Goal: Task Accomplishment & Management: Use online tool/utility

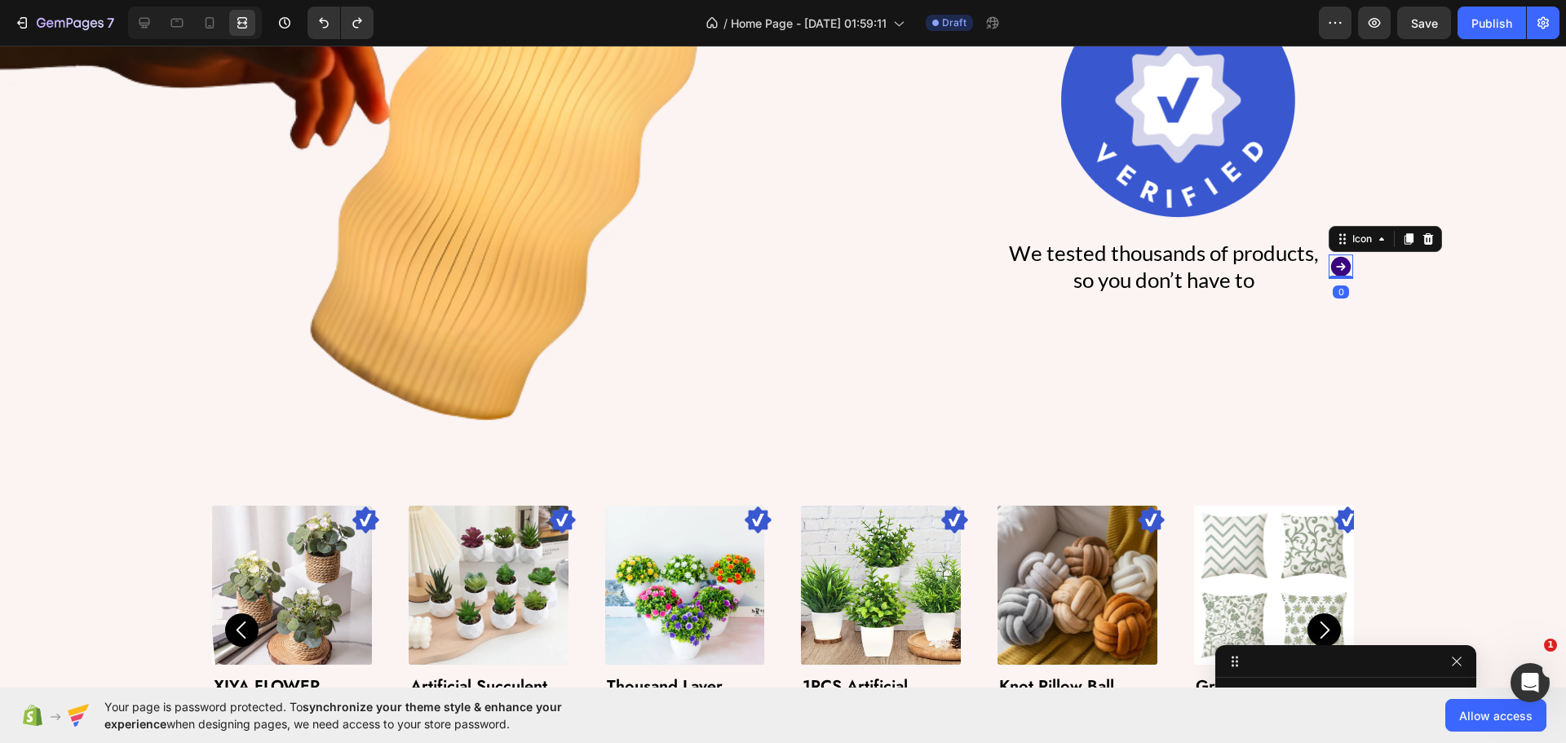
scroll to position [1405, 0]
click at [1329, 276] on div at bounding box center [1341, 276] width 24 height 5
click at [1316, 277] on div "We tested thousands of products, so you don’t have to Text Block Icon 0 Row" at bounding box center [1177, 267] width 351 height 59
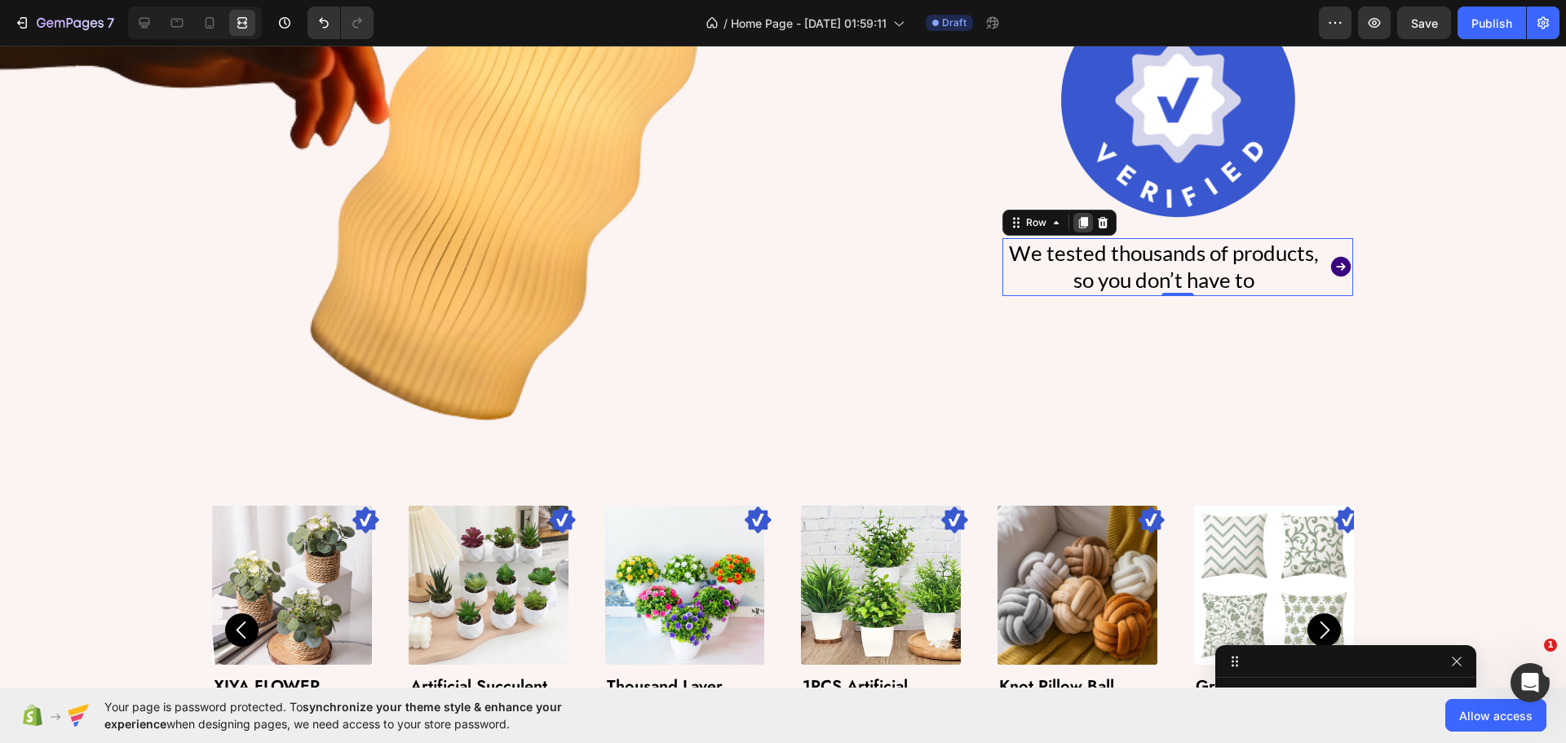
click at [1077, 216] on icon at bounding box center [1083, 222] width 13 height 13
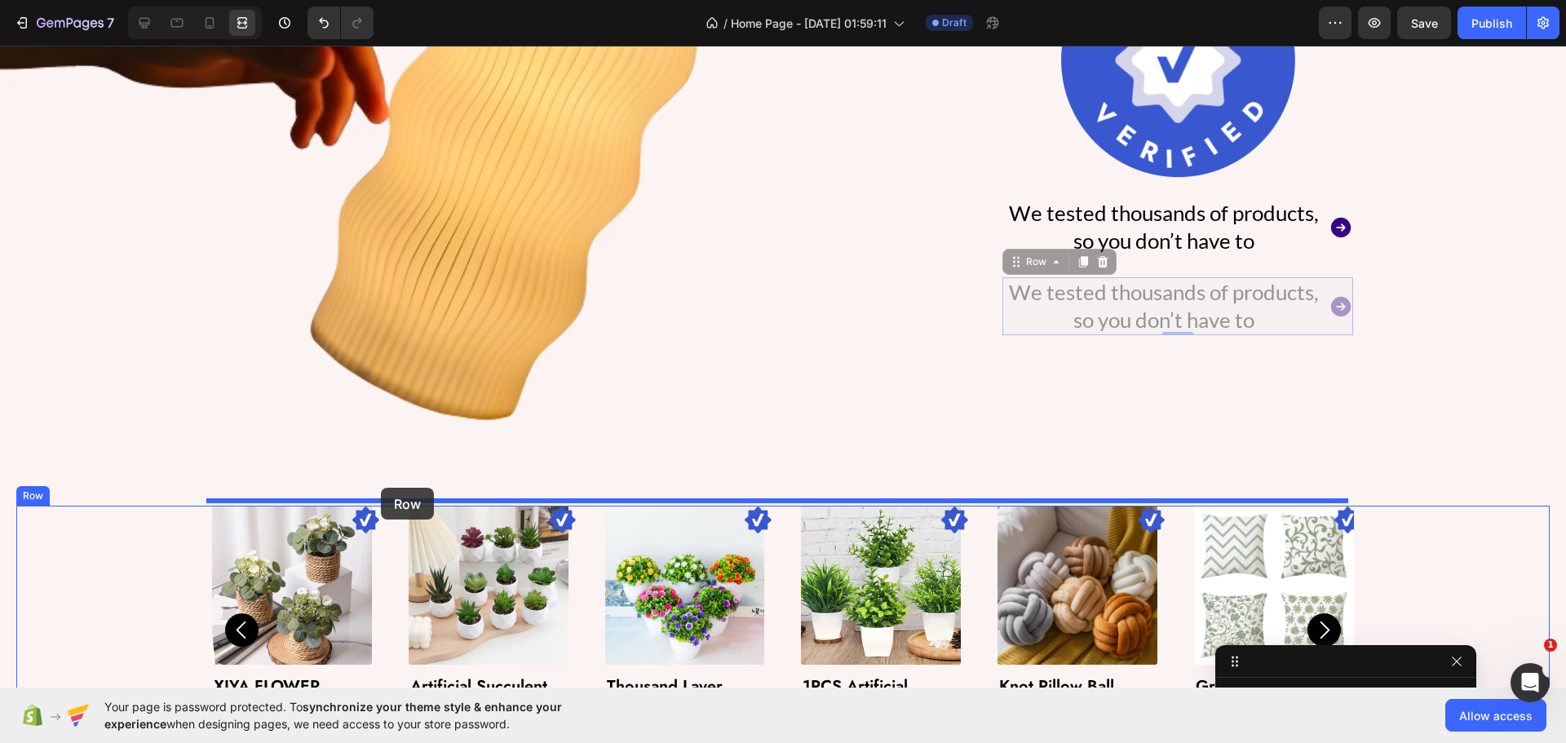
drag, startPoint x: 1006, startPoint y: 264, endPoint x: 381, endPoint y: 488, distance: 664.3
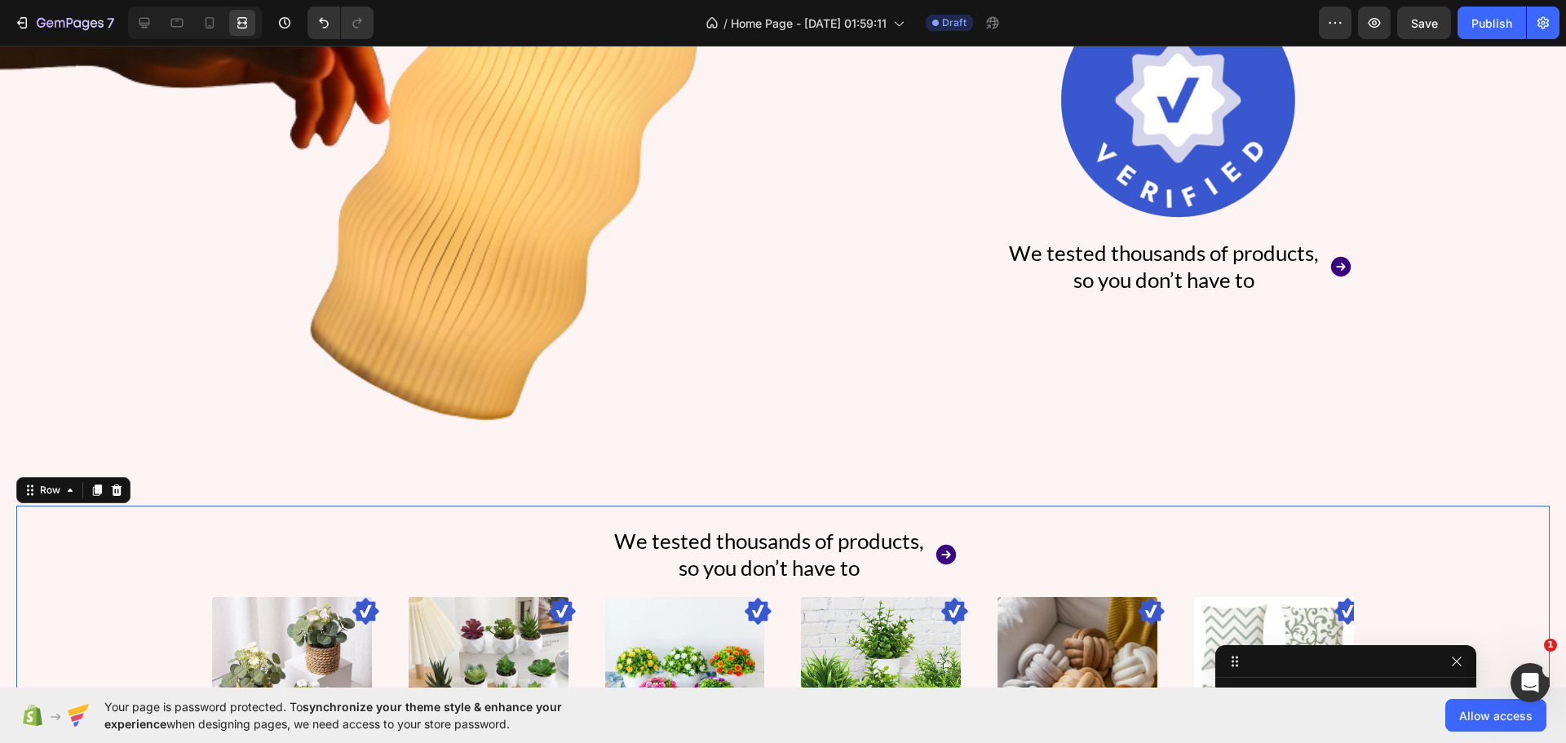
click at [970, 545] on div "We tested thousands of products, so you don’t have to Text Block Icon Row Image…" at bounding box center [783, 676] width 1142 height 341
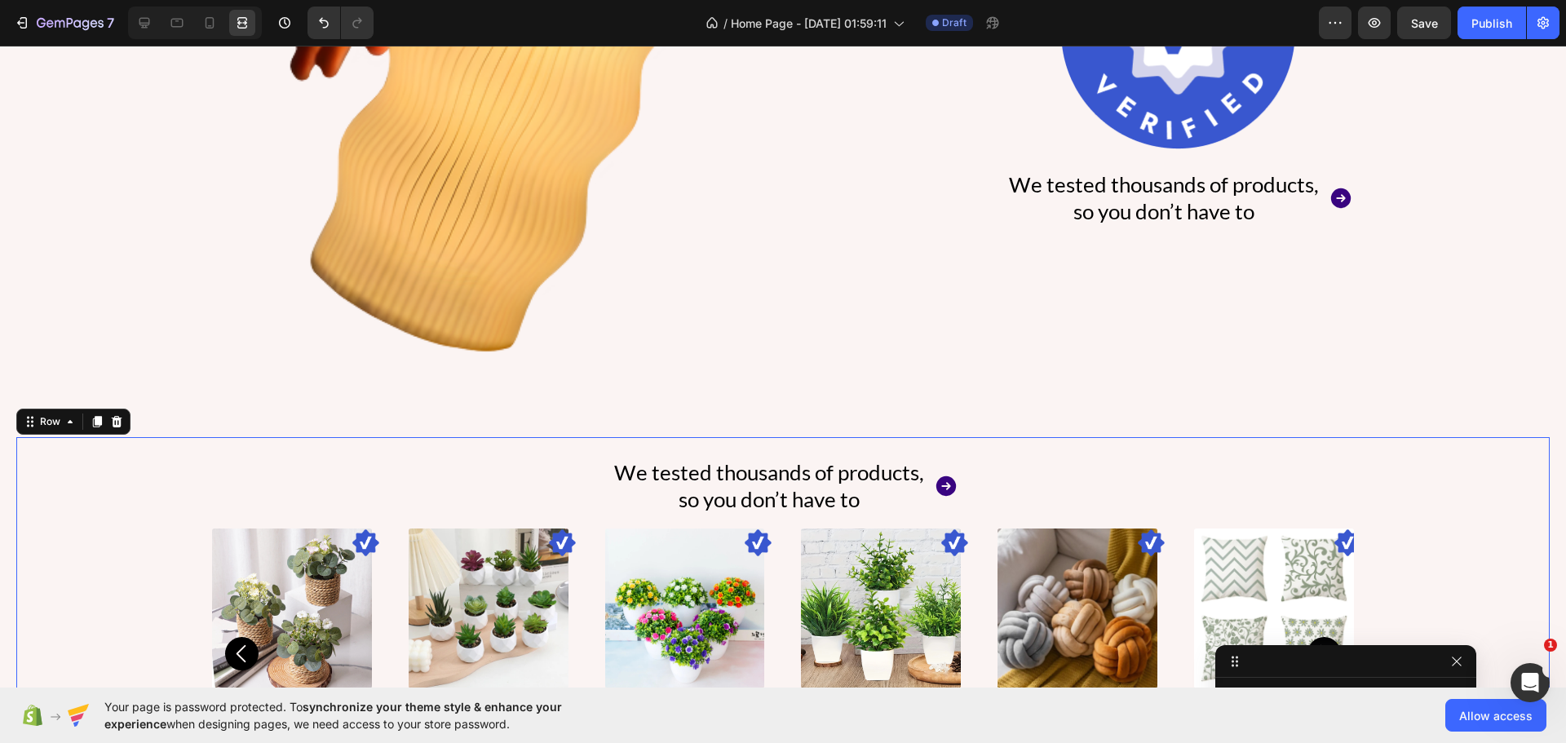
scroll to position [1550, 0]
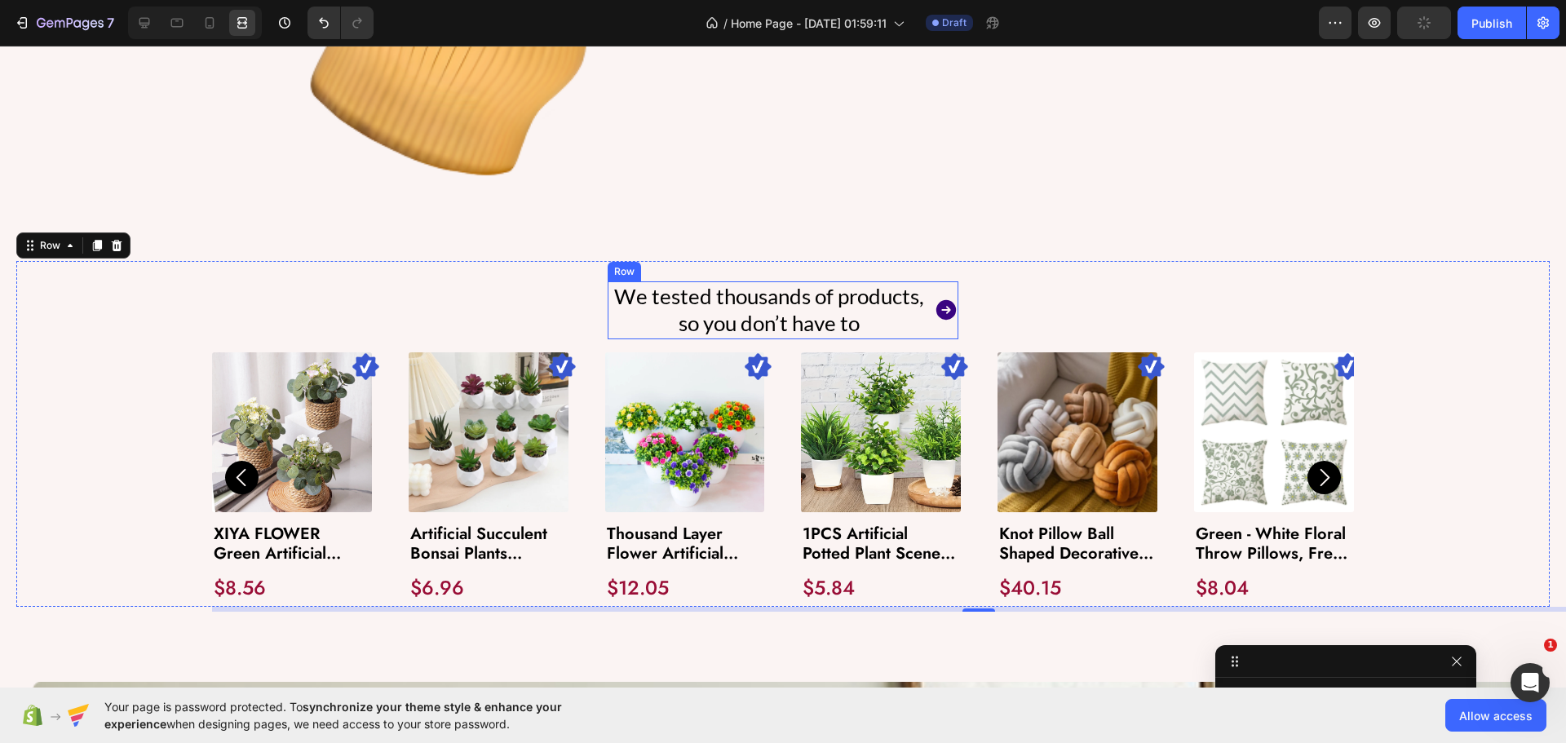
click at [927, 315] on div "We tested thousands of products, so you don’t have to Text Block Icon Row" at bounding box center [783, 310] width 351 height 59
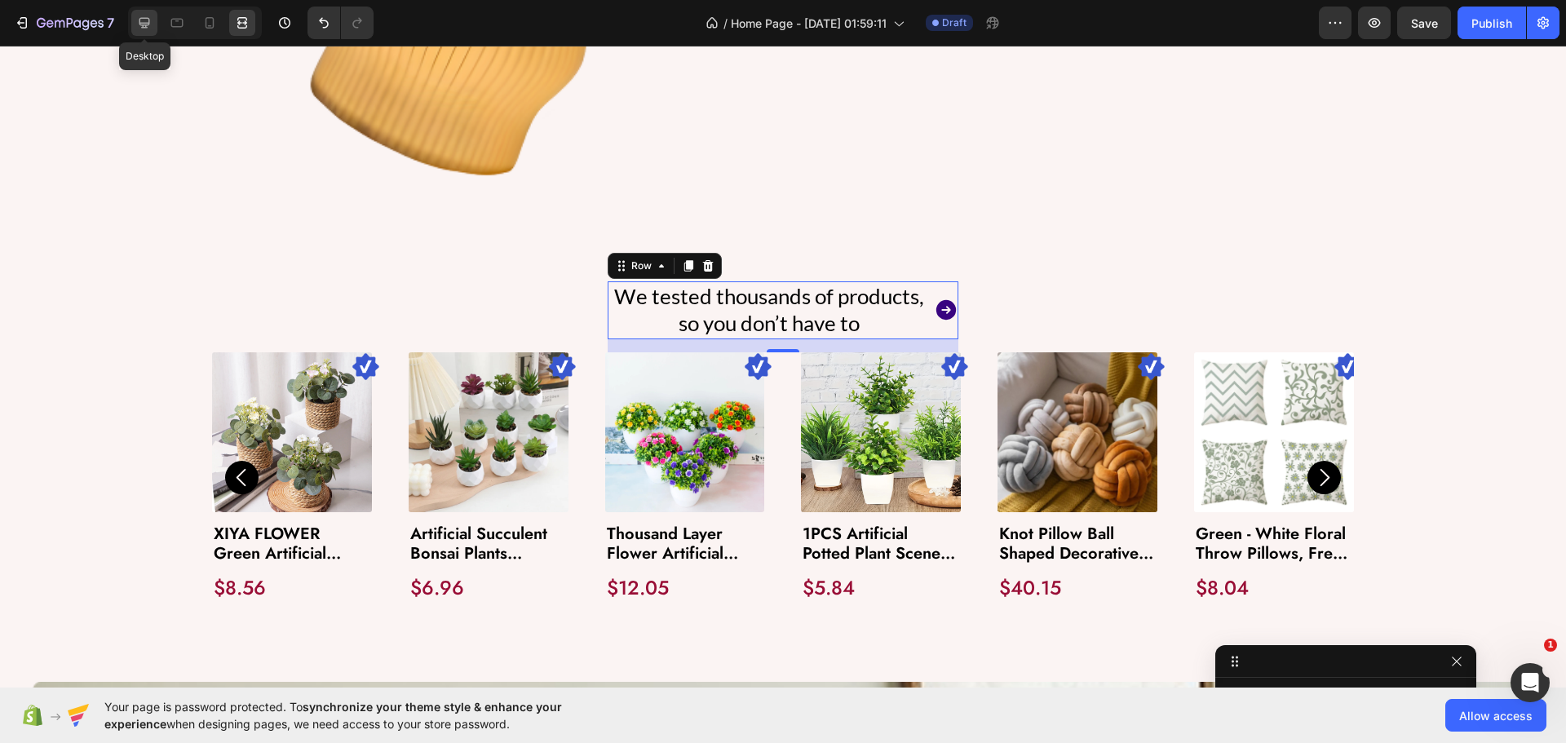
click at [134, 20] on div at bounding box center [144, 23] width 26 height 26
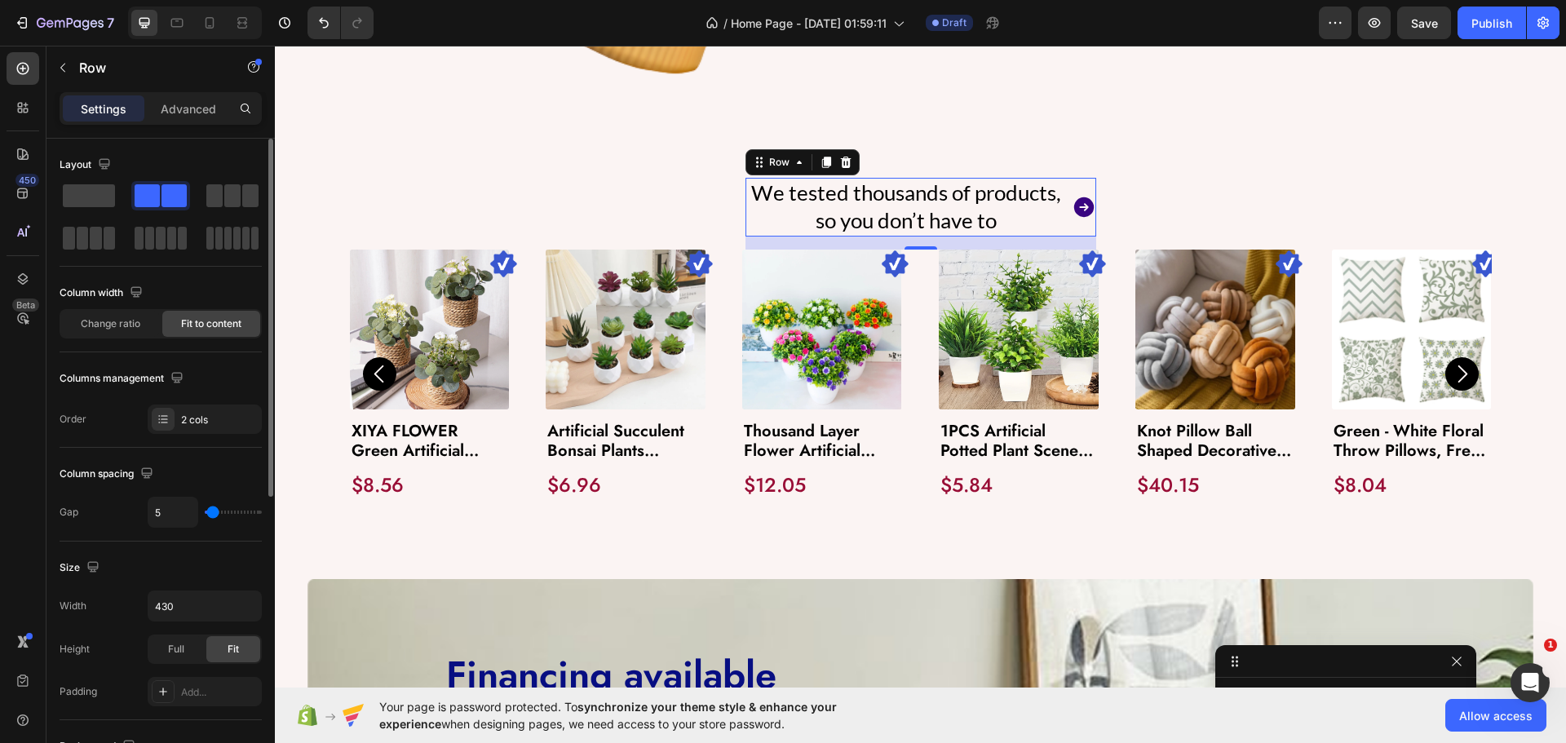
scroll to position [245, 0]
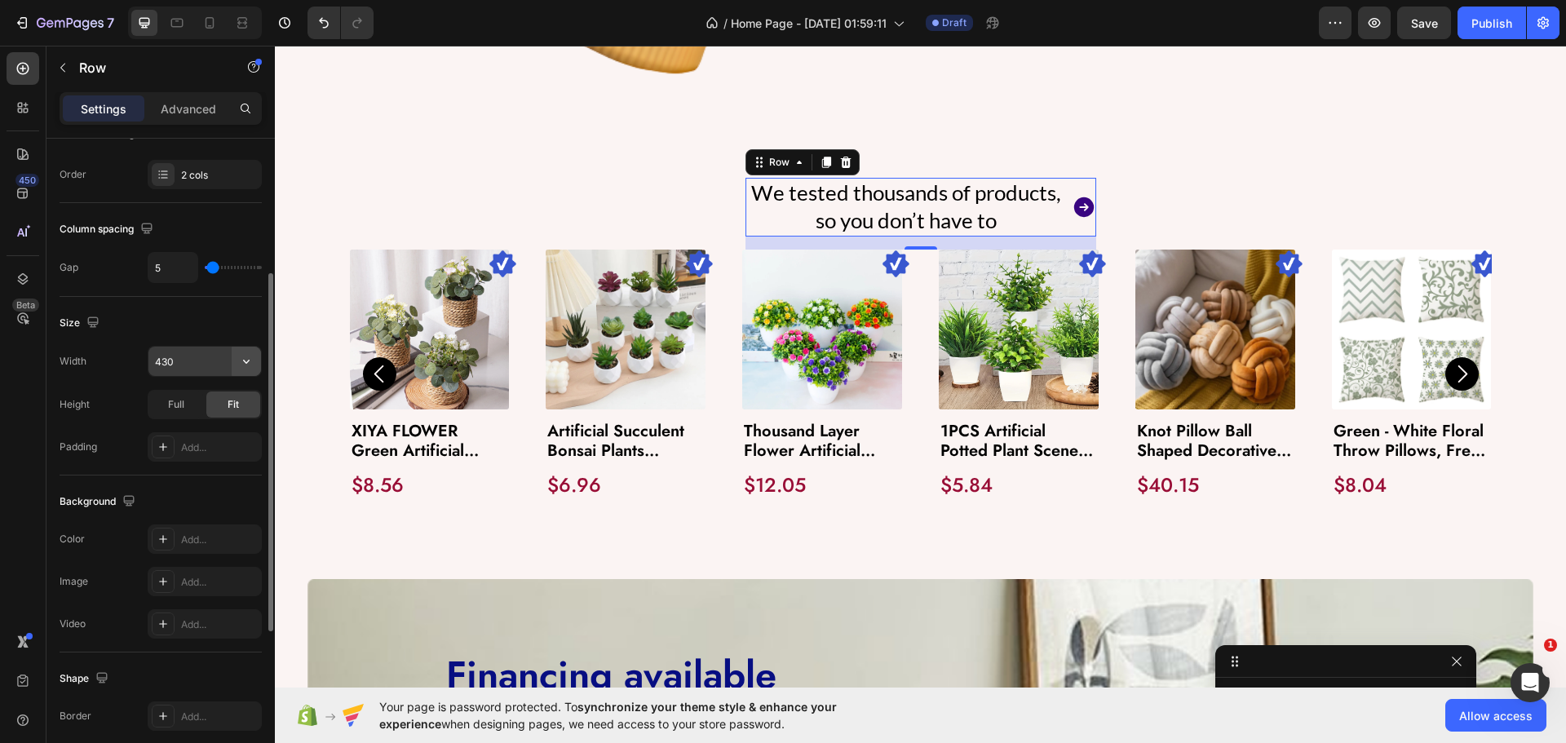
click at [245, 360] on icon "button" at bounding box center [246, 361] width 16 height 16
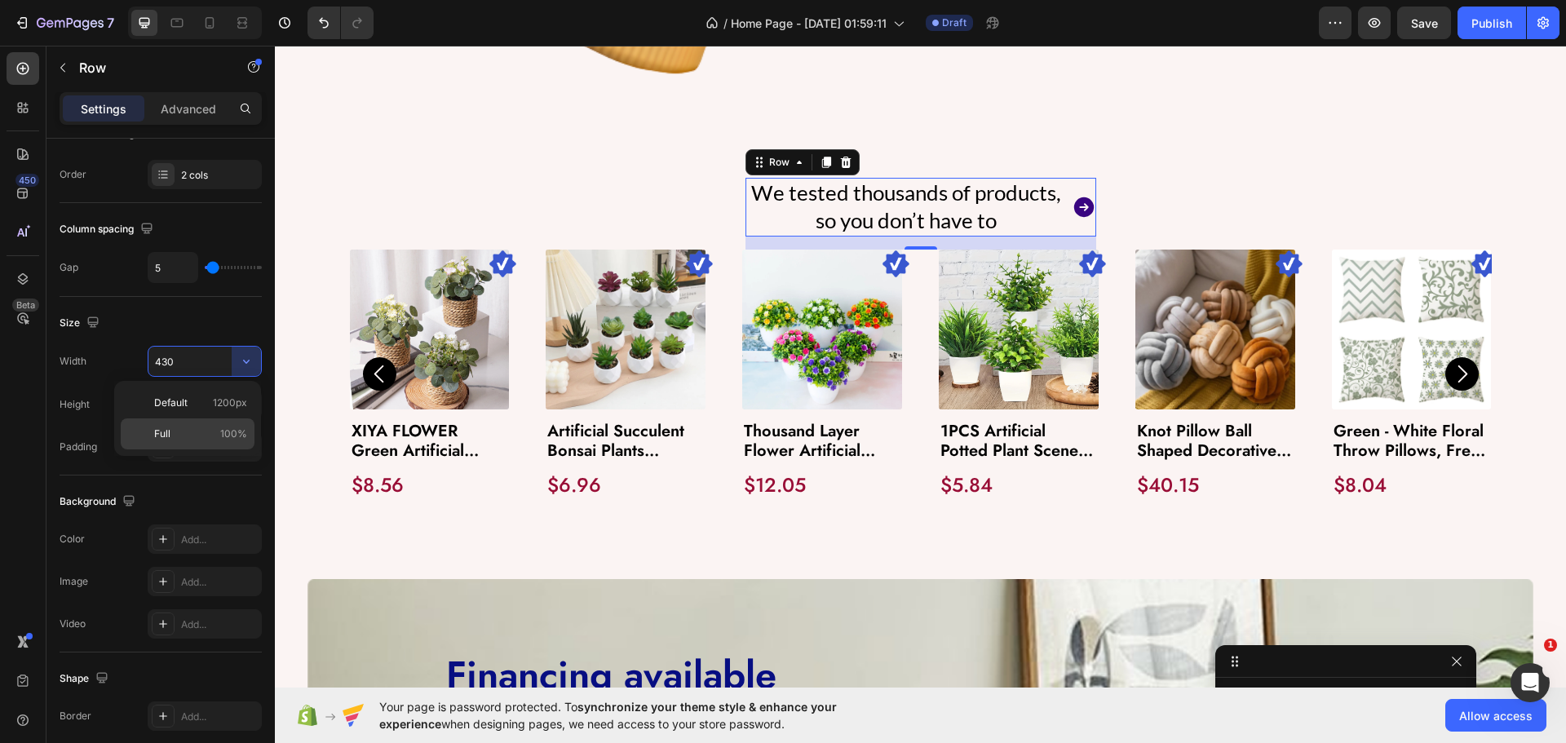
click at [188, 422] on div "Full 100%" at bounding box center [188, 433] width 134 height 31
type input "100%"
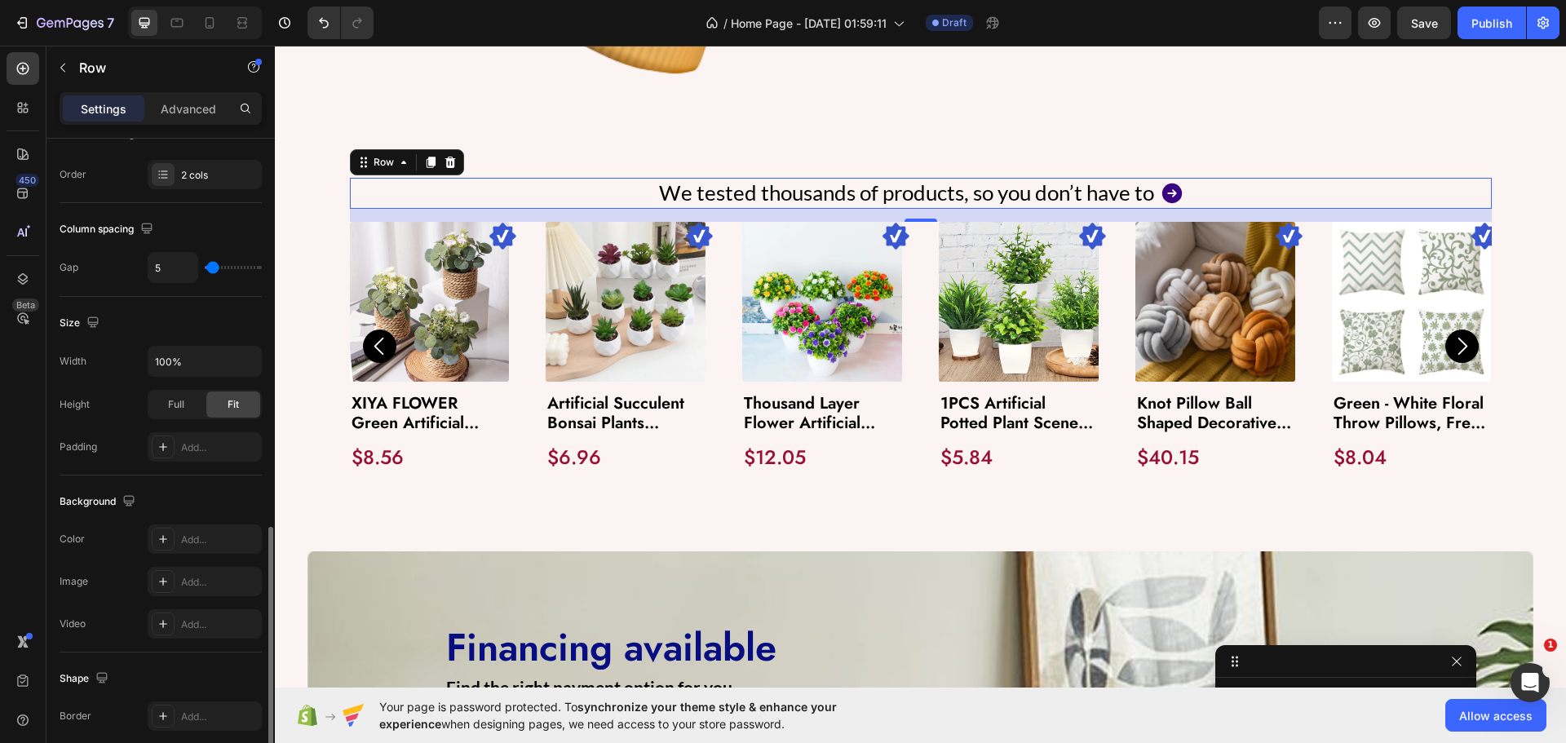
scroll to position [530, 0]
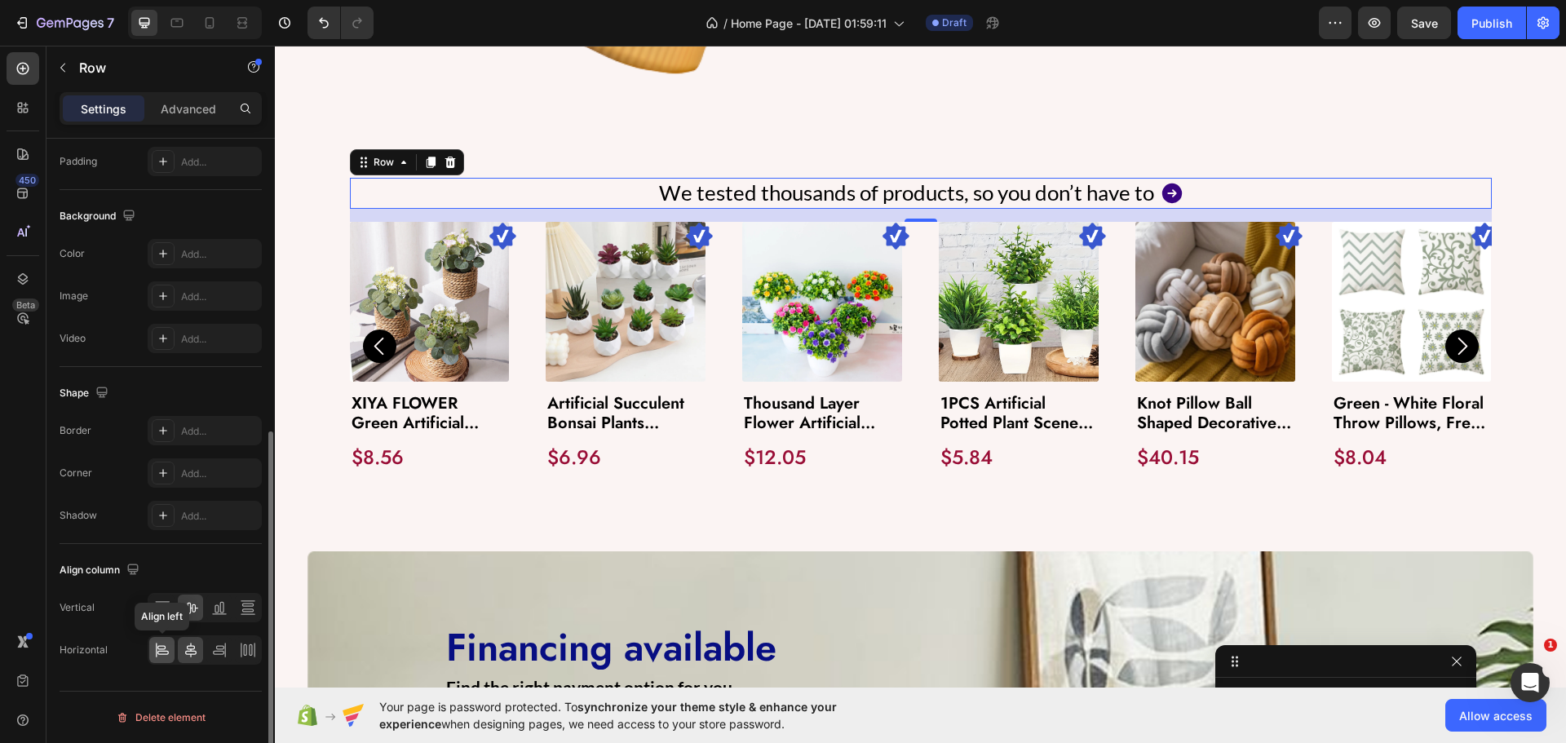
click at [159, 639] on div at bounding box center [161, 650] width 25 height 26
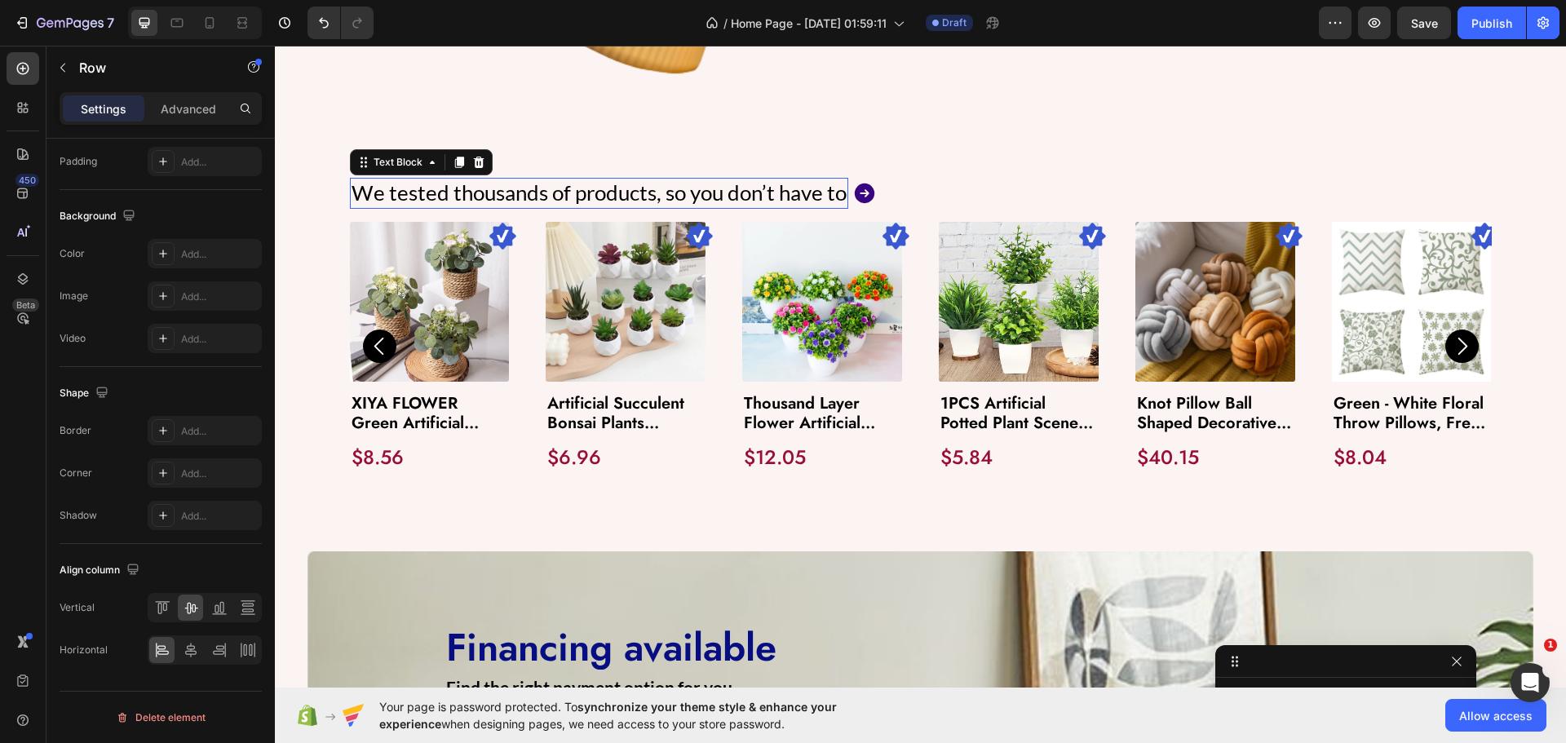
click at [409, 182] on link "We tested thousands of products, so you don’t have to" at bounding box center [599, 192] width 495 height 26
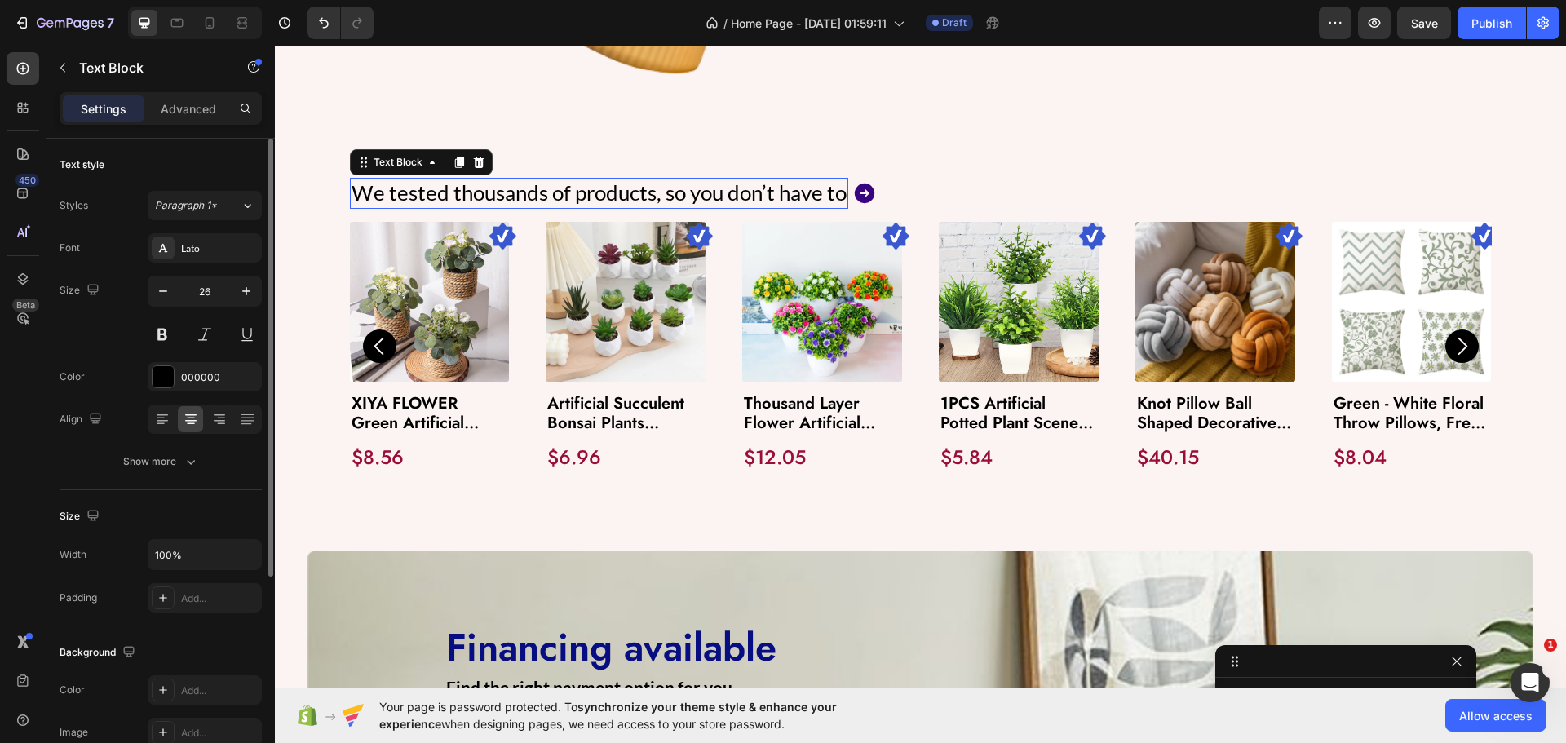
click at [409, 182] on link "We tested thousands of products, so you don’t have to" at bounding box center [599, 192] width 495 height 26
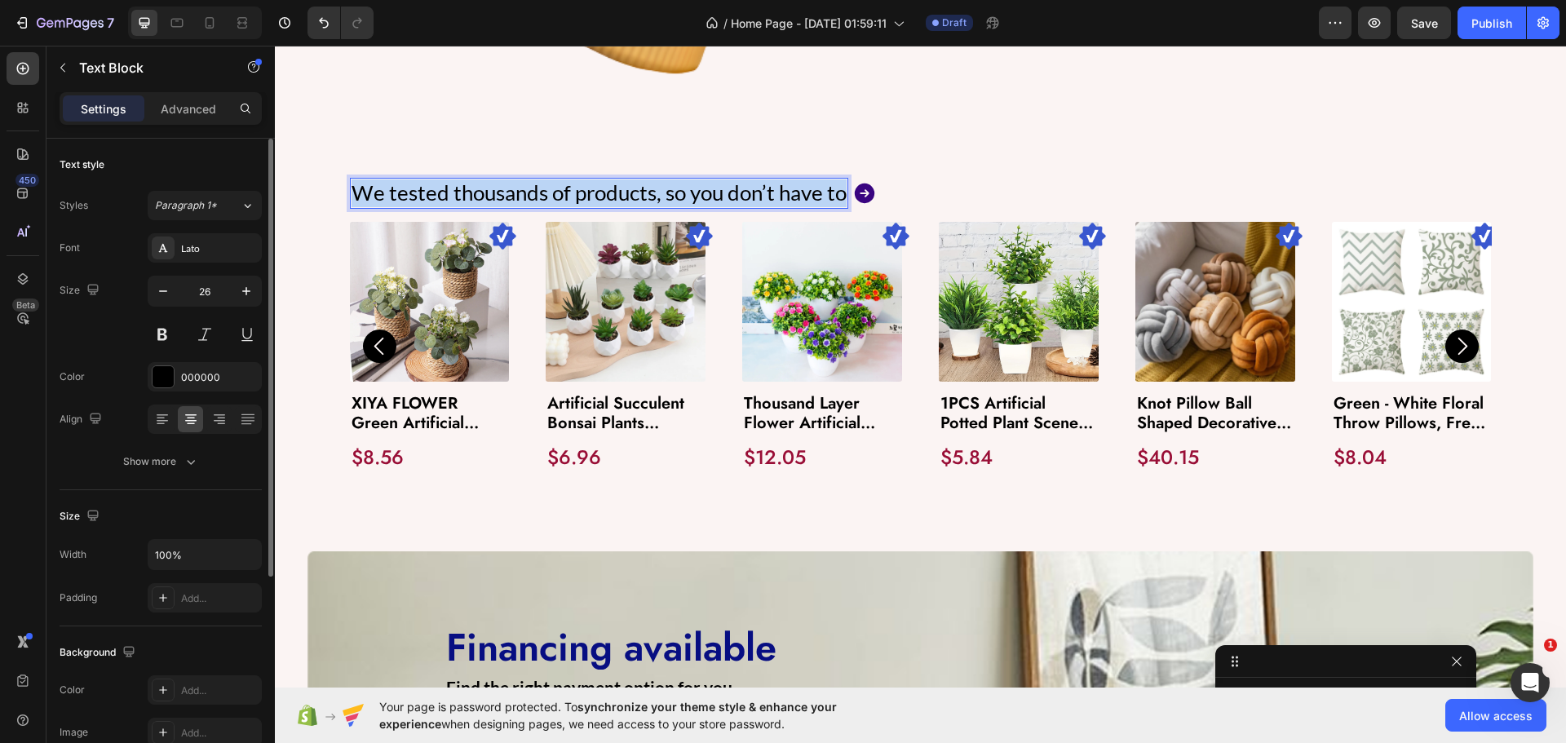
click at [409, 182] on link "We tested thousands of products, so you don’t have to" at bounding box center [599, 192] width 495 height 26
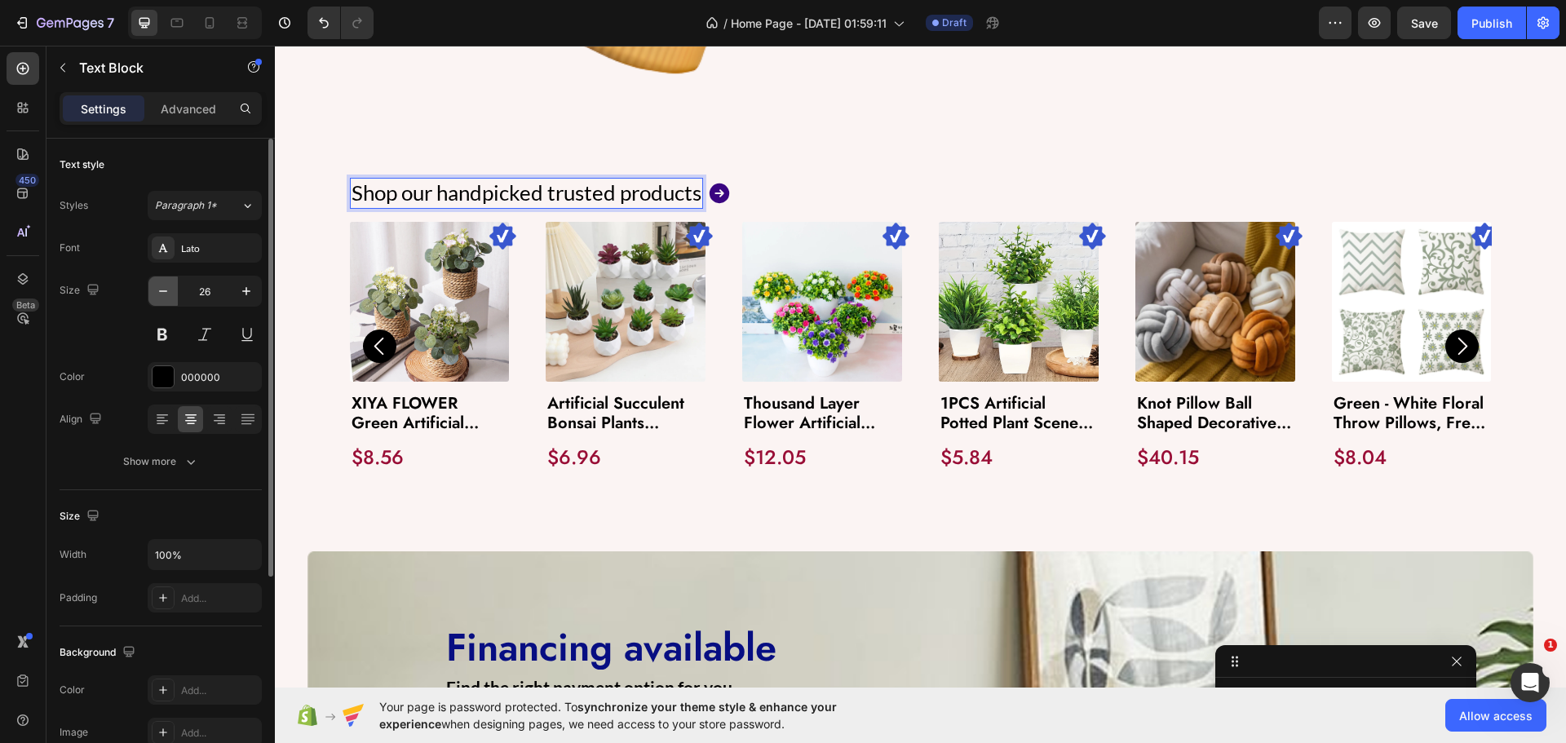
click at [167, 290] on icon "button" at bounding box center [163, 291] width 16 height 16
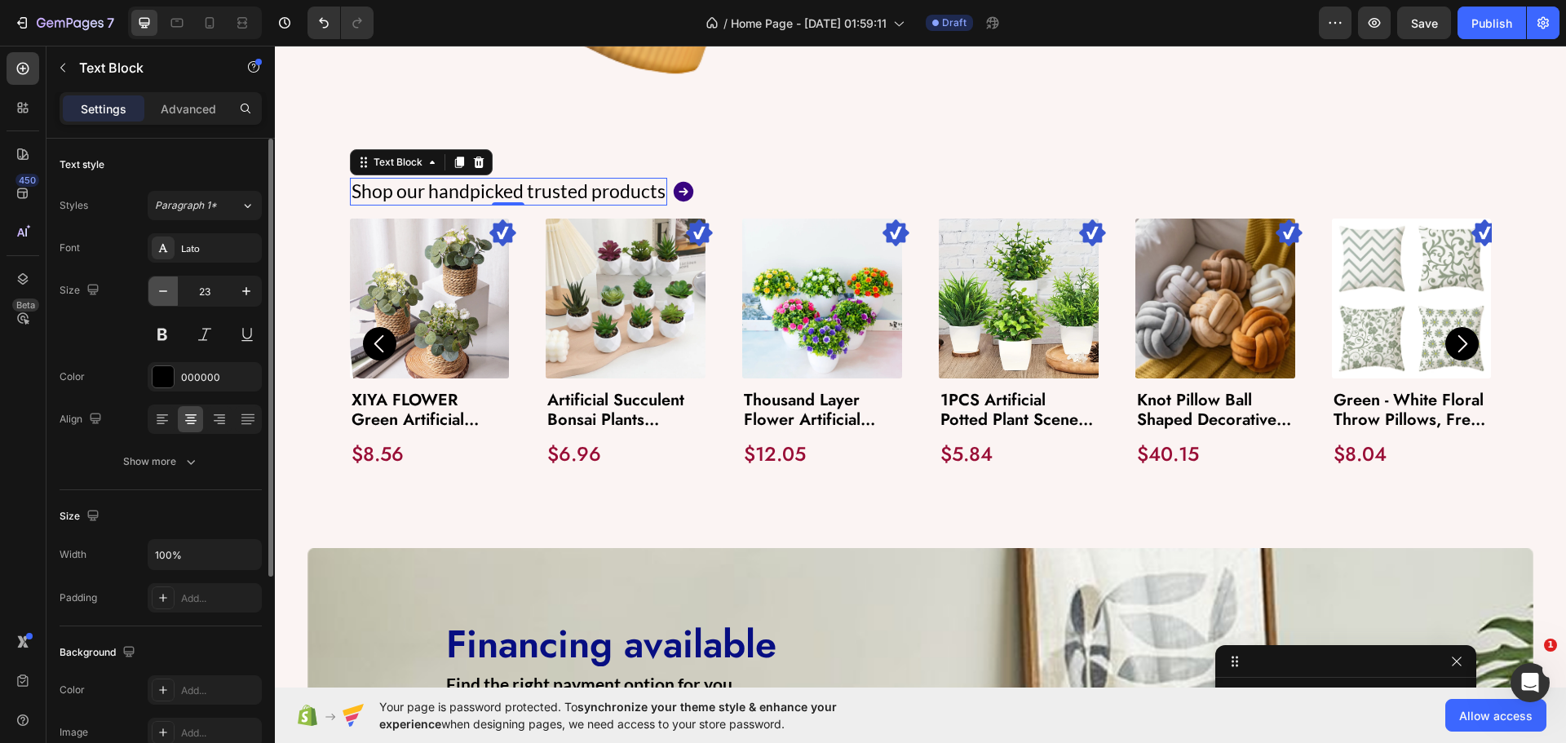
click at [167, 290] on icon "button" at bounding box center [163, 291] width 16 height 16
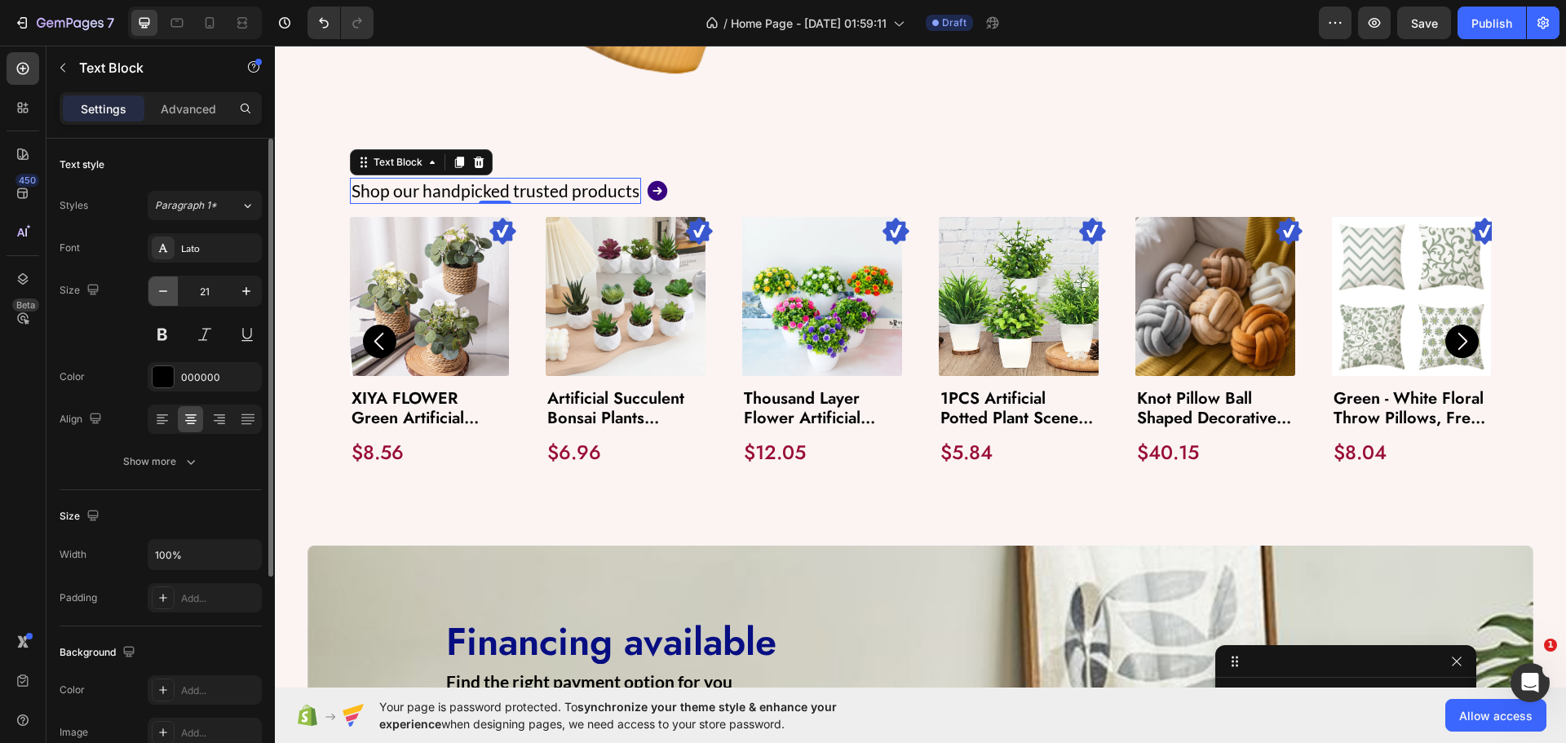
click at [167, 290] on icon "button" at bounding box center [163, 291] width 16 height 16
type input "20"
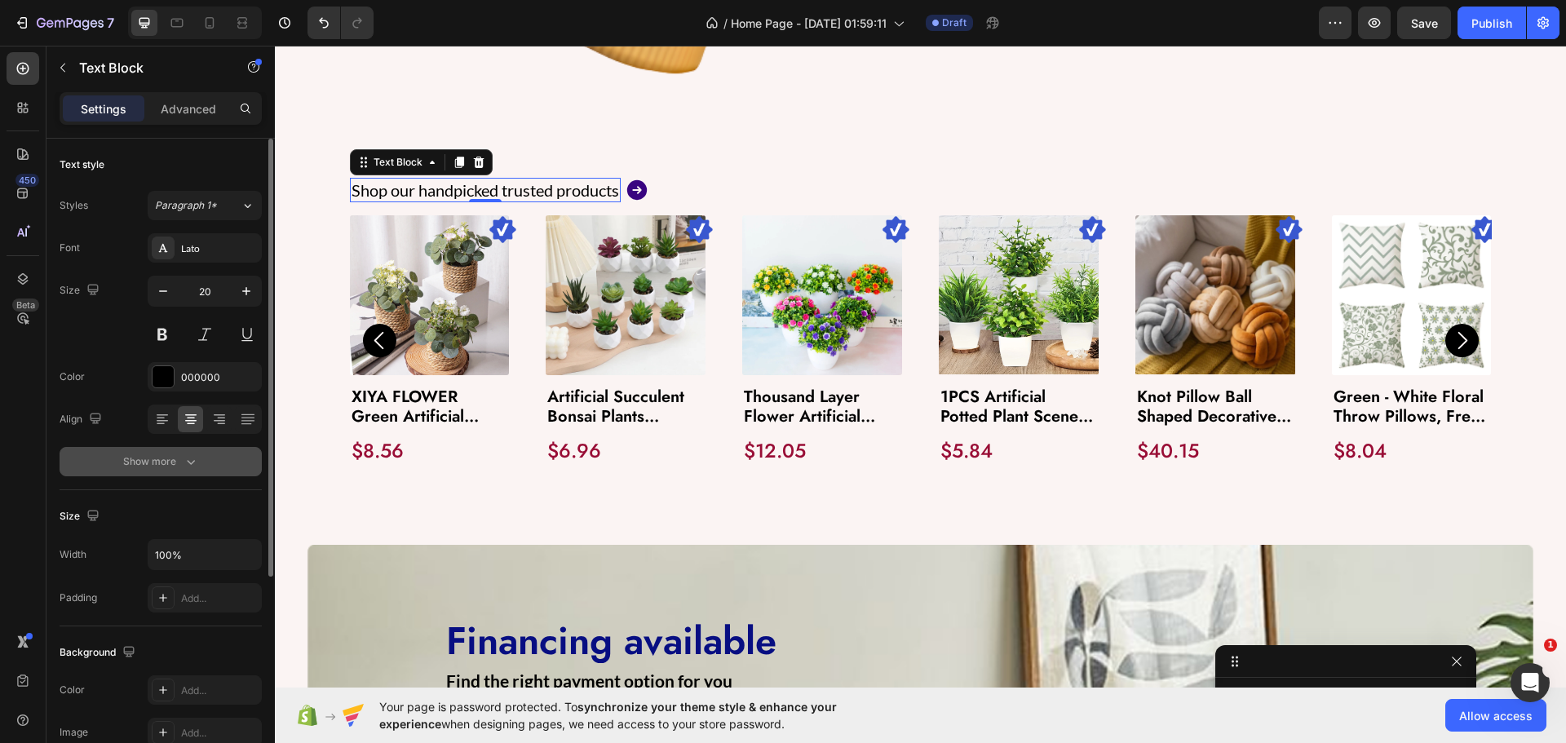
click at [141, 467] on div "Show more" at bounding box center [161, 461] width 76 height 16
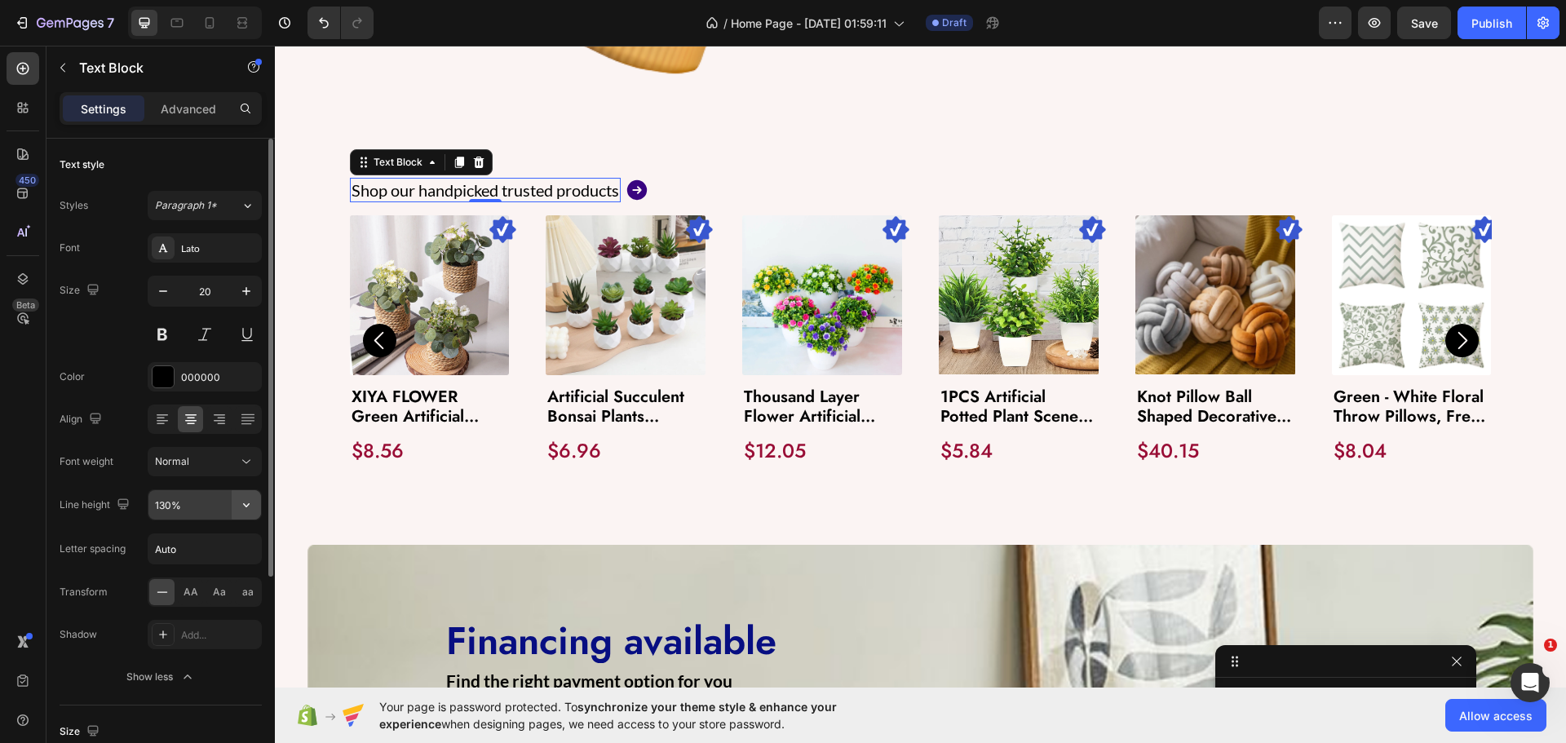
click at [252, 506] on icon "button" at bounding box center [246, 505] width 16 height 16
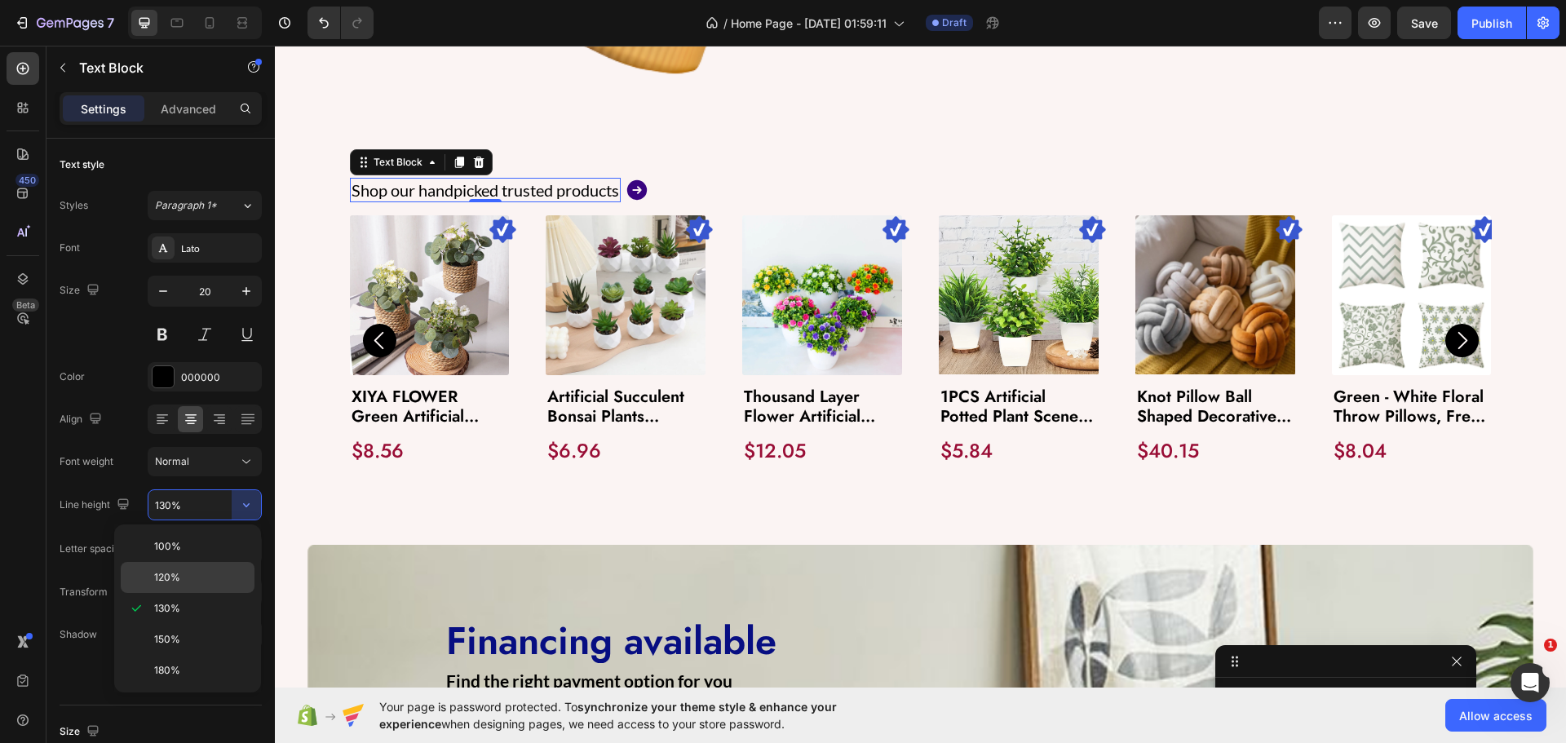
click at [176, 566] on div "120%" at bounding box center [188, 577] width 134 height 31
type input "120%"
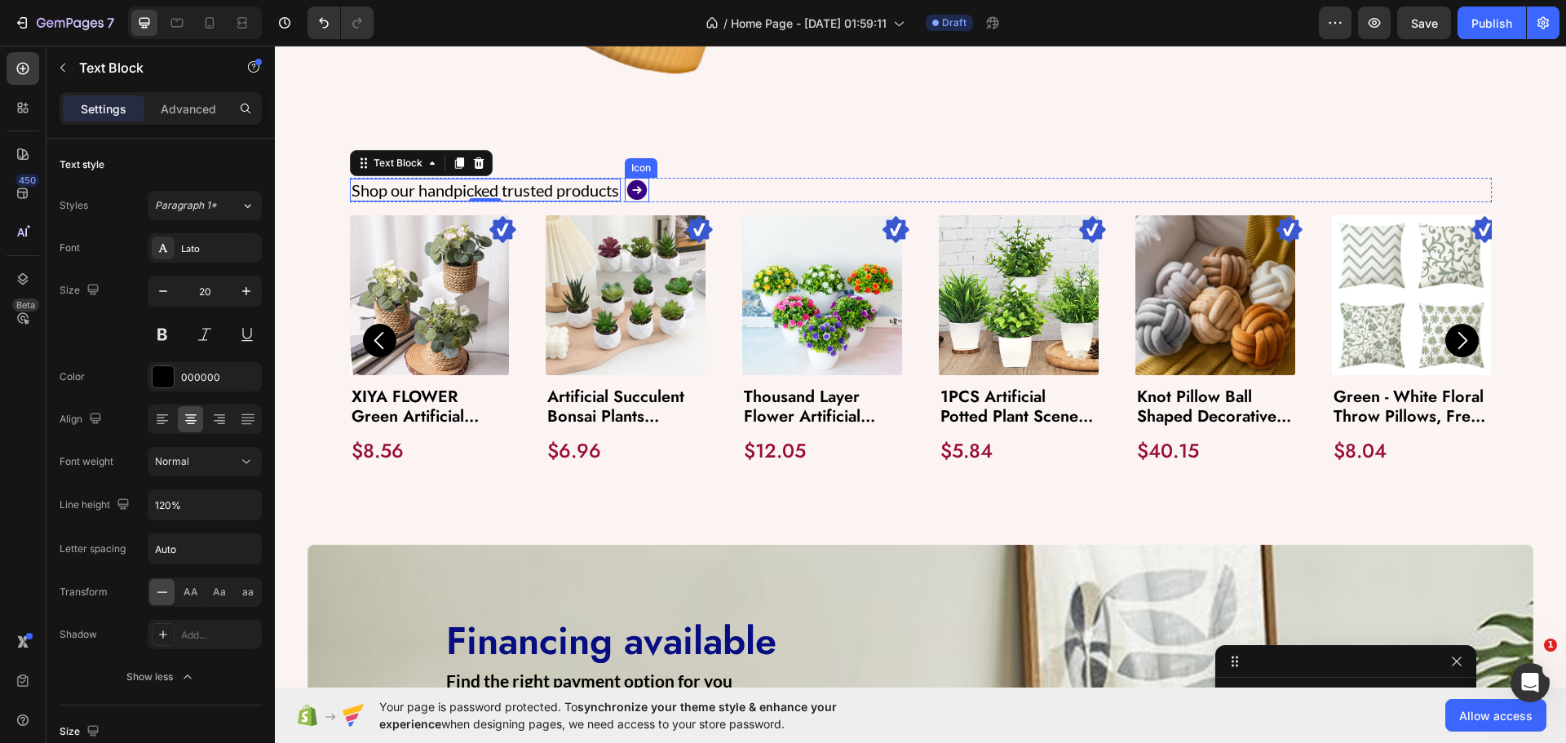
click at [644, 191] on icon at bounding box center [637, 190] width 24 height 24
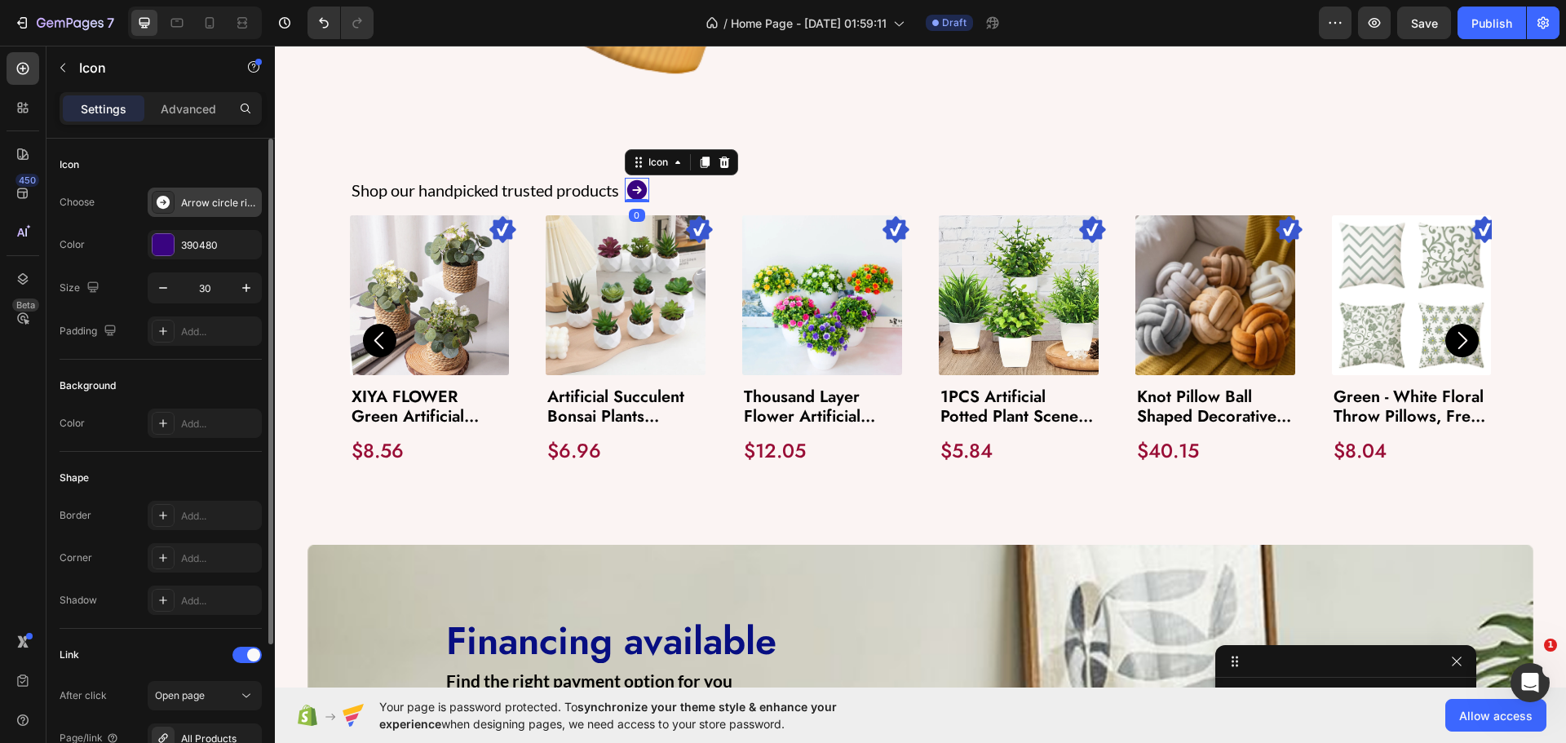
click at [213, 212] on div "Arrow circle right filled" at bounding box center [205, 202] width 114 height 29
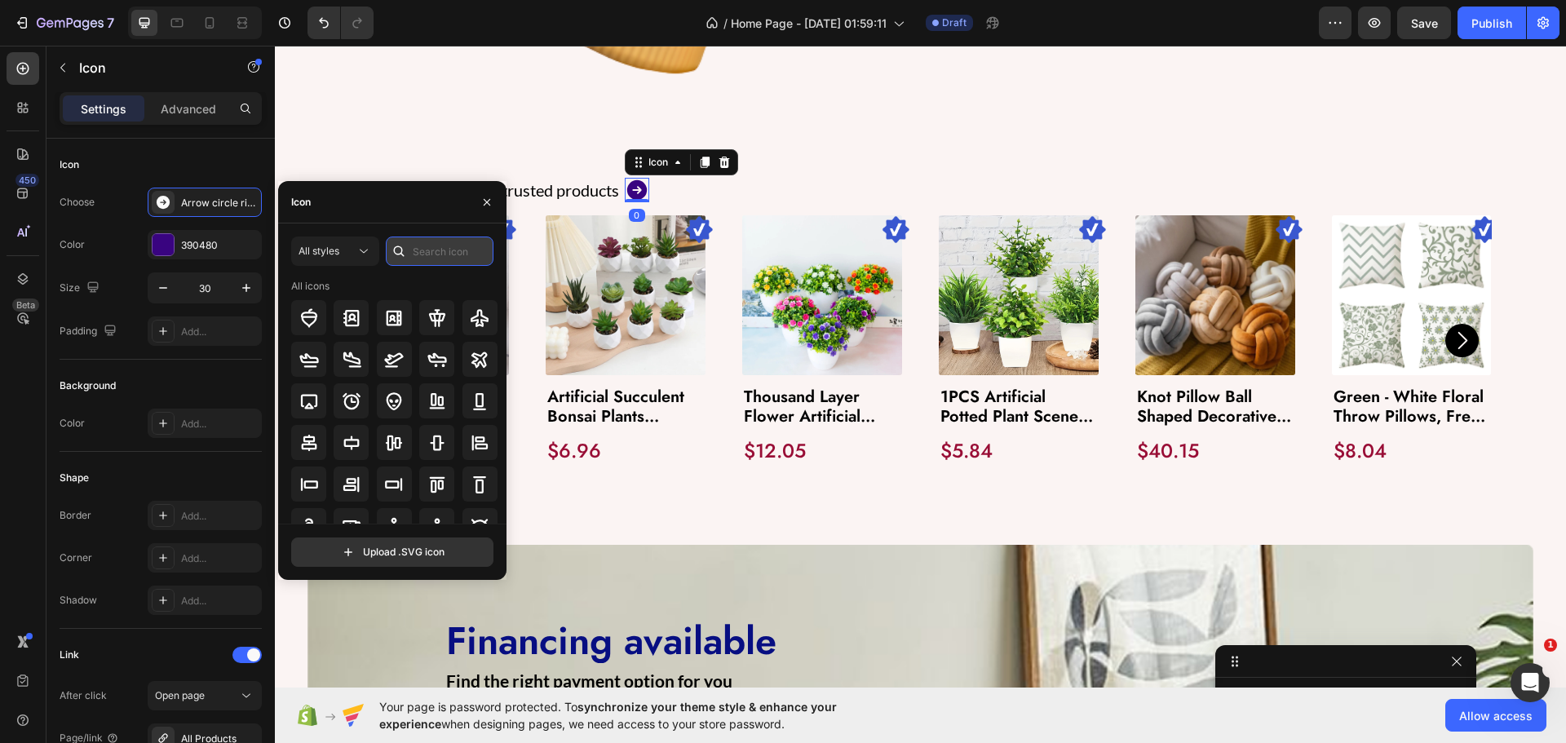
click at [418, 254] on input "text" at bounding box center [440, 251] width 108 height 29
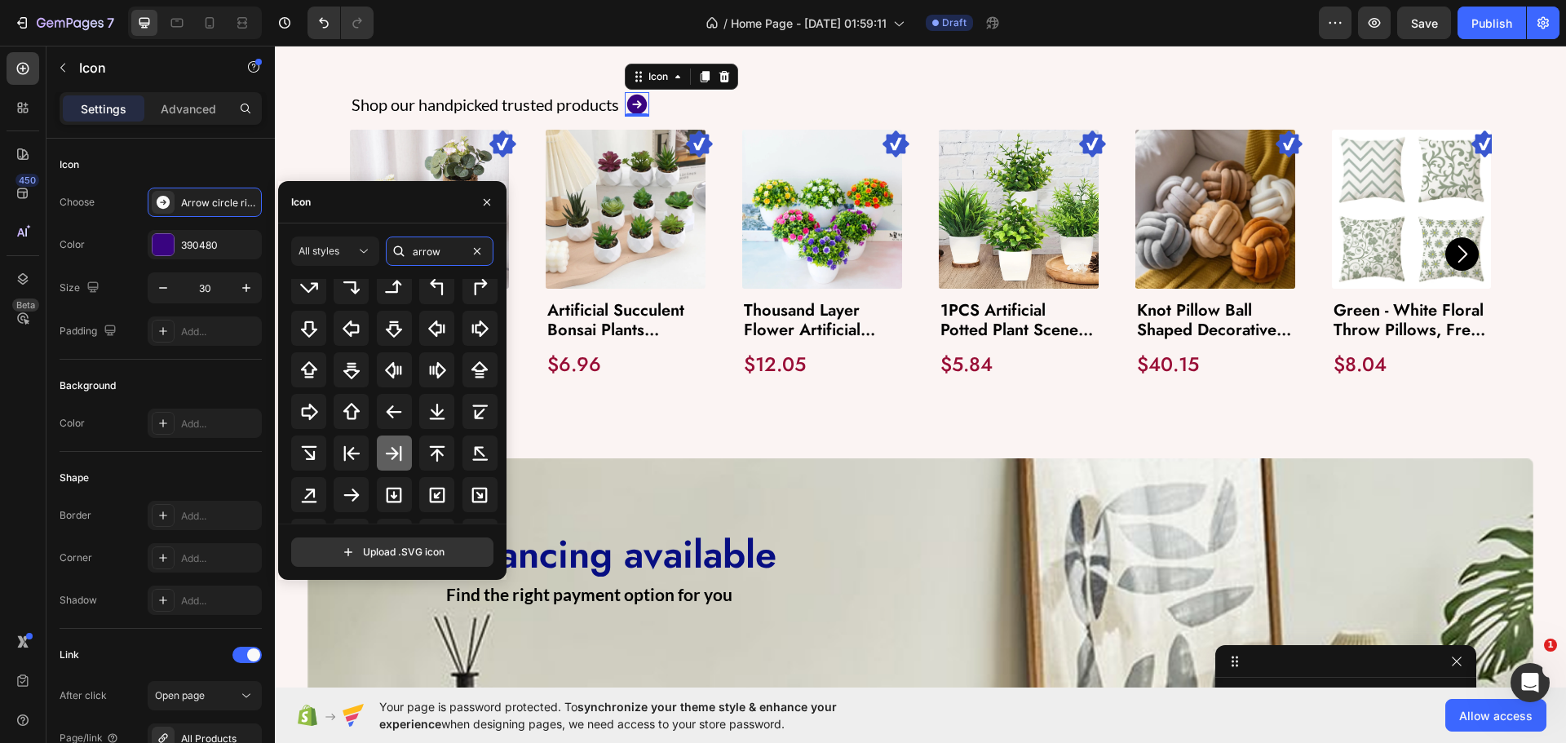
scroll to position [343, 0]
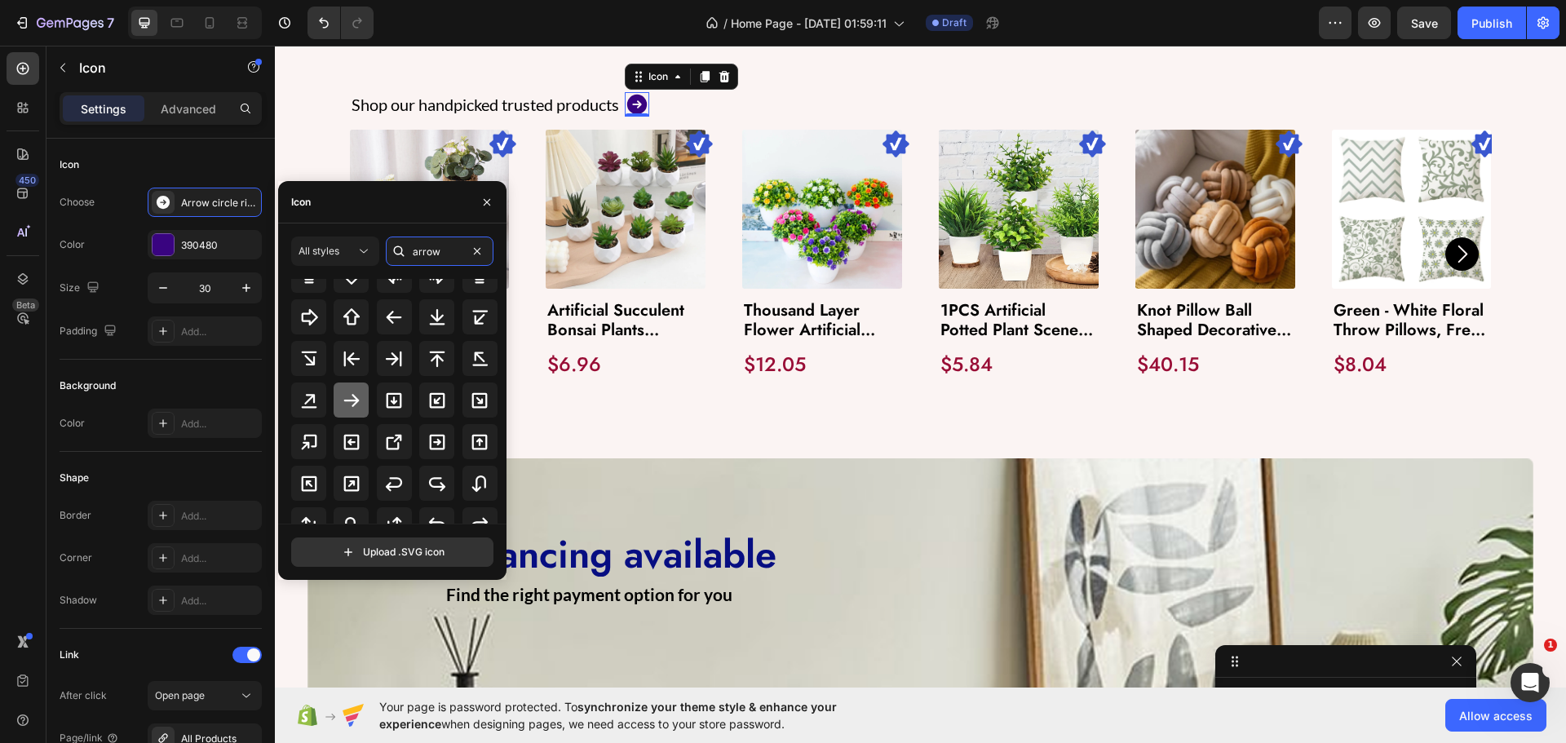
type input "arrow"
click at [356, 404] on icon at bounding box center [352, 401] width 20 height 20
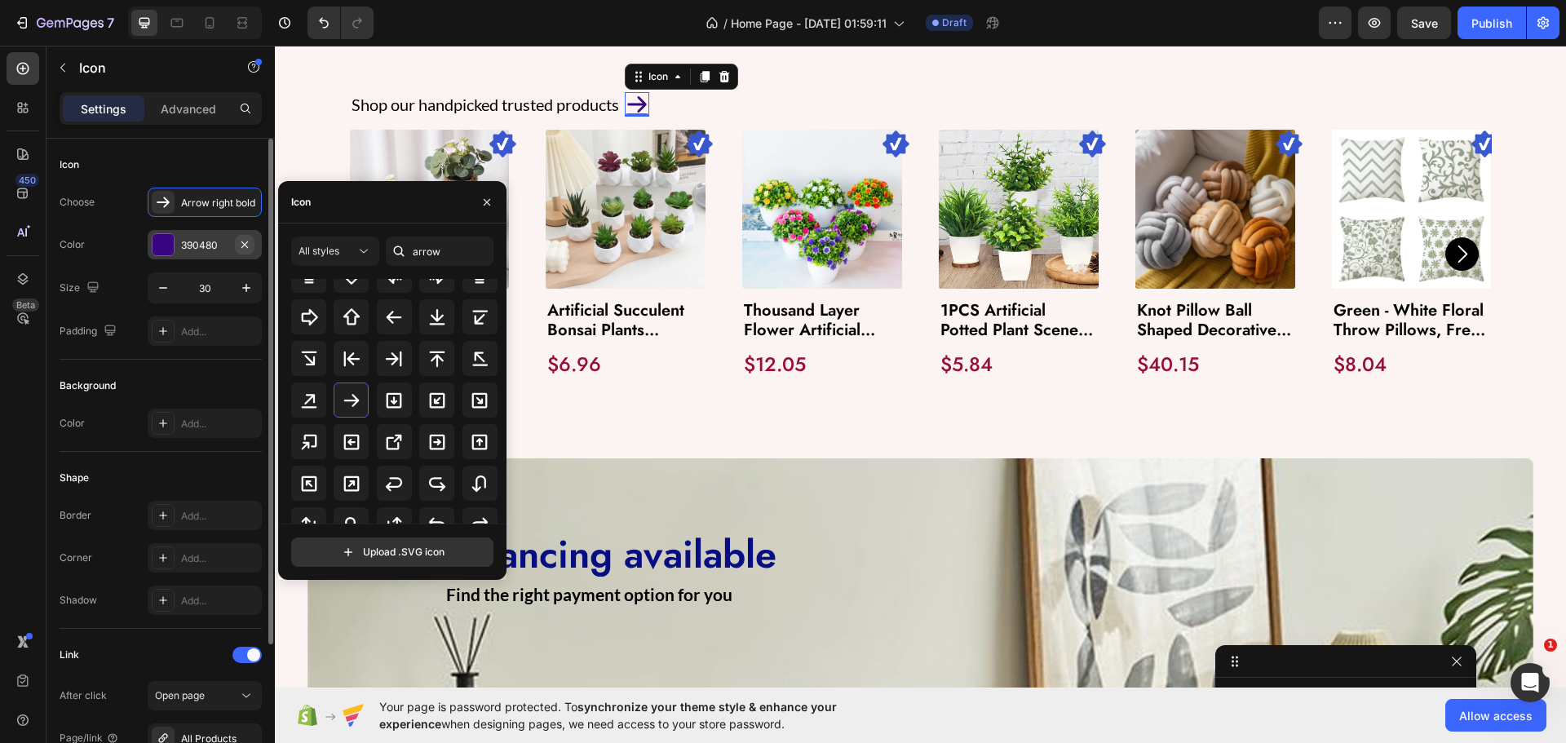
click at [245, 238] on icon "button" at bounding box center [244, 244] width 13 height 13
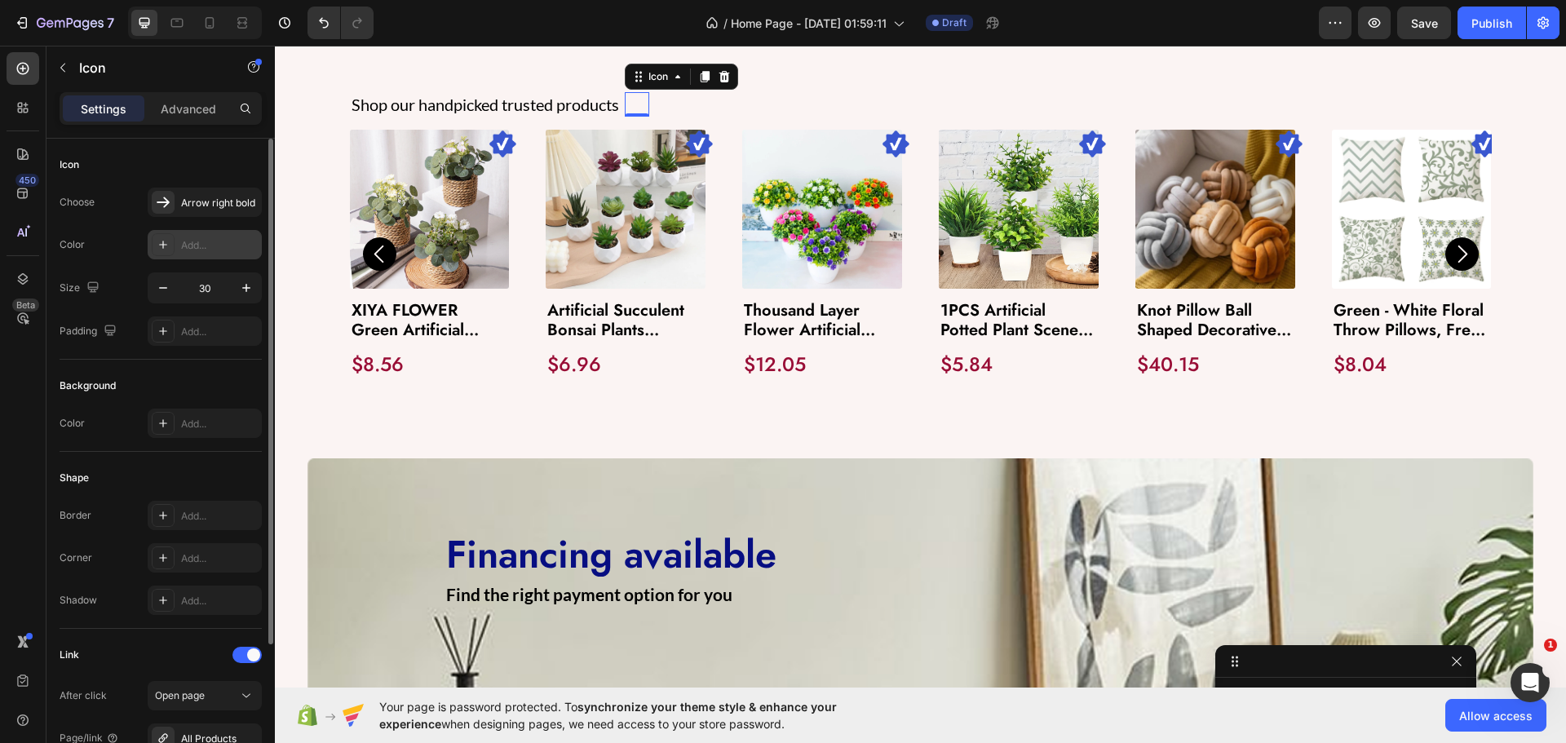
click at [186, 250] on div "Add..." at bounding box center [219, 245] width 77 height 15
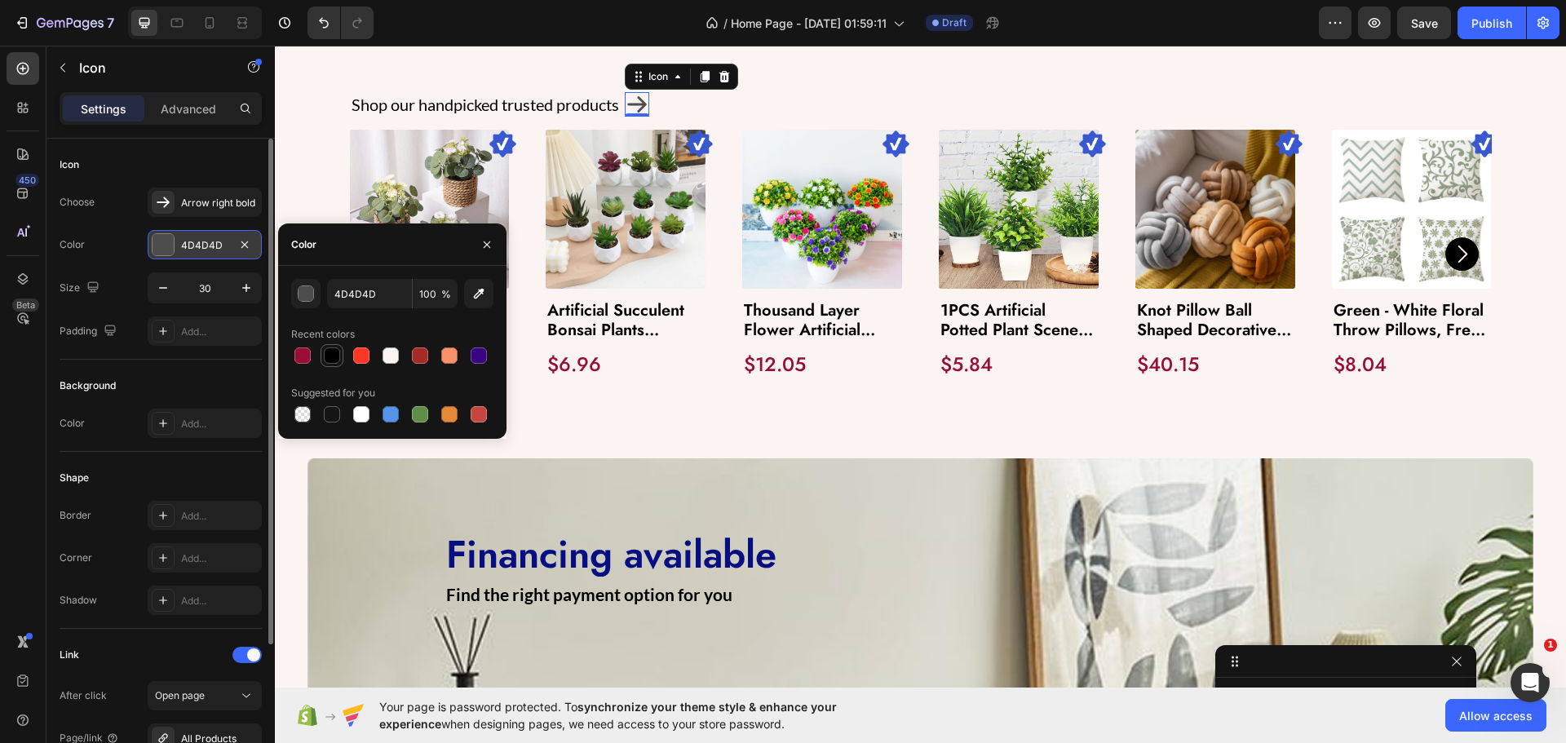
click at [338, 356] on div at bounding box center [332, 355] width 16 height 16
type input "000000"
click at [117, 250] on div "Color 000000" at bounding box center [161, 244] width 202 height 29
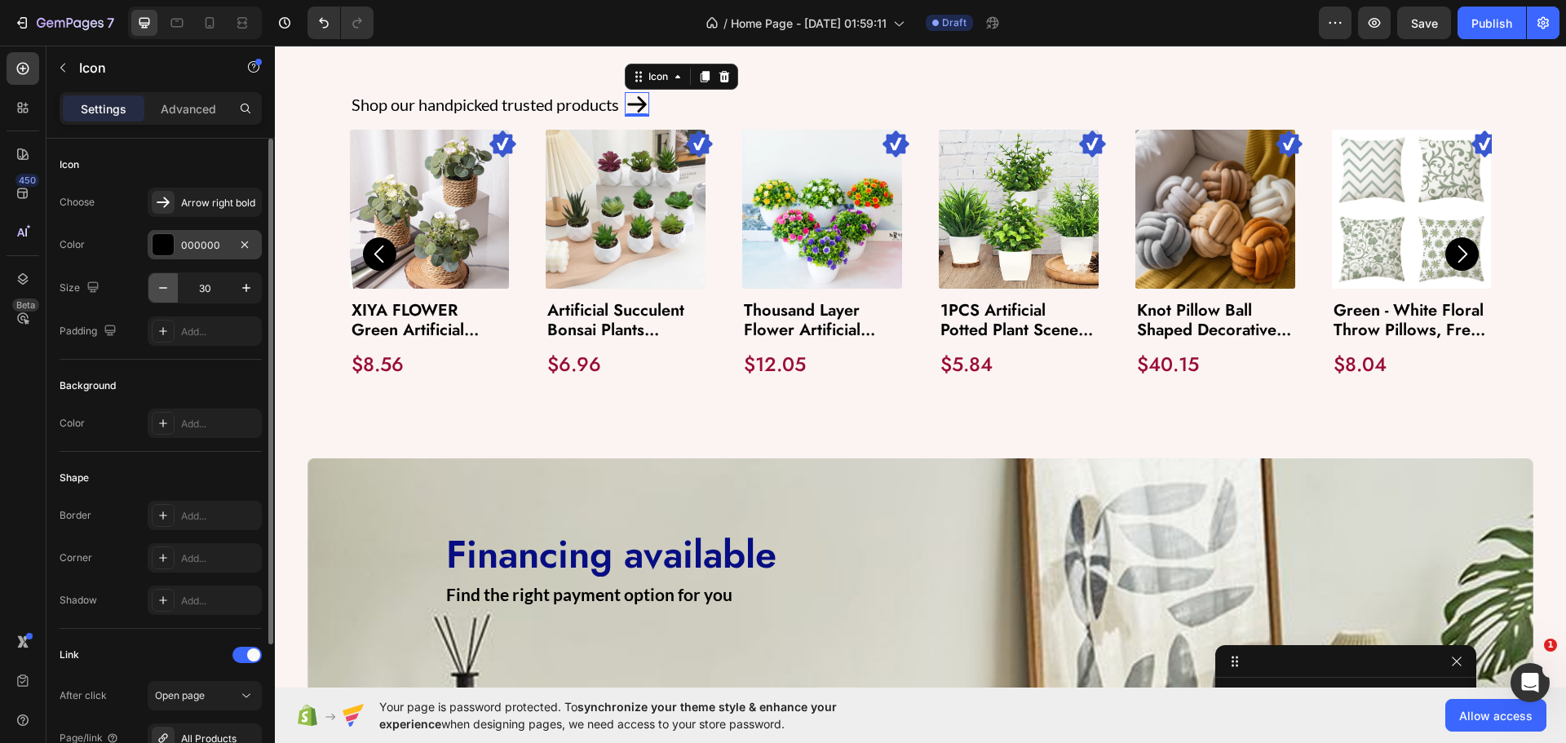
click at [152, 289] on button "button" at bounding box center [162, 287] width 29 height 29
type input "27"
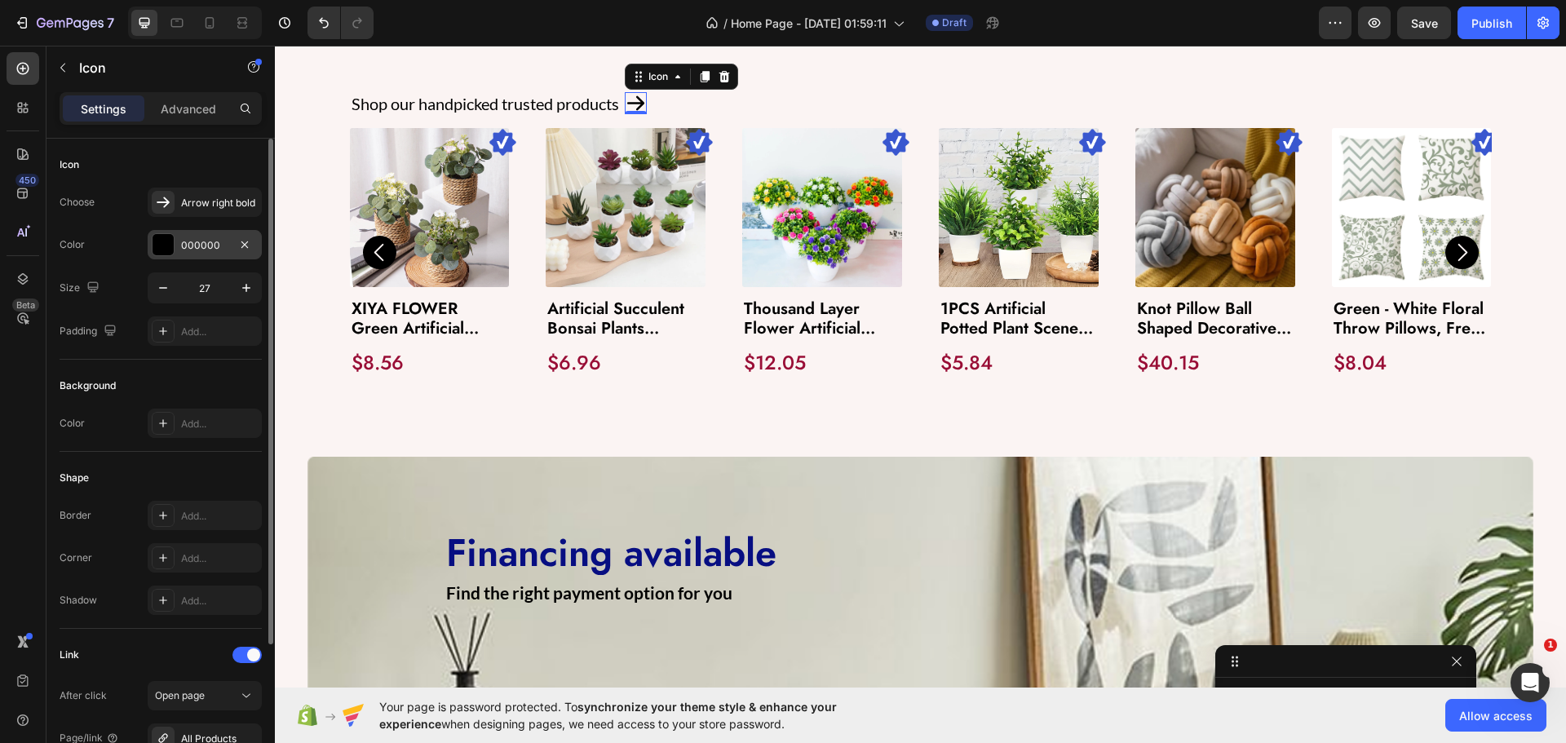
click at [110, 258] on div "Color 000000" at bounding box center [161, 244] width 202 height 29
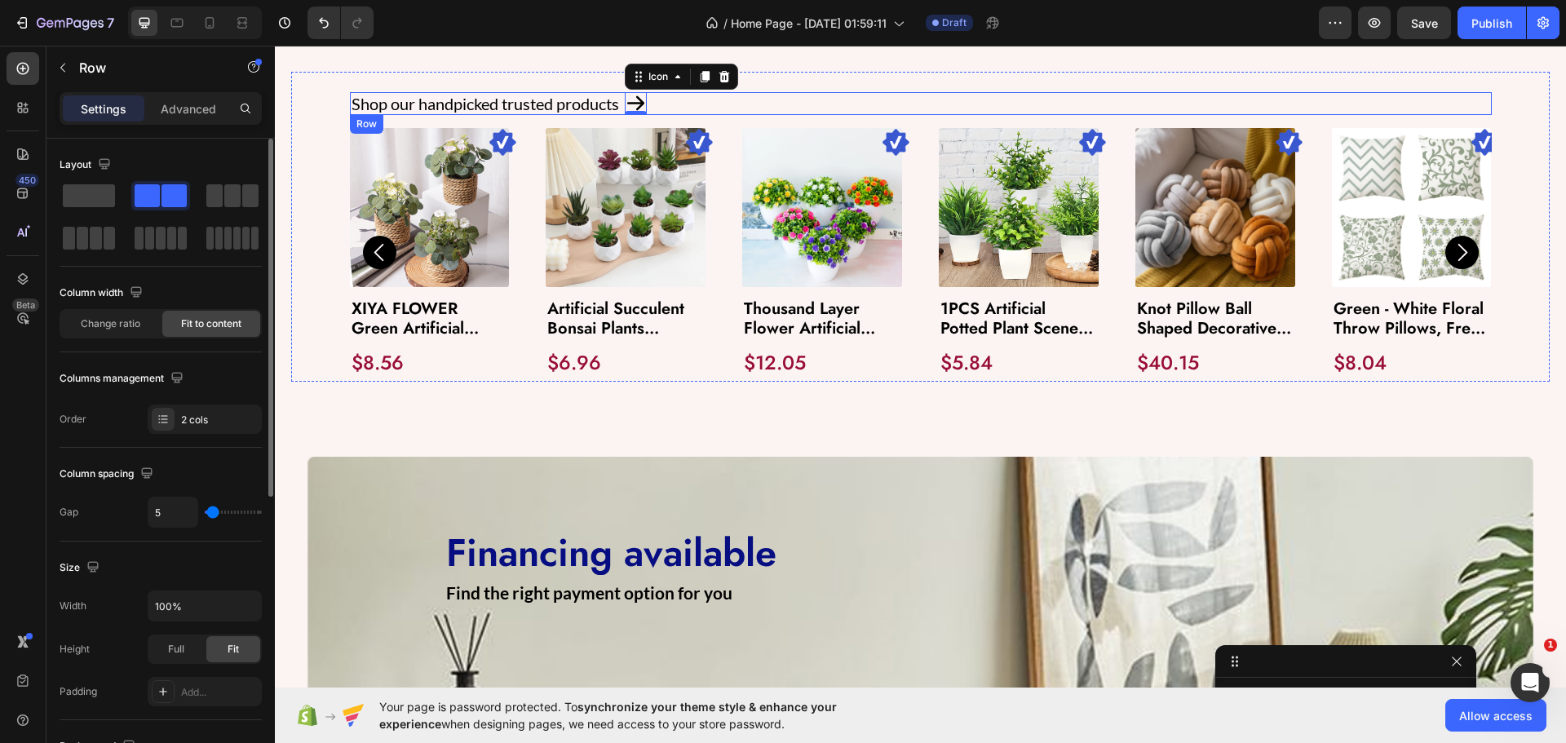
click at [753, 100] on div "Shop our handpicked trusted products Text Block Icon 0 Row" at bounding box center [921, 103] width 1142 height 23
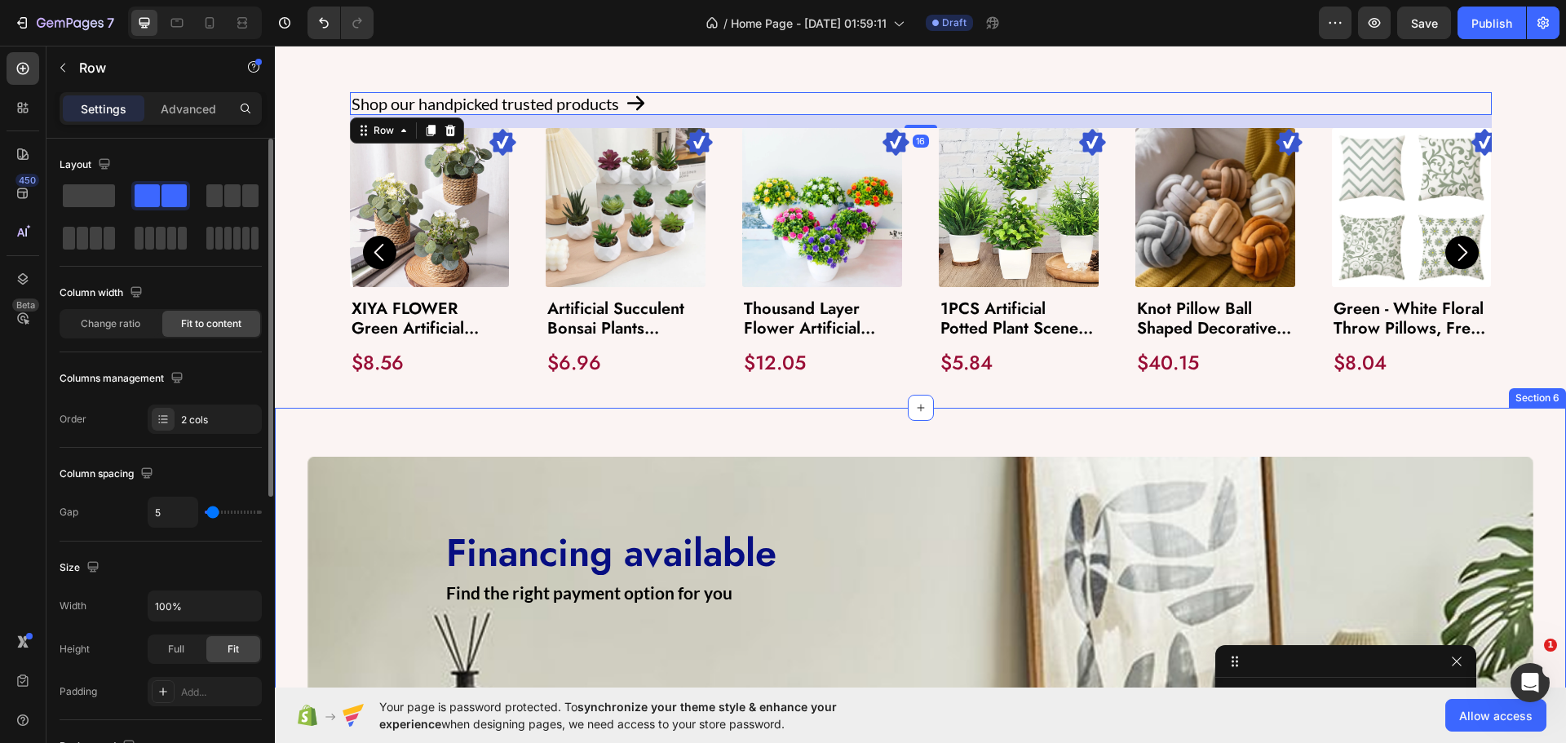
scroll to position [1901, 0]
click at [592, 418] on div "Image Financing available Heading Find the right payment option for you Text Bl…" at bounding box center [920, 627] width 1291 height 438
click at [692, 102] on div "Shop our handpicked trusted products Text Block Icon Row 16" at bounding box center [921, 103] width 1142 height 23
click at [183, 107] on p "Advanced" at bounding box center [188, 108] width 55 height 17
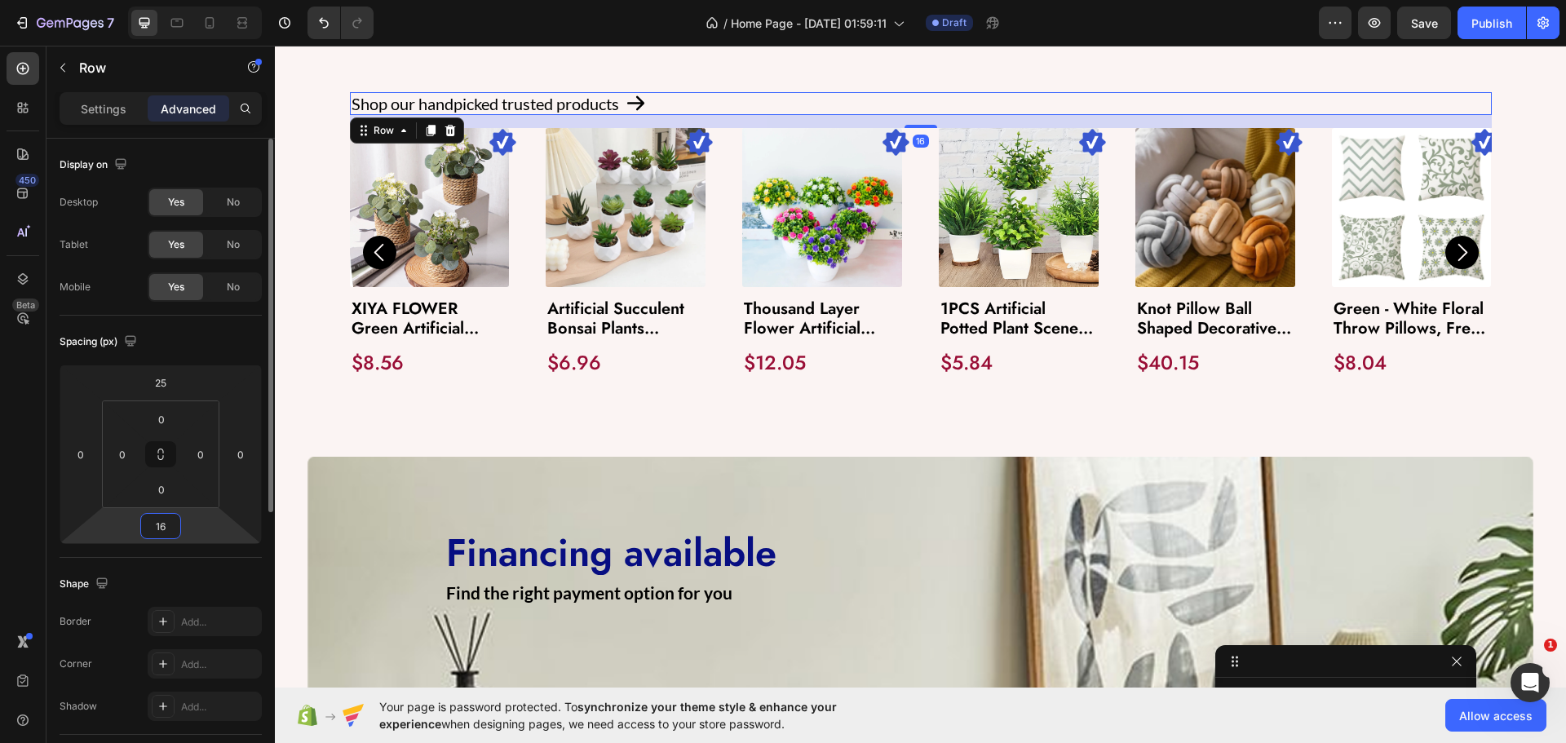
click at [168, 530] on input "16" at bounding box center [160, 526] width 33 height 24
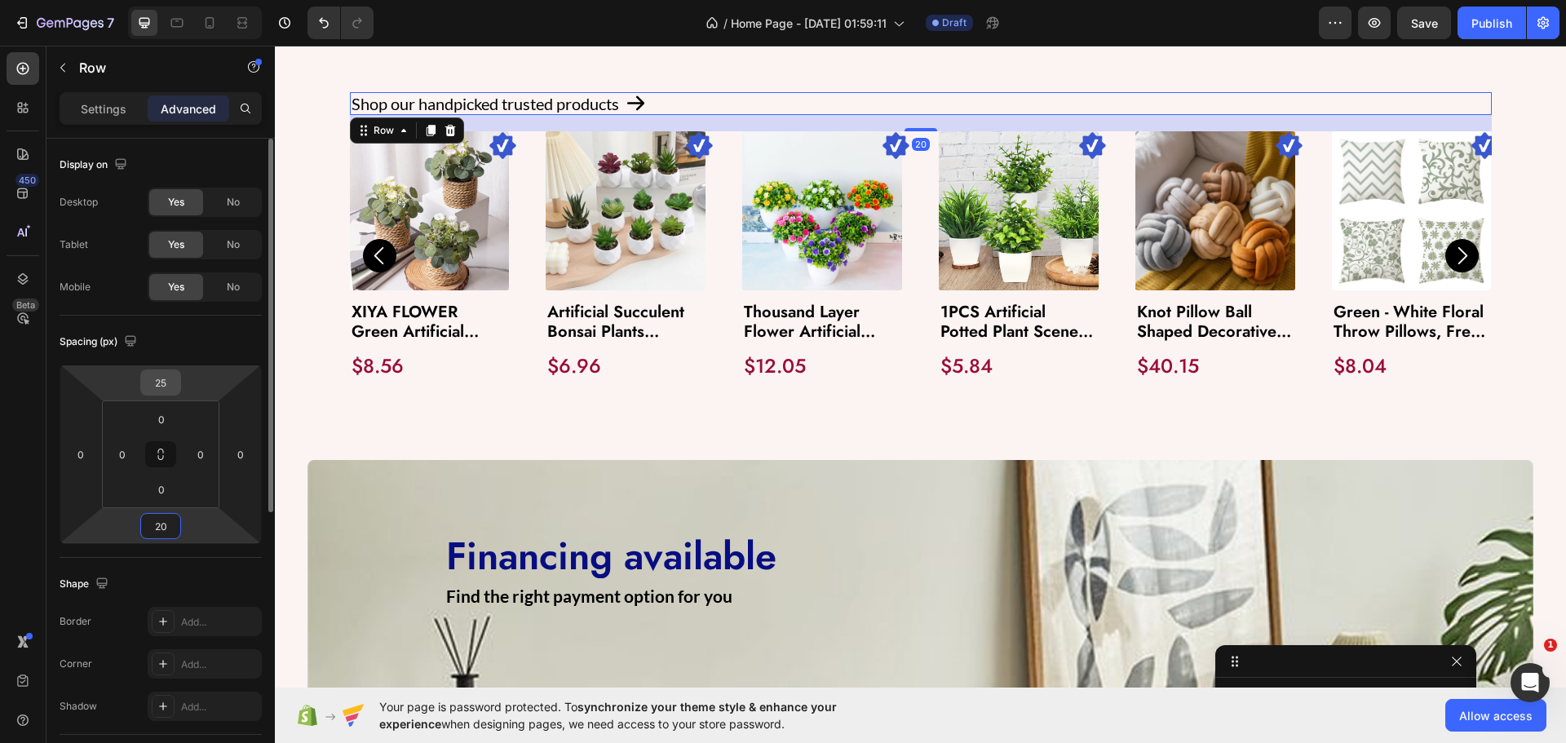
type input "20"
click at [162, 390] on input "25" at bounding box center [160, 382] width 33 height 24
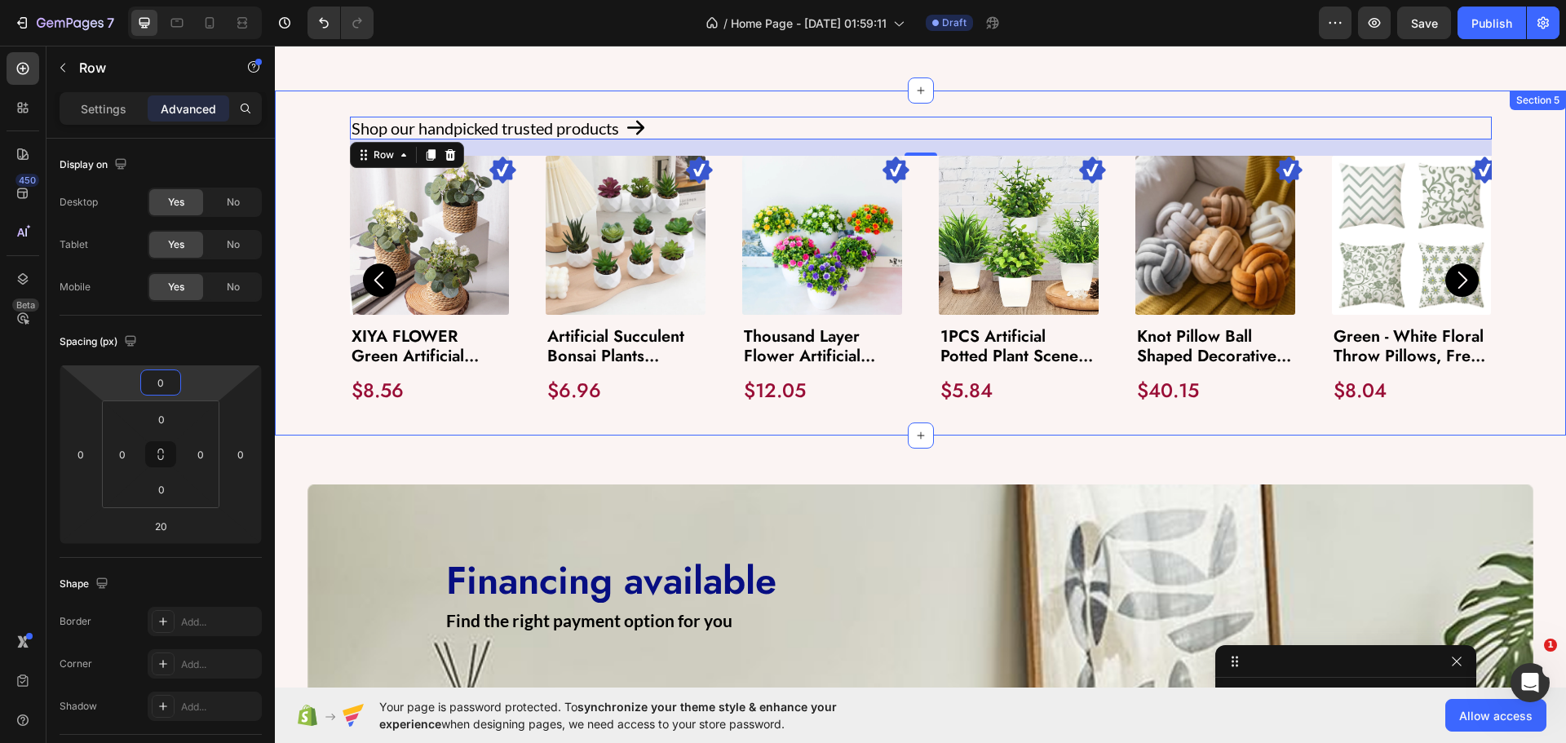
scroll to position [1550, 0]
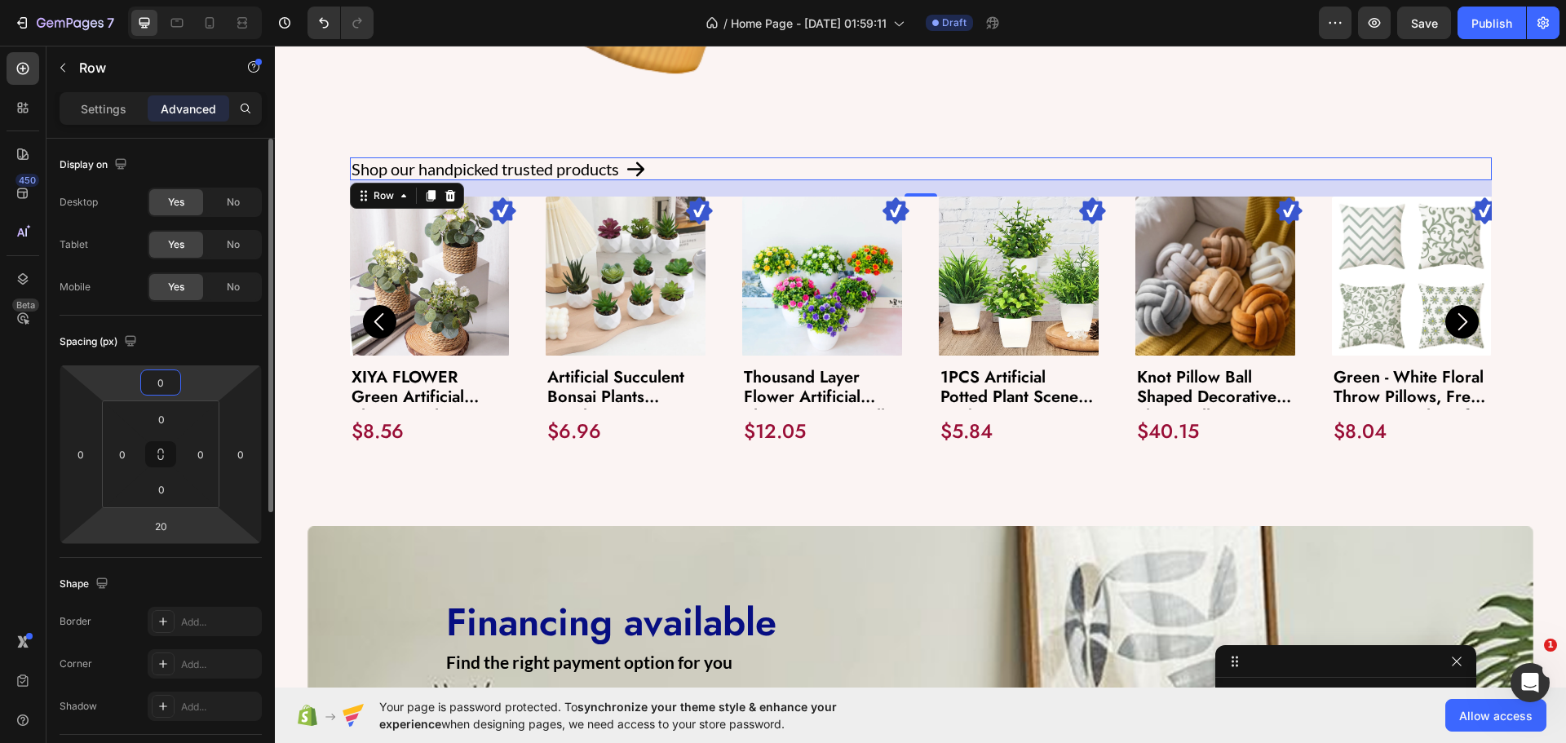
type input "0"
click at [178, 0] on html "7 / Home Page - Aug 26, 01:59:11 Draft Preview Save Publish 450 Beta Sections(1…" at bounding box center [783, 0] width 1566 height 0
click at [166, 525] on input "20" at bounding box center [160, 526] width 33 height 24
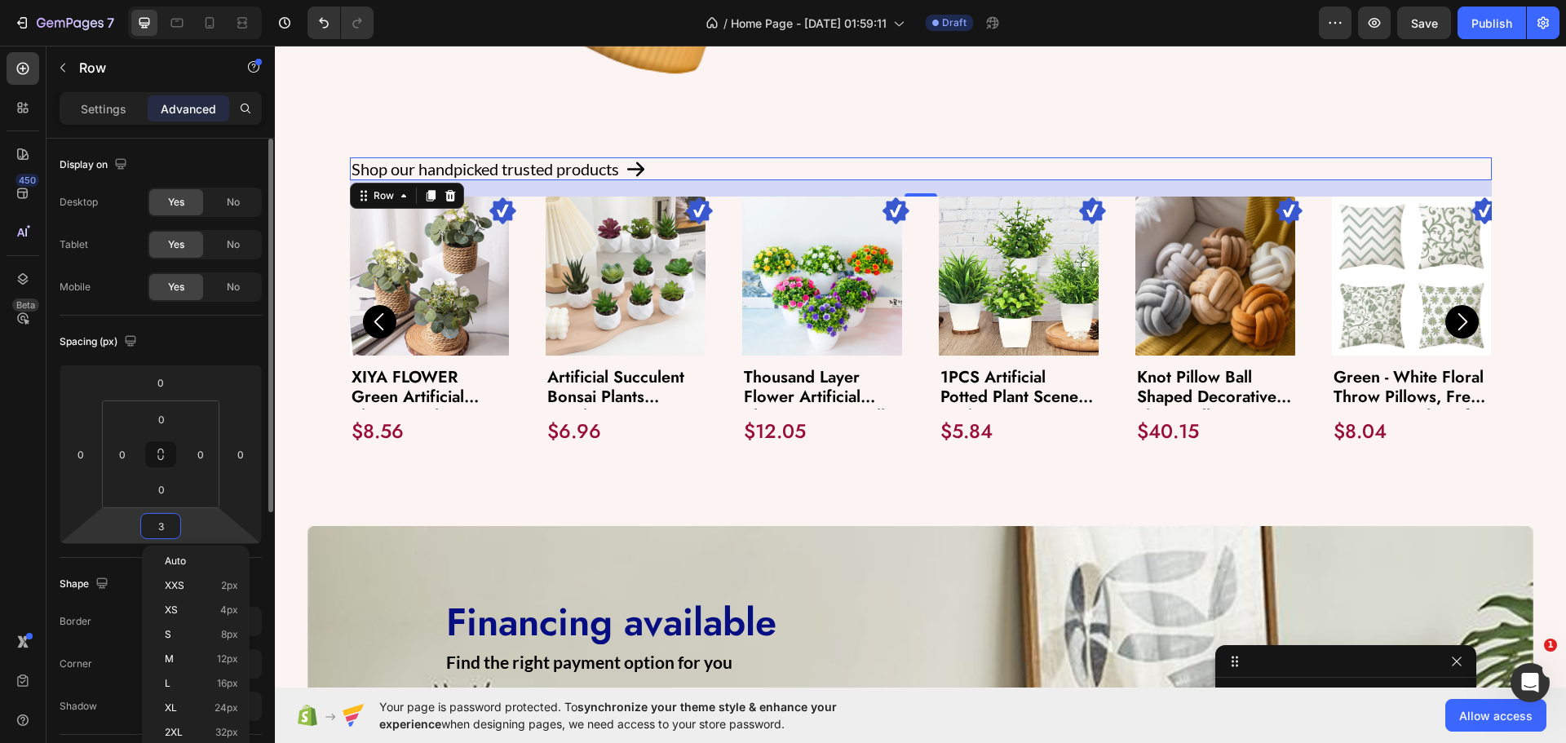
type input "30"
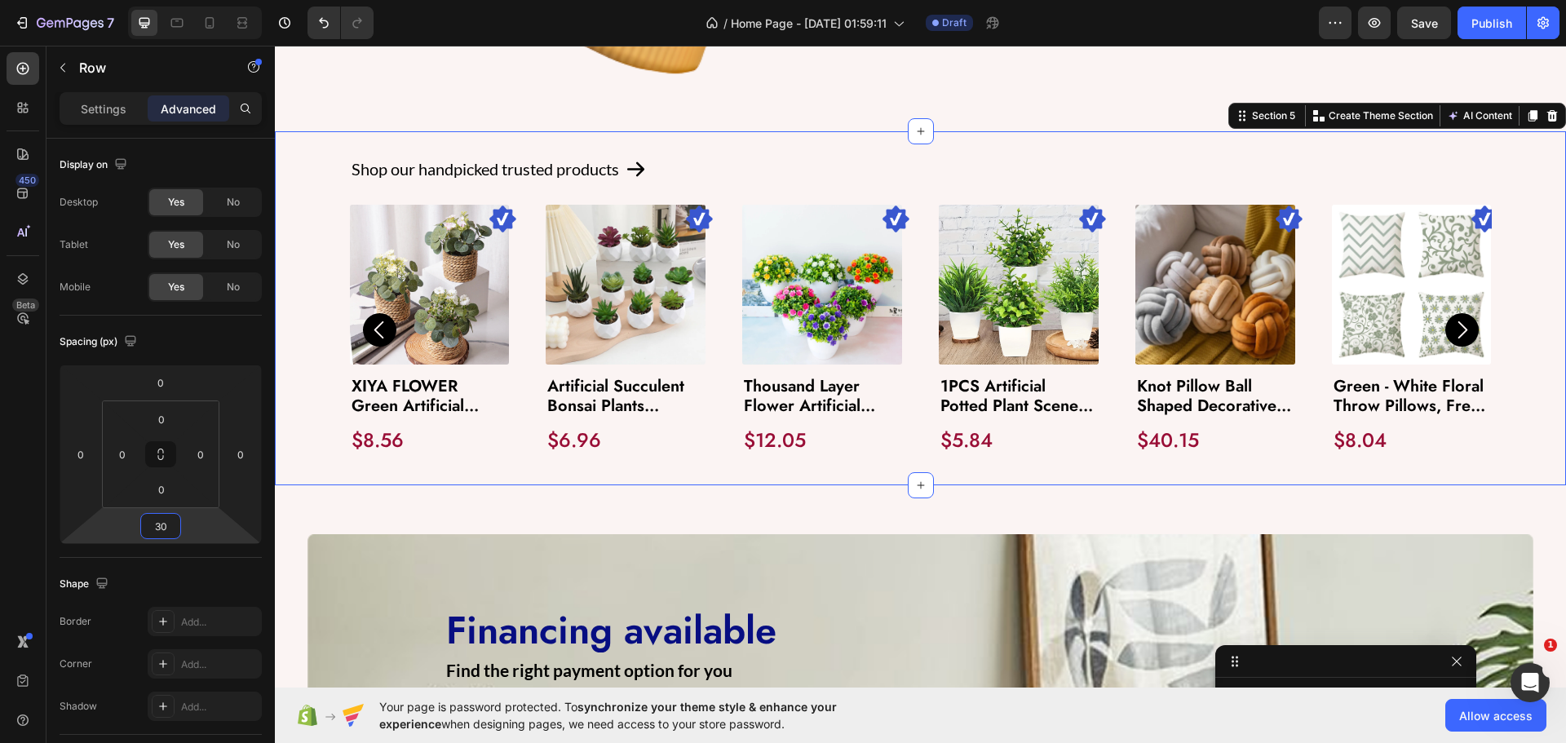
click at [314, 398] on div "Shop our handpicked trusted products Text Block Icon Row Image Product Images X…" at bounding box center [920, 308] width 1258 height 302
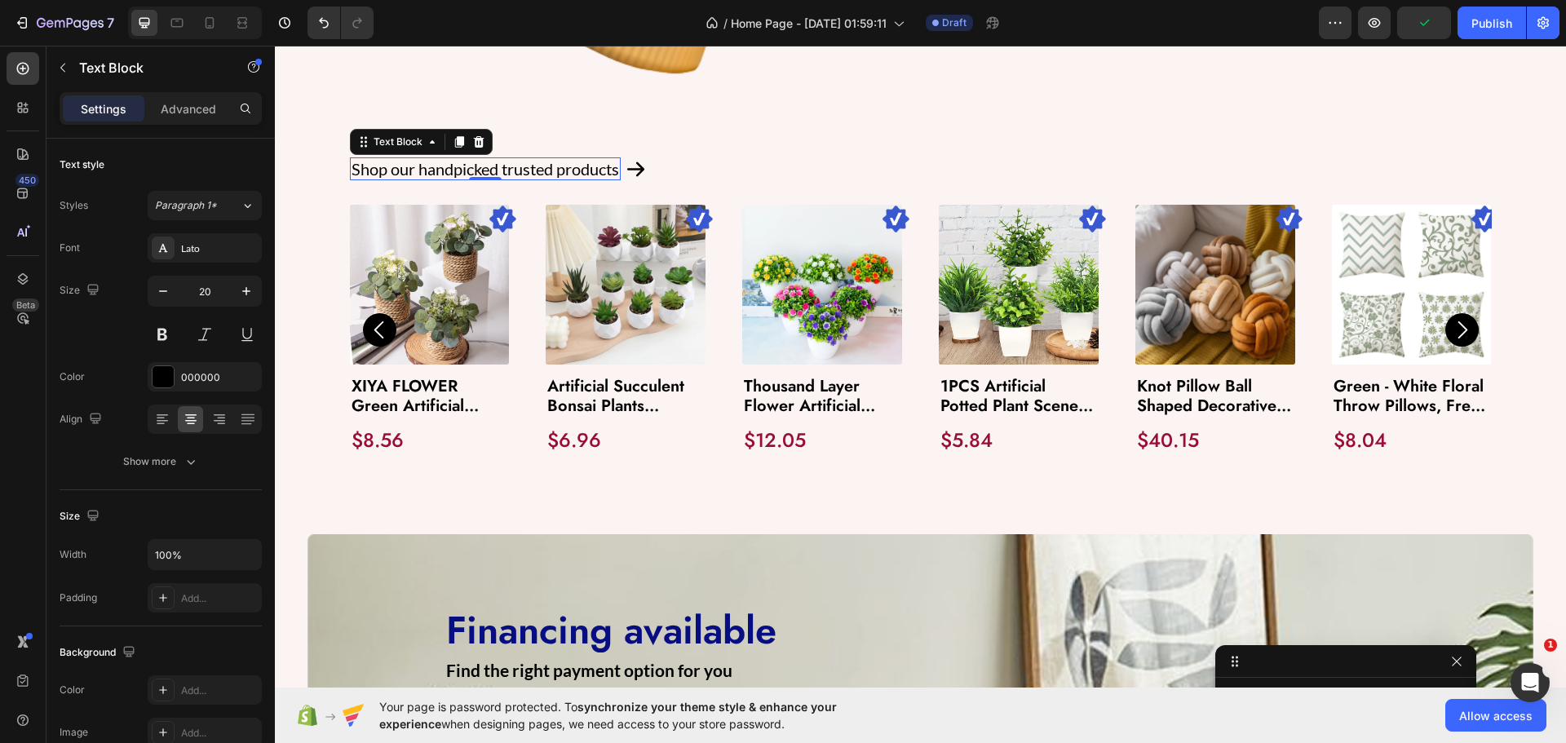
click at [484, 162] on p "Shop our handpicked trusted products" at bounding box center [486, 169] width 268 height 20
click at [156, 466] on div "Show more" at bounding box center [161, 461] width 76 height 16
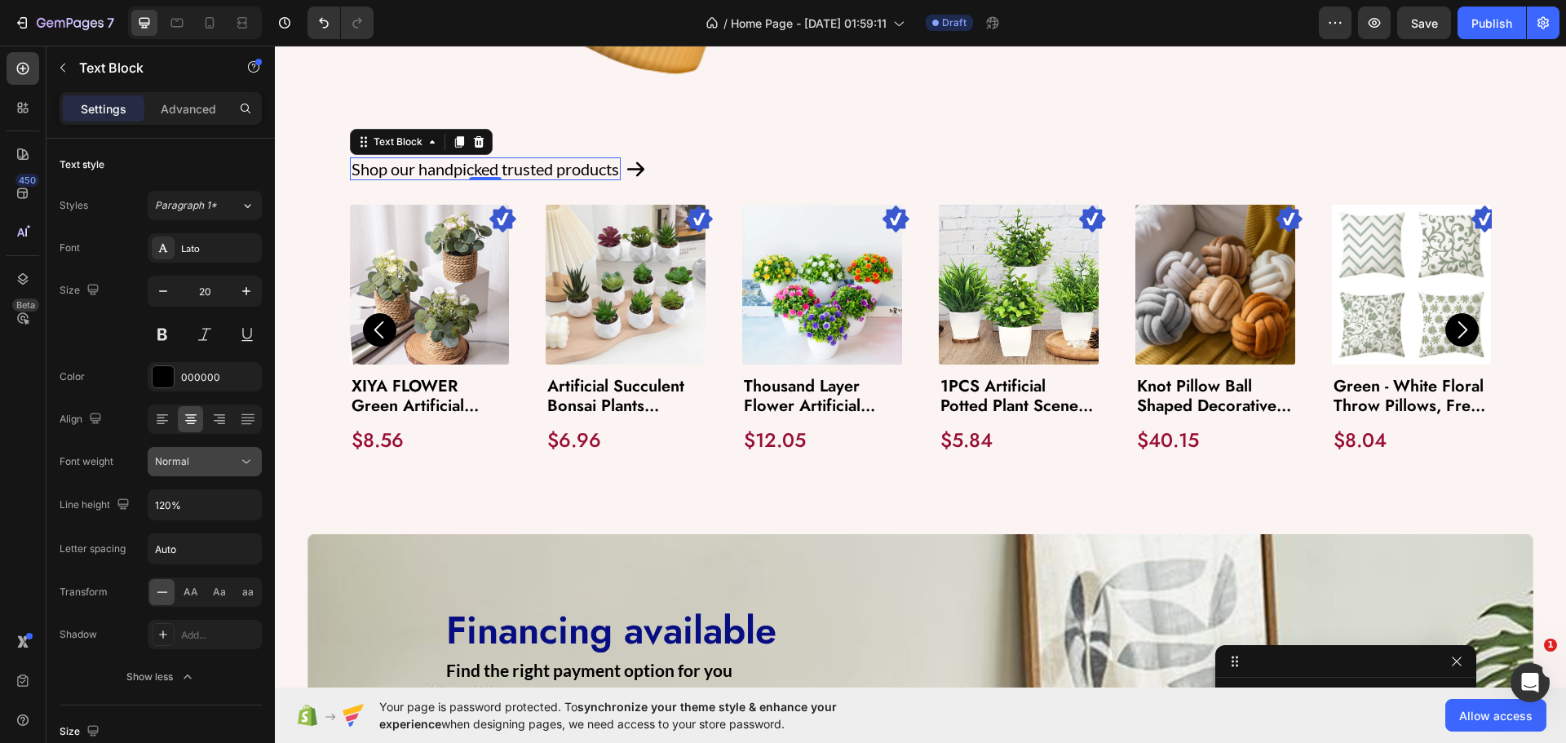
click at [248, 458] on icon at bounding box center [246, 461] width 16 height 16
click at [153, 610] on div "Bold" at bounding box center [189, 625] width 134 height 31
click at [699, 162] on div "Shop our handpicked trusted products Text Block 0 Icon Row" at bounding box center [921, 168] width 1142 height 23
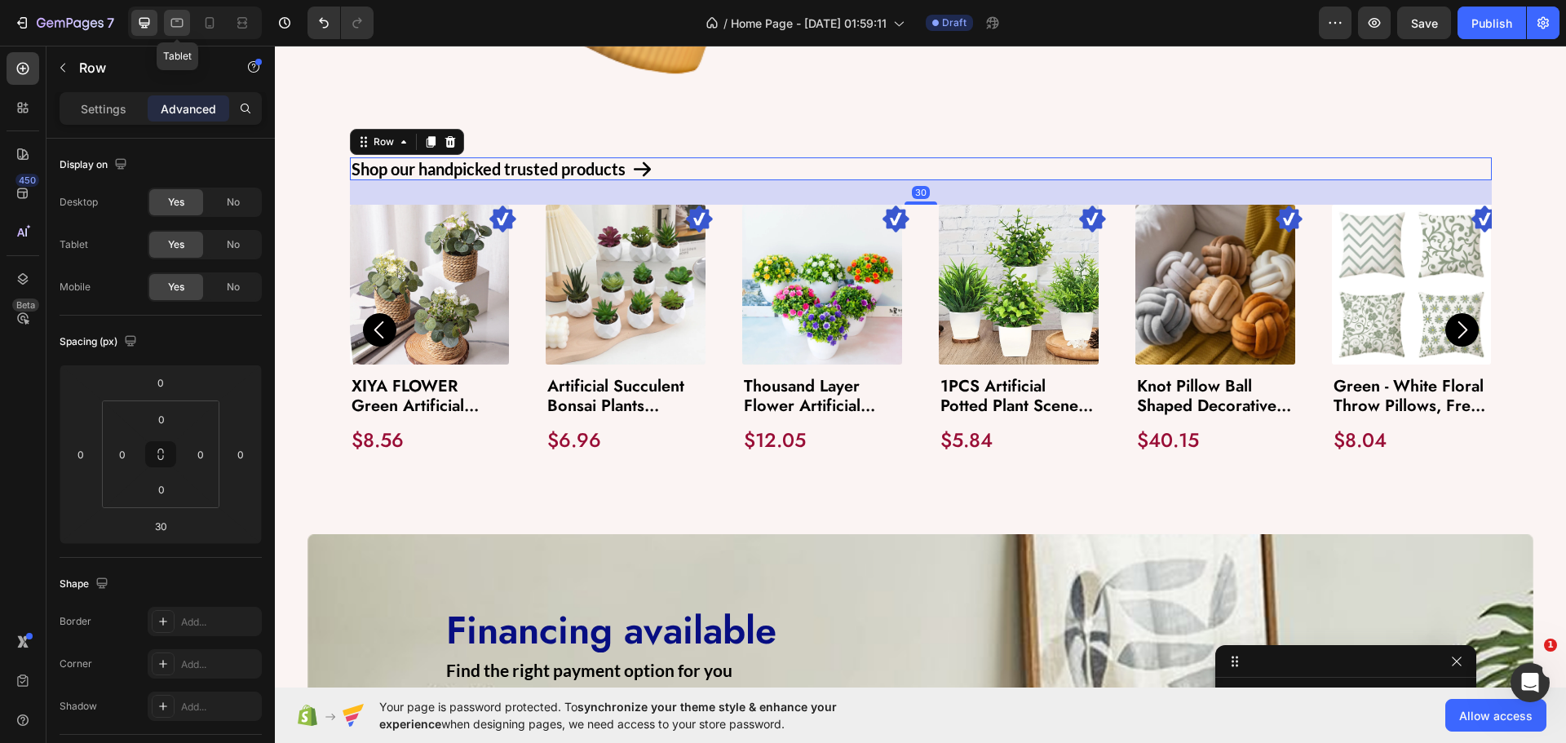
click at [171, 22] on icon at bounding box center [177, 23] width 12 height 9
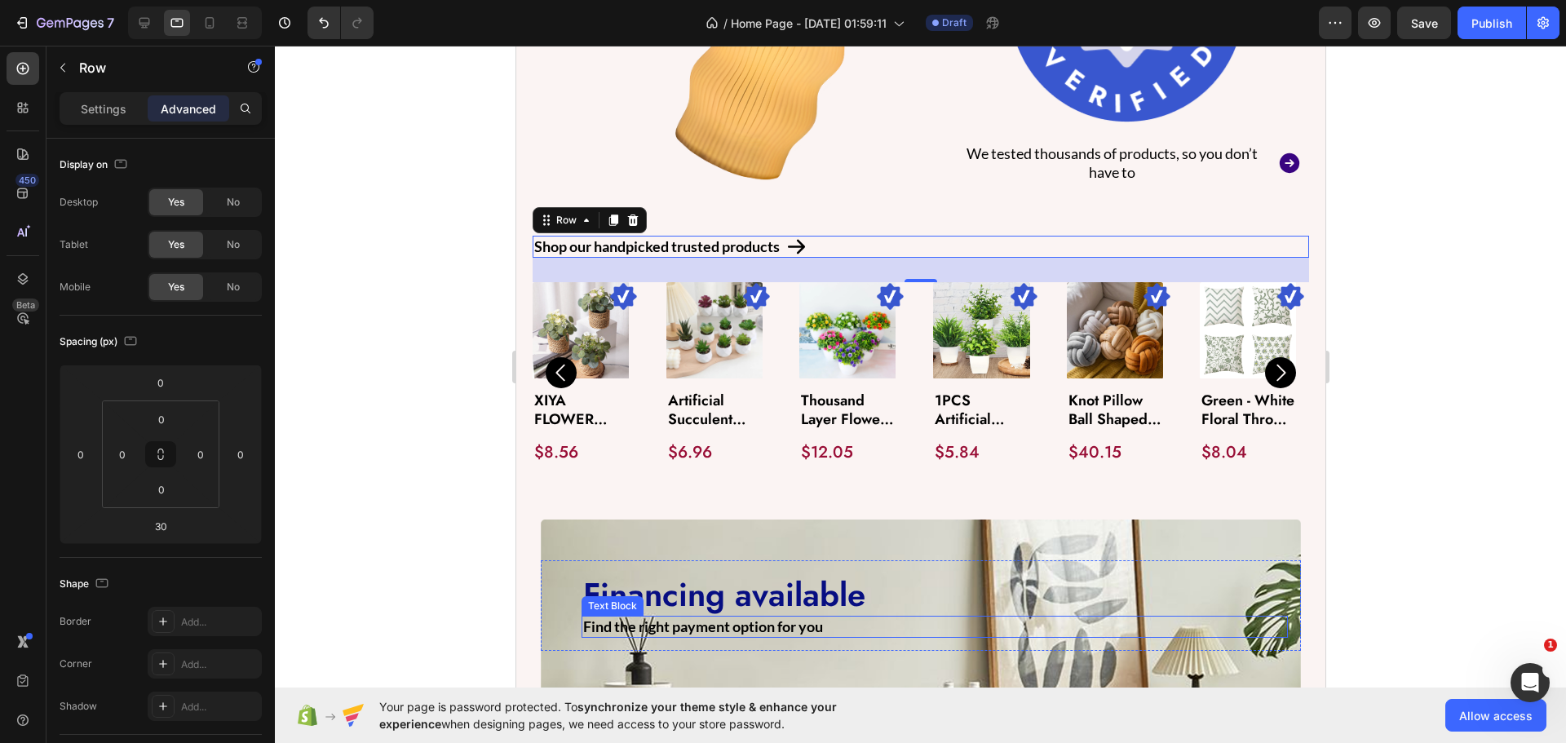
scroll to position [1186, 0]
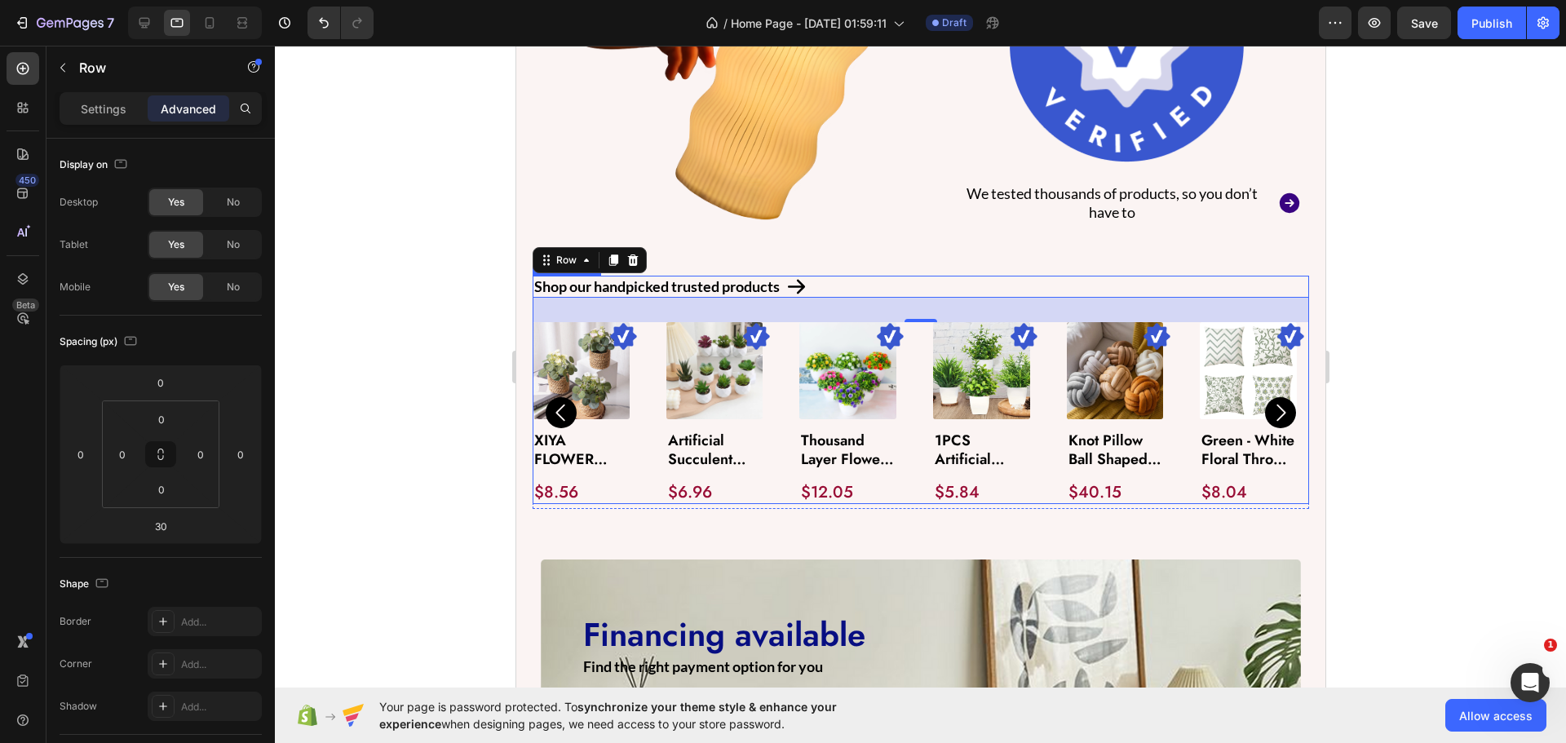
click at [920, 410] on div "Image Product Images XIYA FLOWER Green Artificial Plants Eucalyptus Flowers Wov…" at bounding box center [920, 412] width 776 height 181
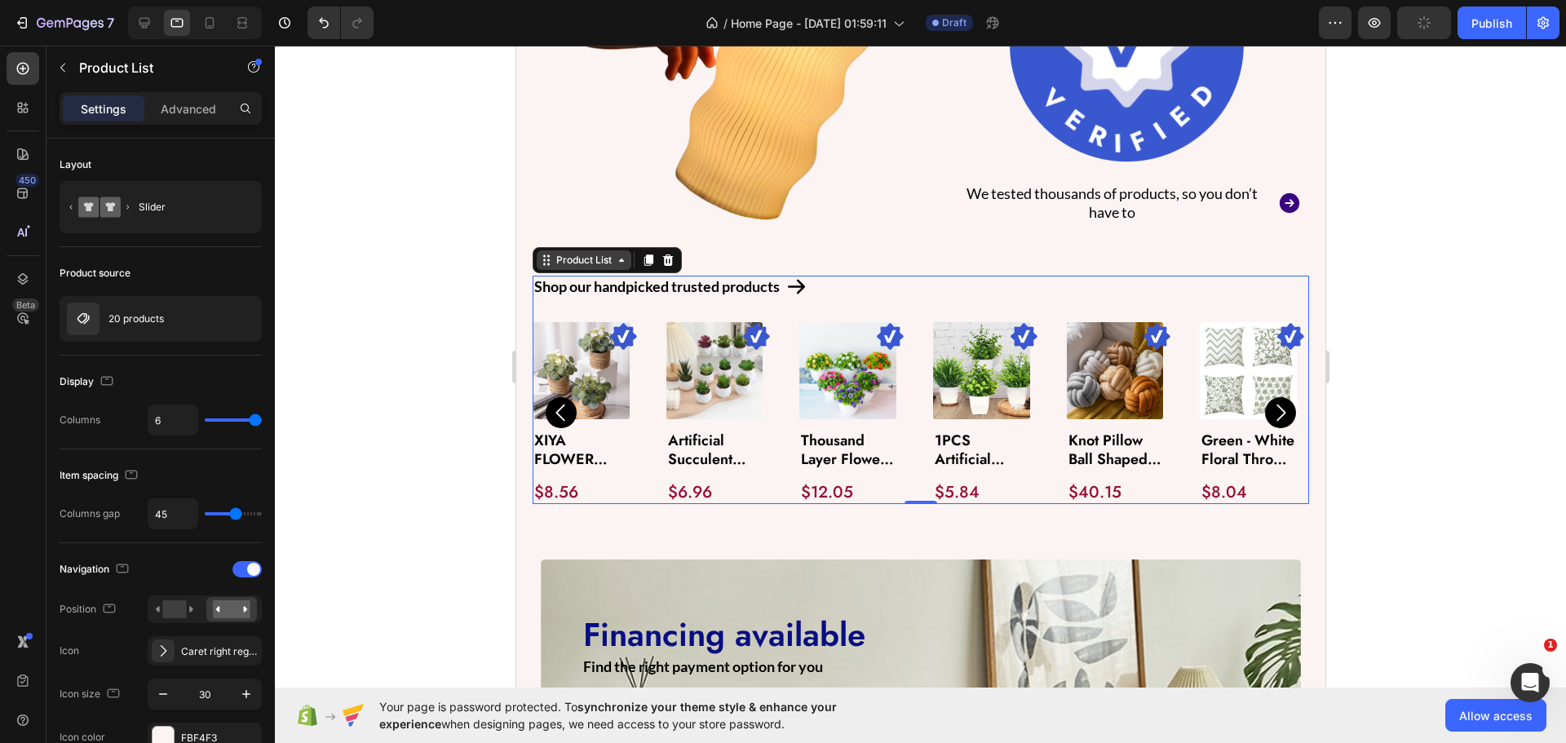
click at [571, 258] on div "Product List" at bounding box center [583, 260] width 62 height 15
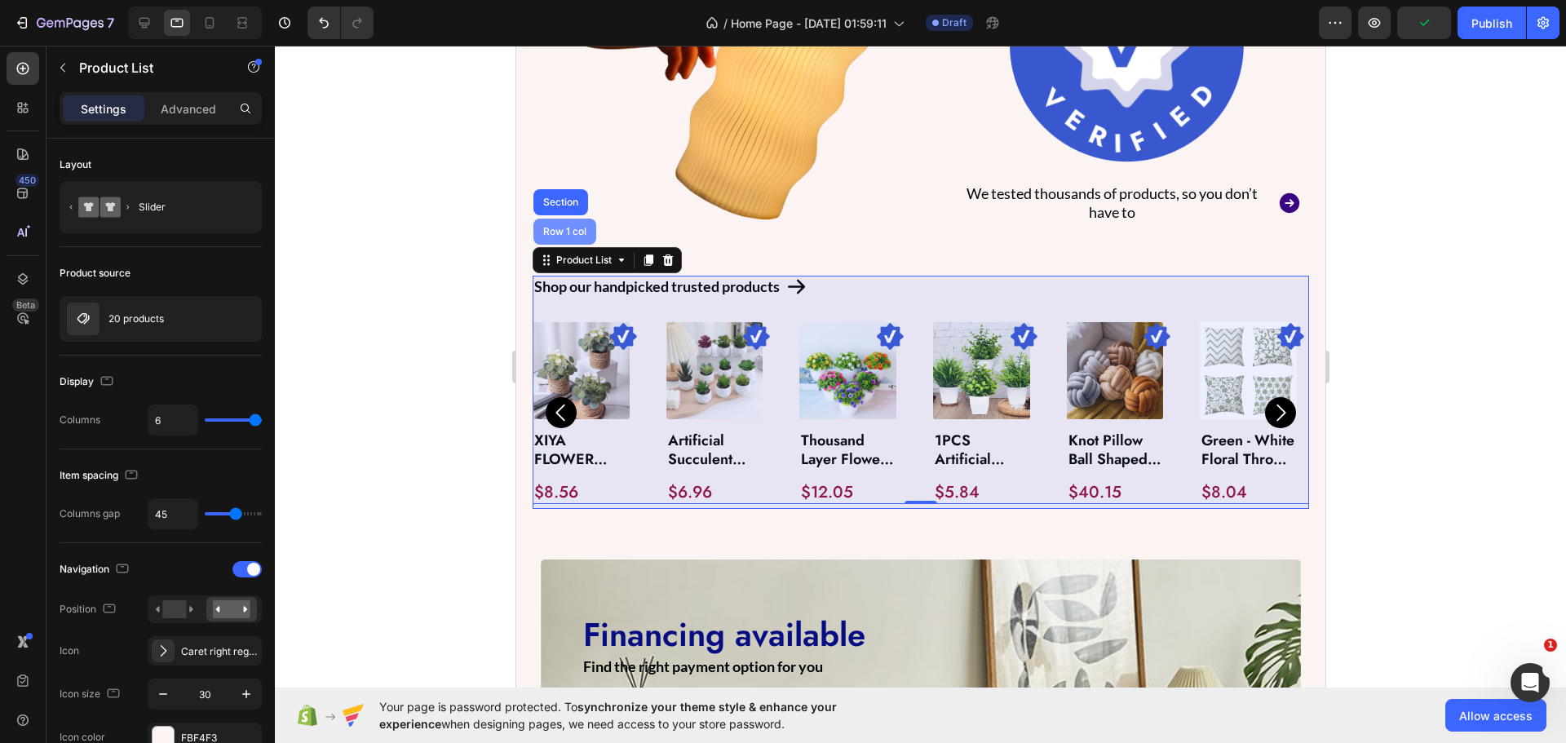
click at [562, 228] on div "Row 1 col" at bounding box center [564, 232] width 50 height 10
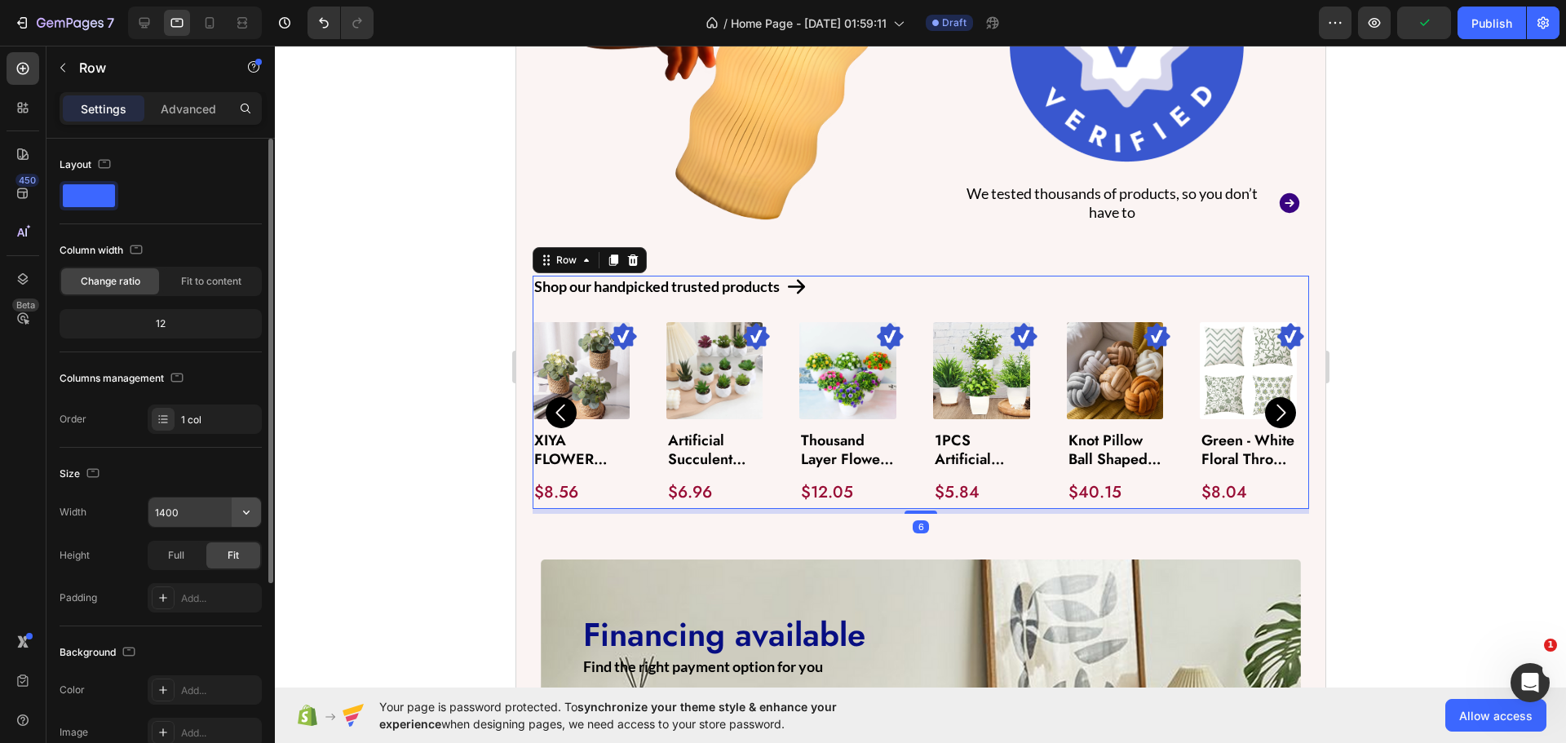
click at [243, 515] on icon "button" at bounding box center [246, 512] width 16 height 16
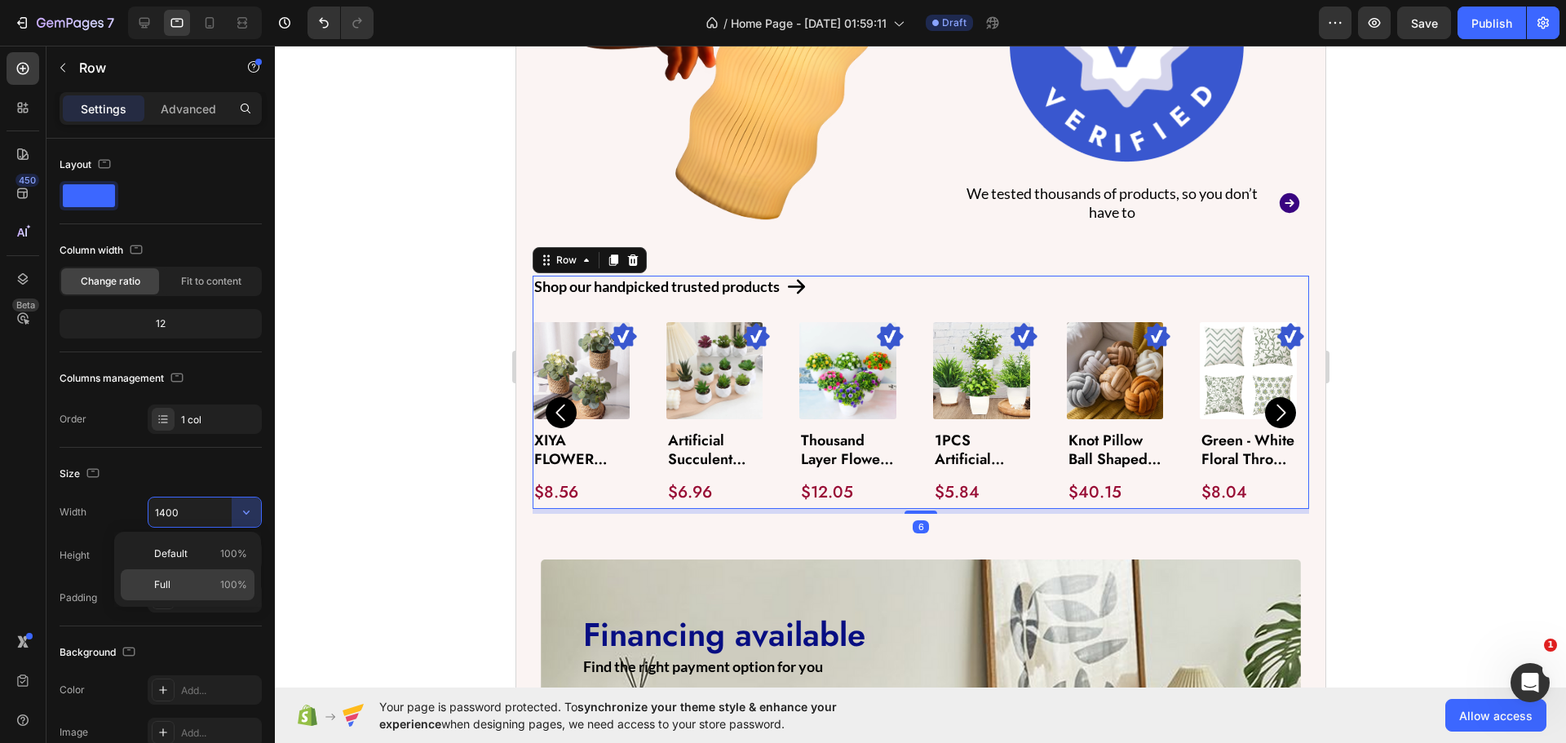
click at [181, 579] on p "Full 100%" at bounding box center [200, 584] width 93 height 15
type input "100%"
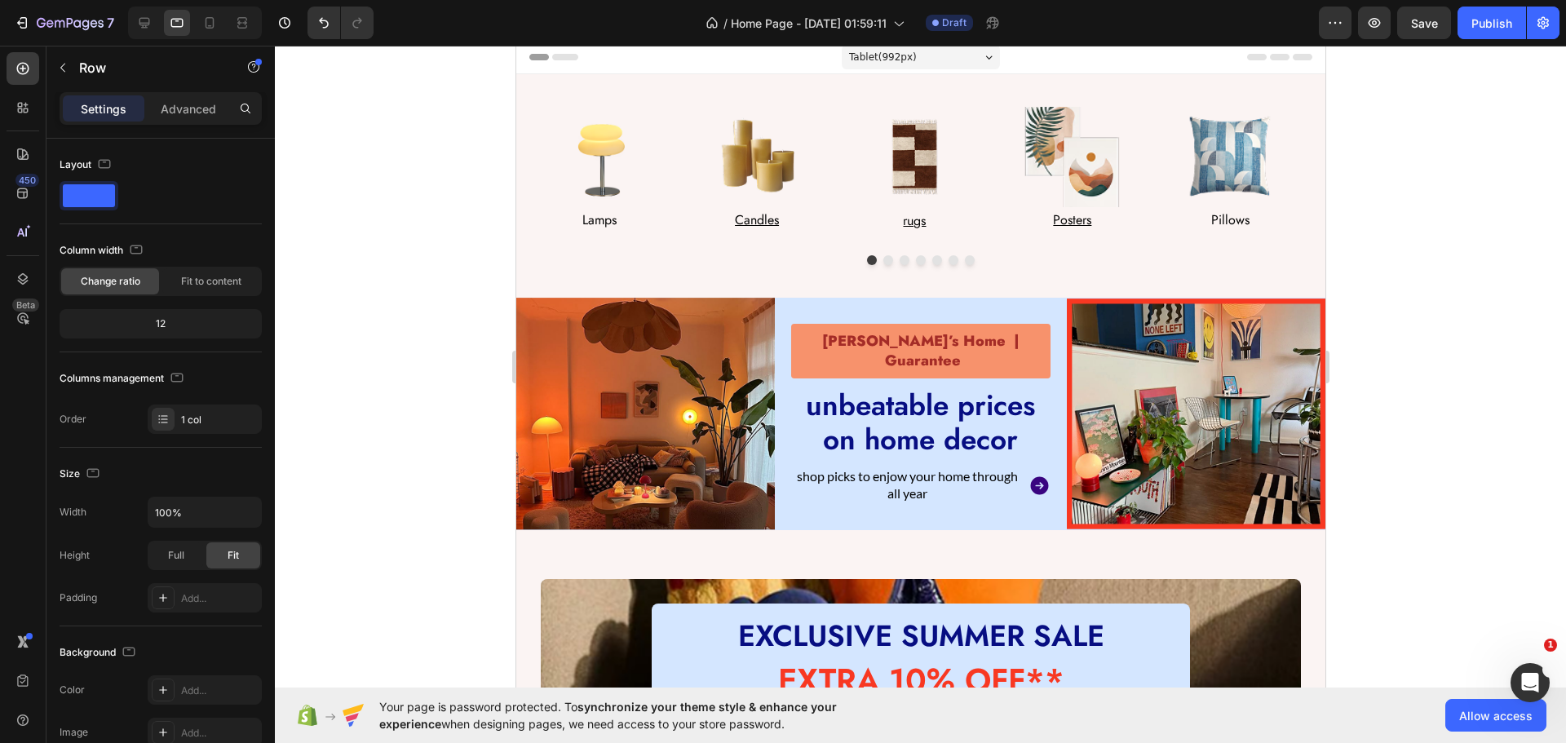
scroll to position [0, 0]
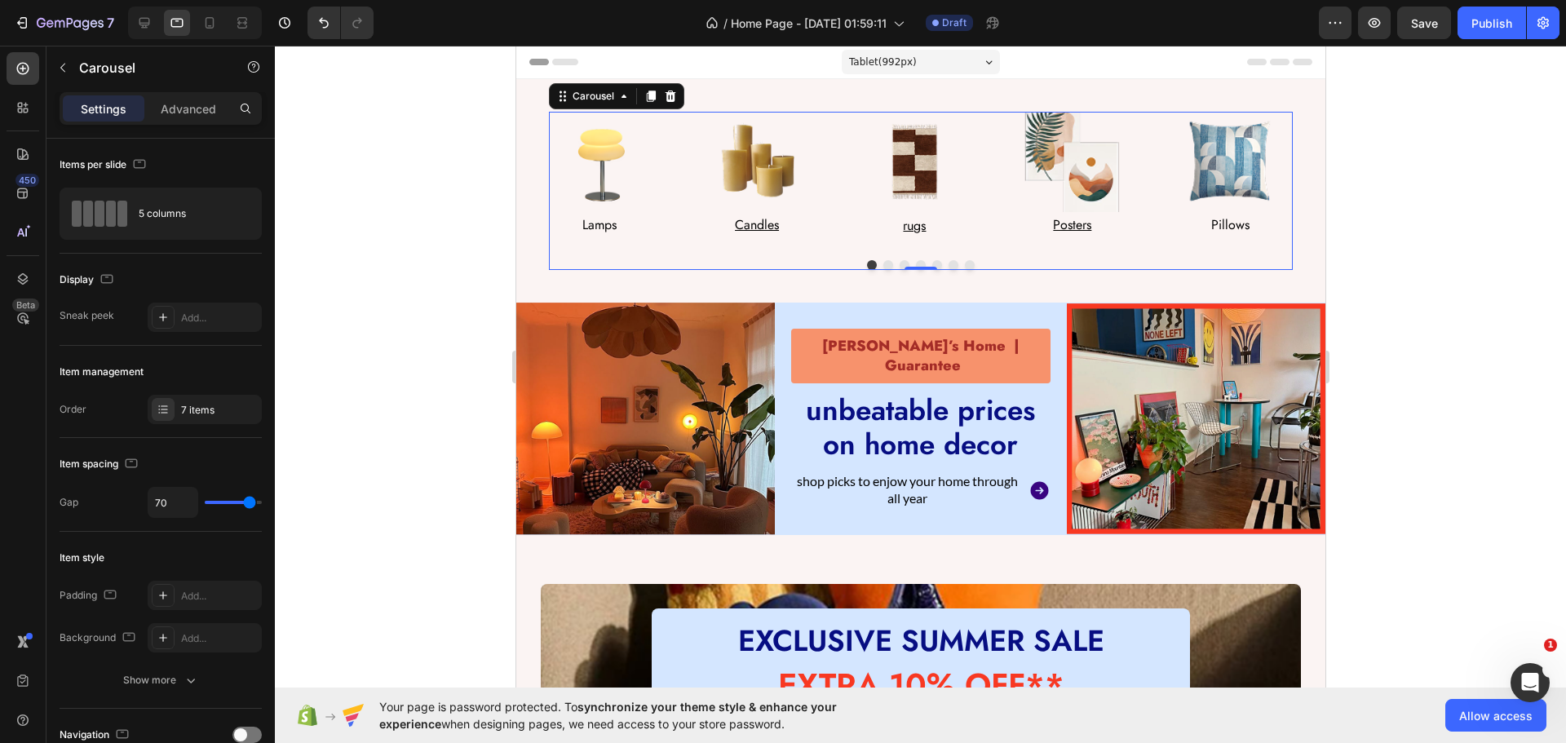
drag, startPoint x: 857, startPoint y: 177, endPoint x: 670, endPoint y: 175, distance: 187.6
click at [850, 176] on div "Image Lamps Text Block Row Image Candles Text Block Row Image rugs Text Block R…" at bounding box center [920, 176] width 744 height 128
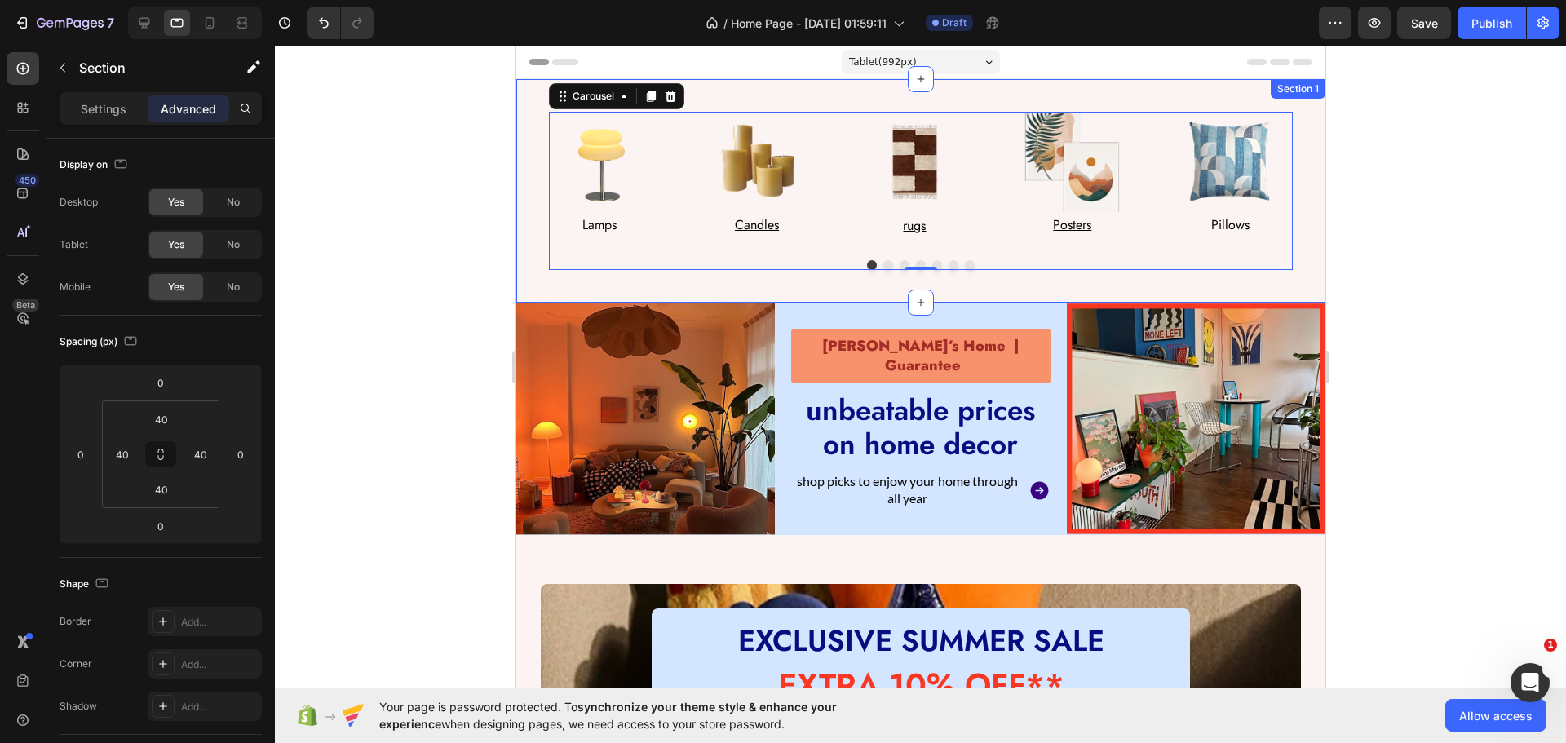
click at [586, 108] on div "Image Lamps Text Block Row Image Candles Text Block Row Image rugs Text Block R…" at bounding box center [919, 190] width 809 height 223
click at [667, 149] on div "Image Lamps Text Block Row Image Candles Text Block Row Image rugs Text Block R…" at bounding box center [920, 176] width 744 height 128
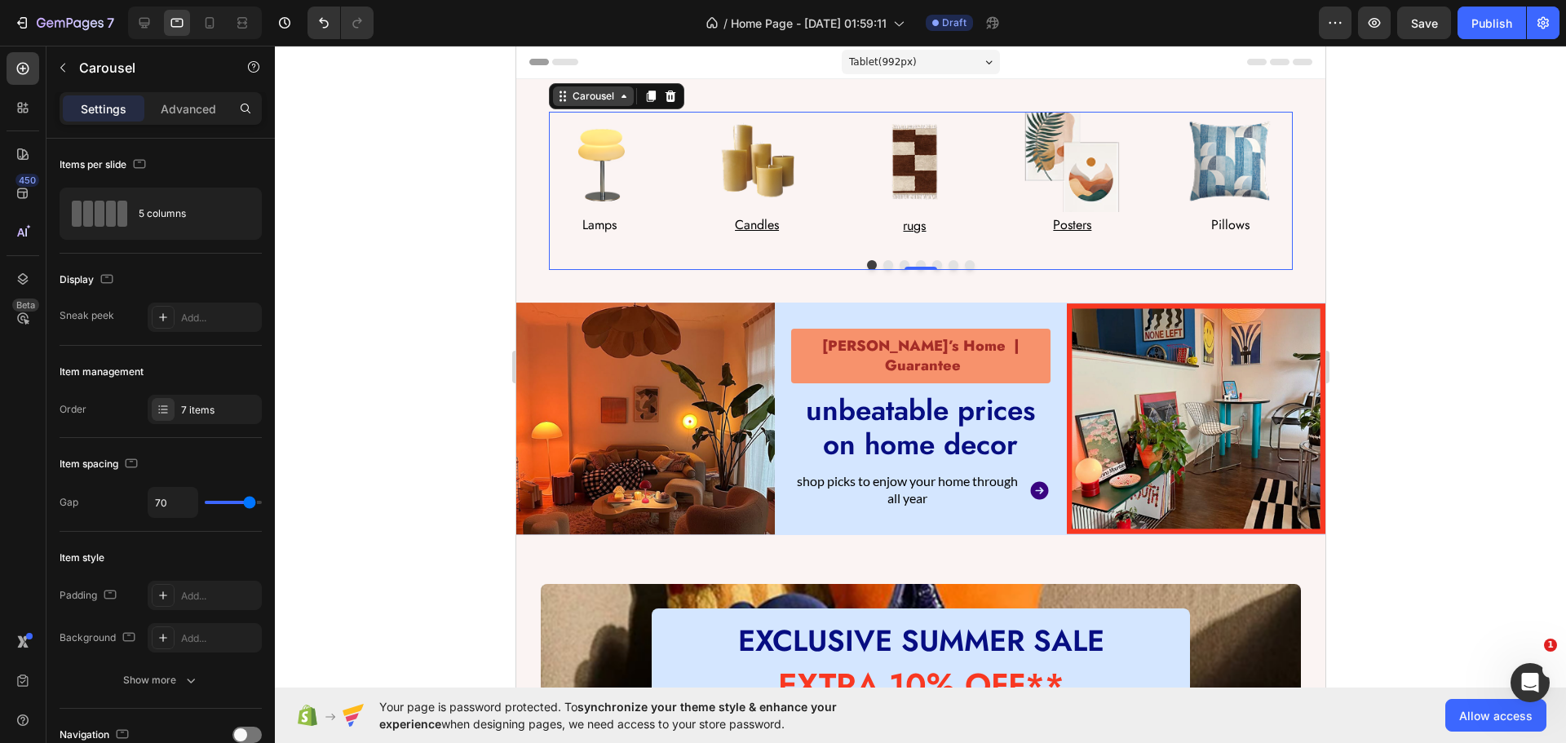
click at [593, 95] on div "Carousel" at bounding box center [592, 96] width 48 height 15
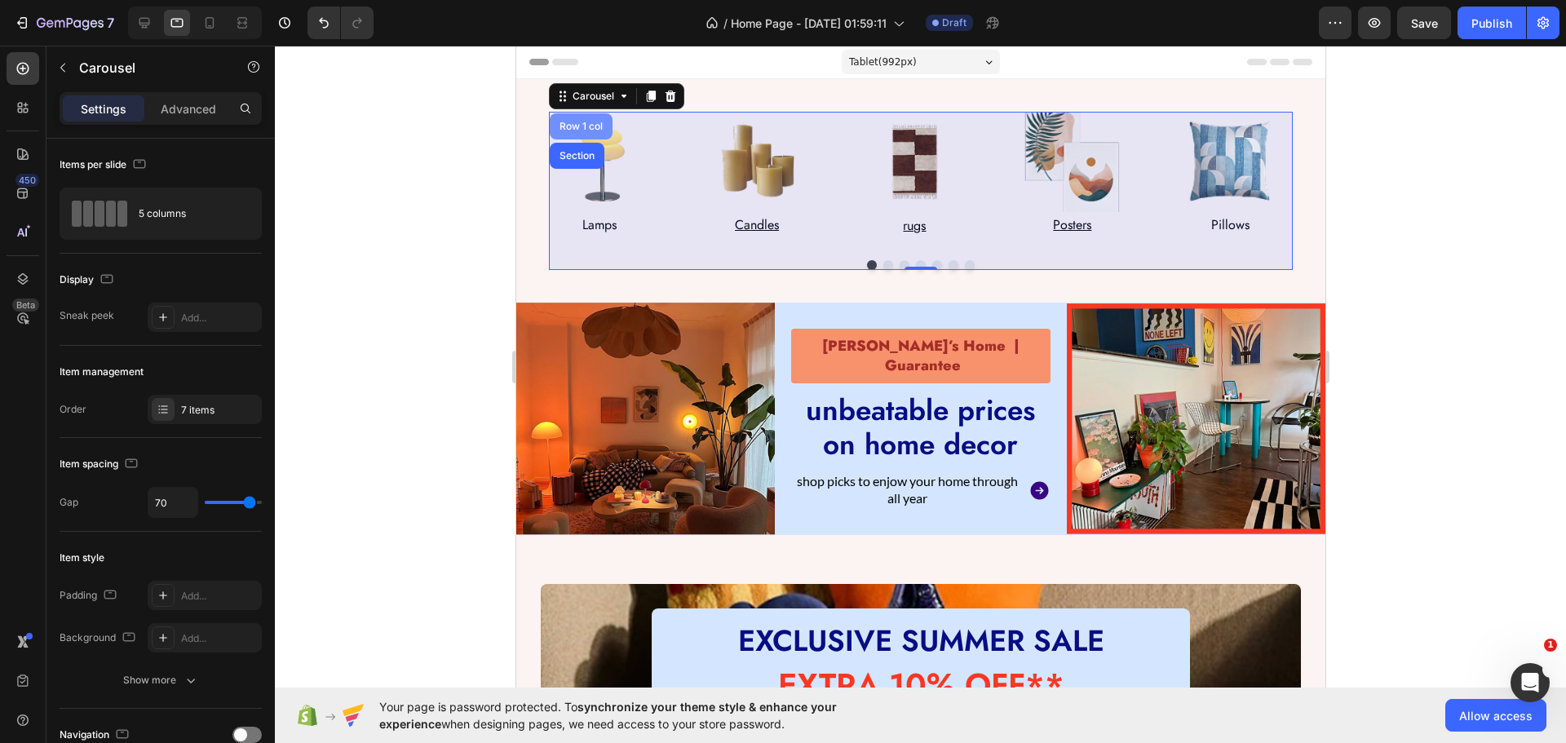
click at [573, 117] on div "Row 1 col" at bounding box center [580, 126] width 63 height 26
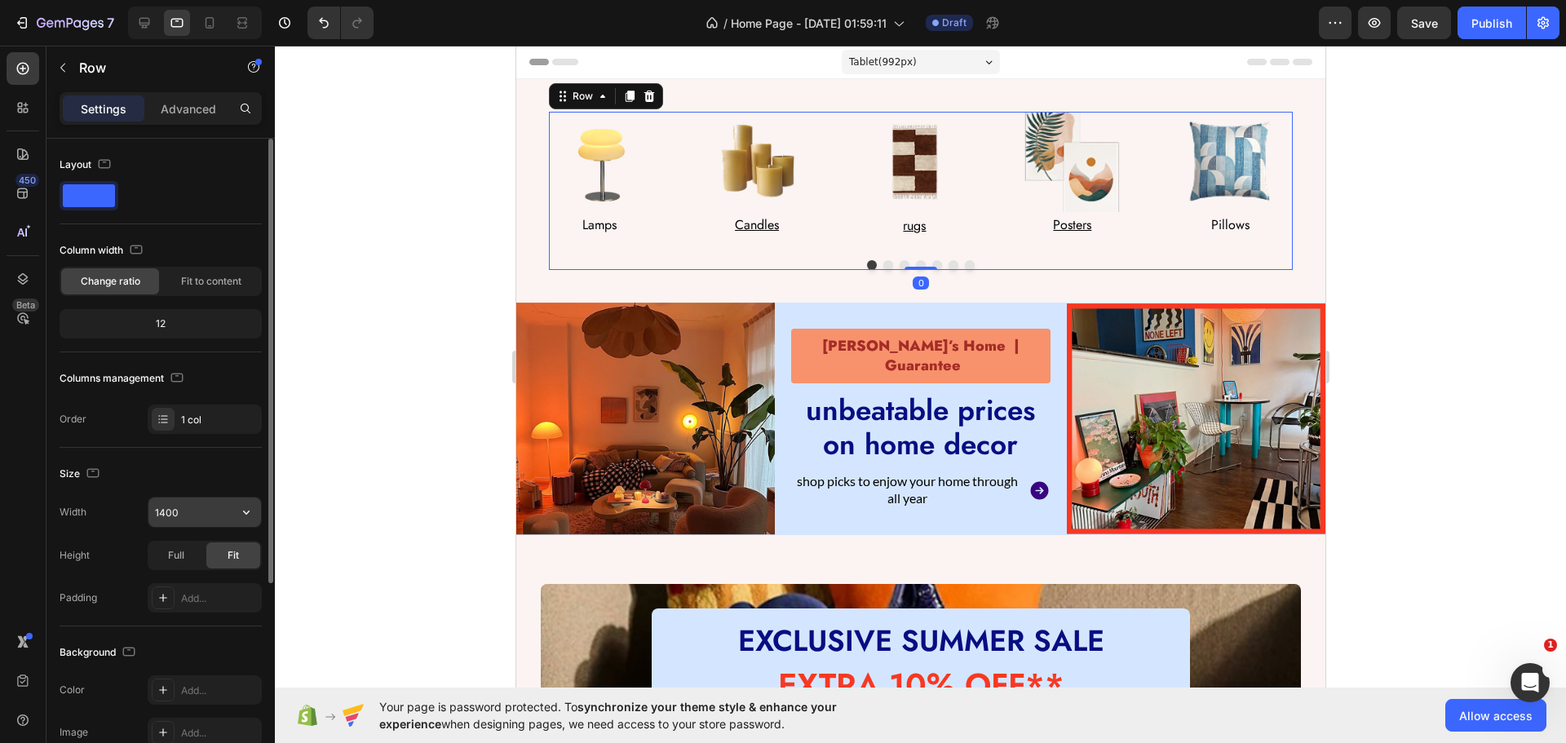
click at [235, 511] on button "button" at bounding box center [246, 512] width 29 height 29
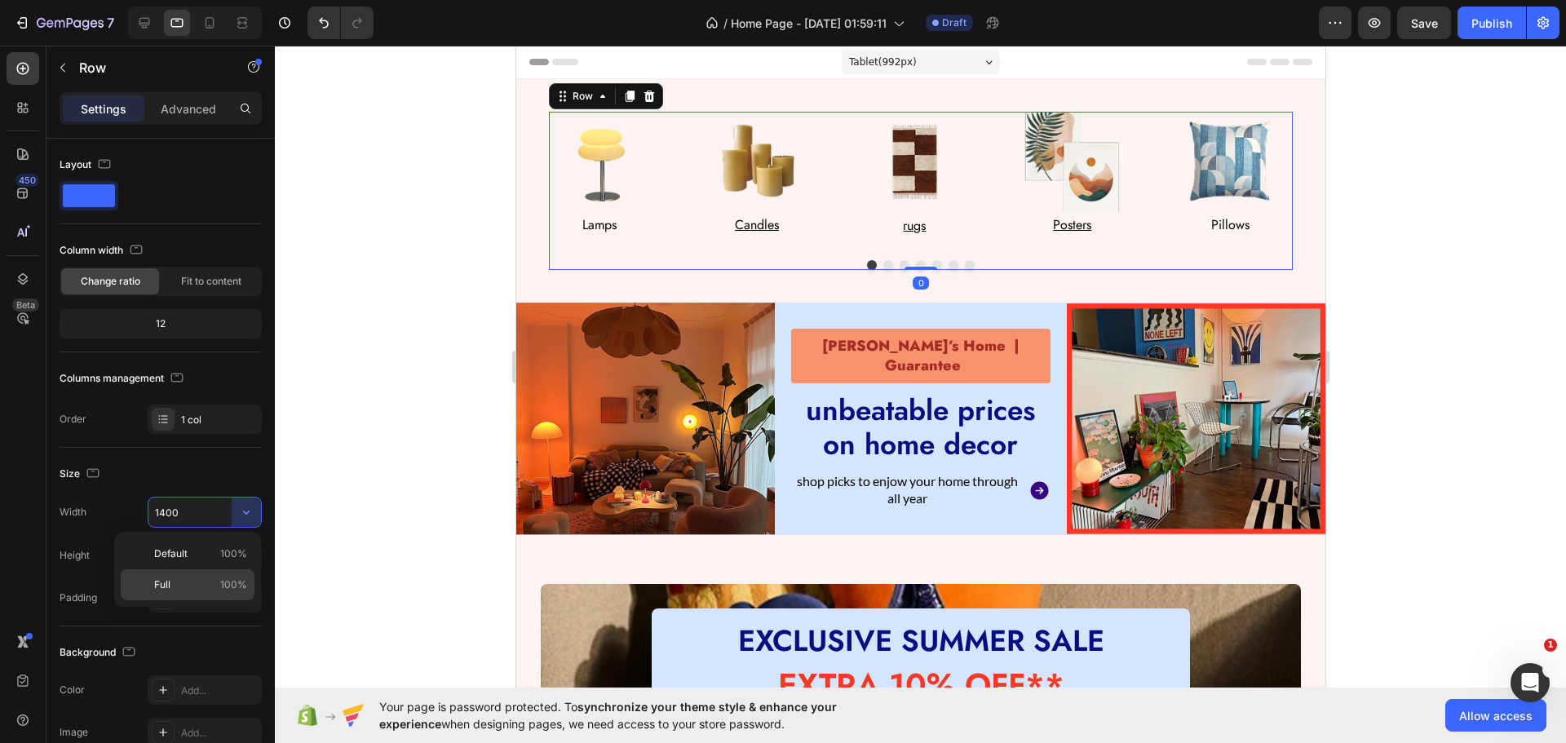
click at [204, 590] on p "Full 100%" at bounding box center [200, 584] width 93 height 15
type input "100%"
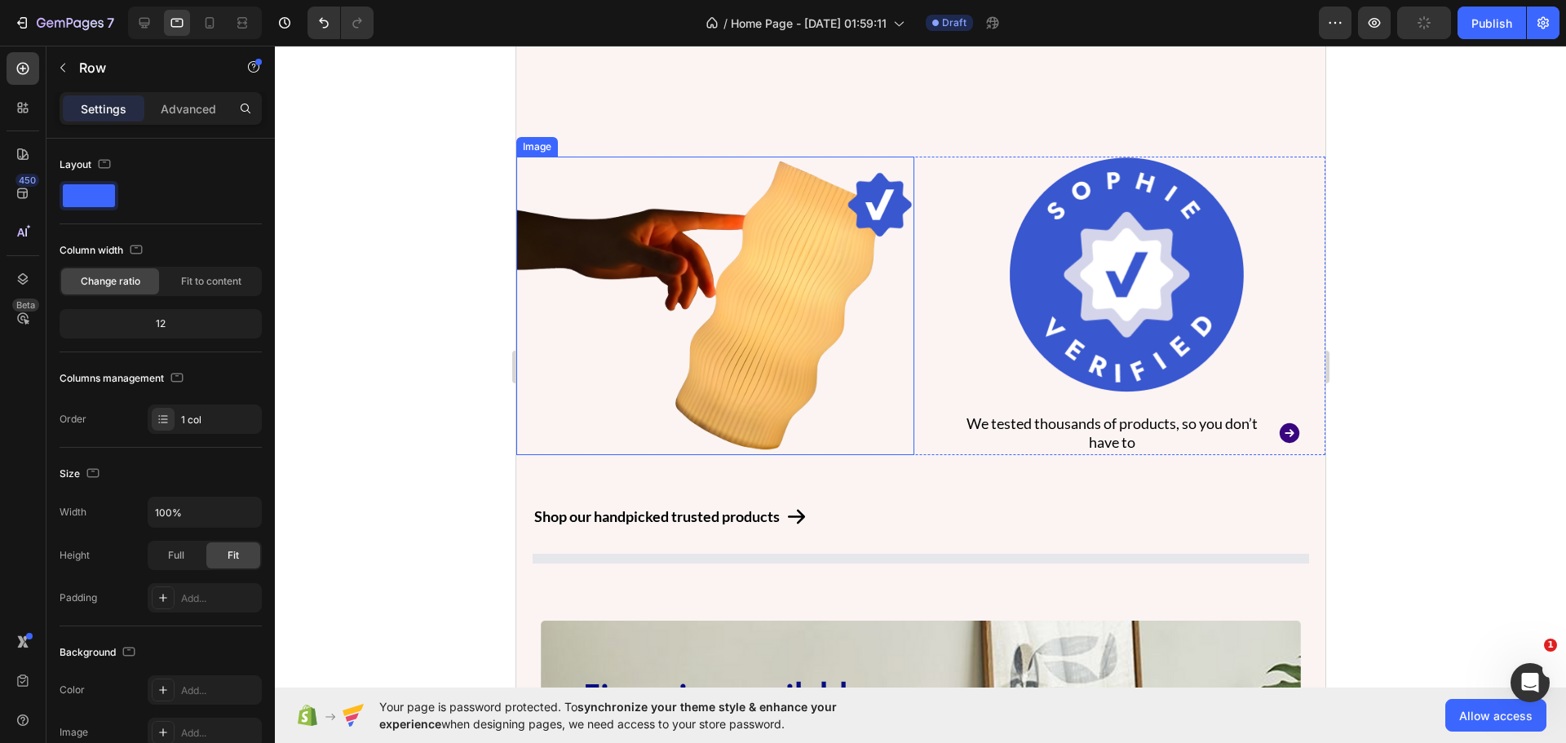
scroll to position [897, 0]
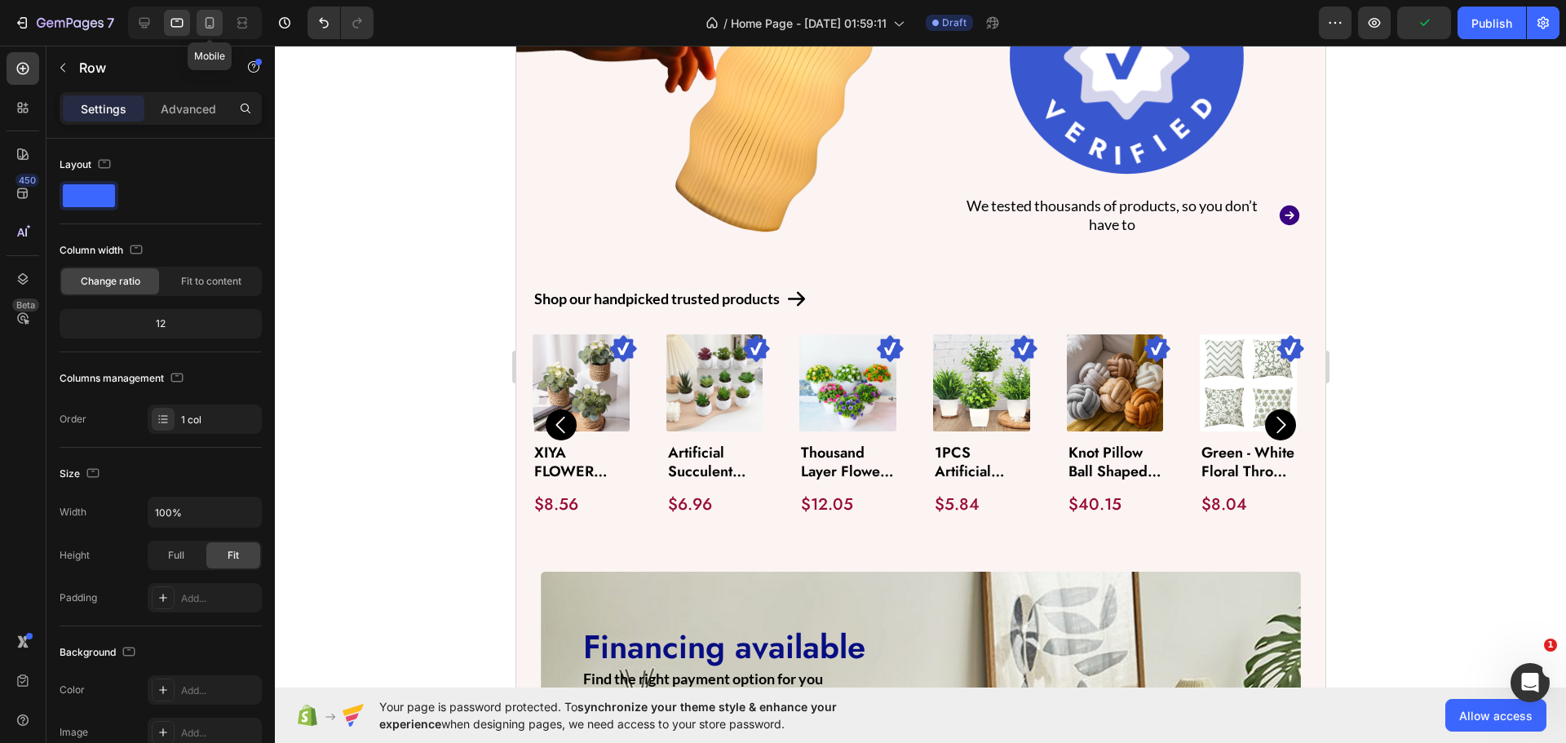
click at [210, 15] on div at bounding box center [210, 23] width 26 height 26
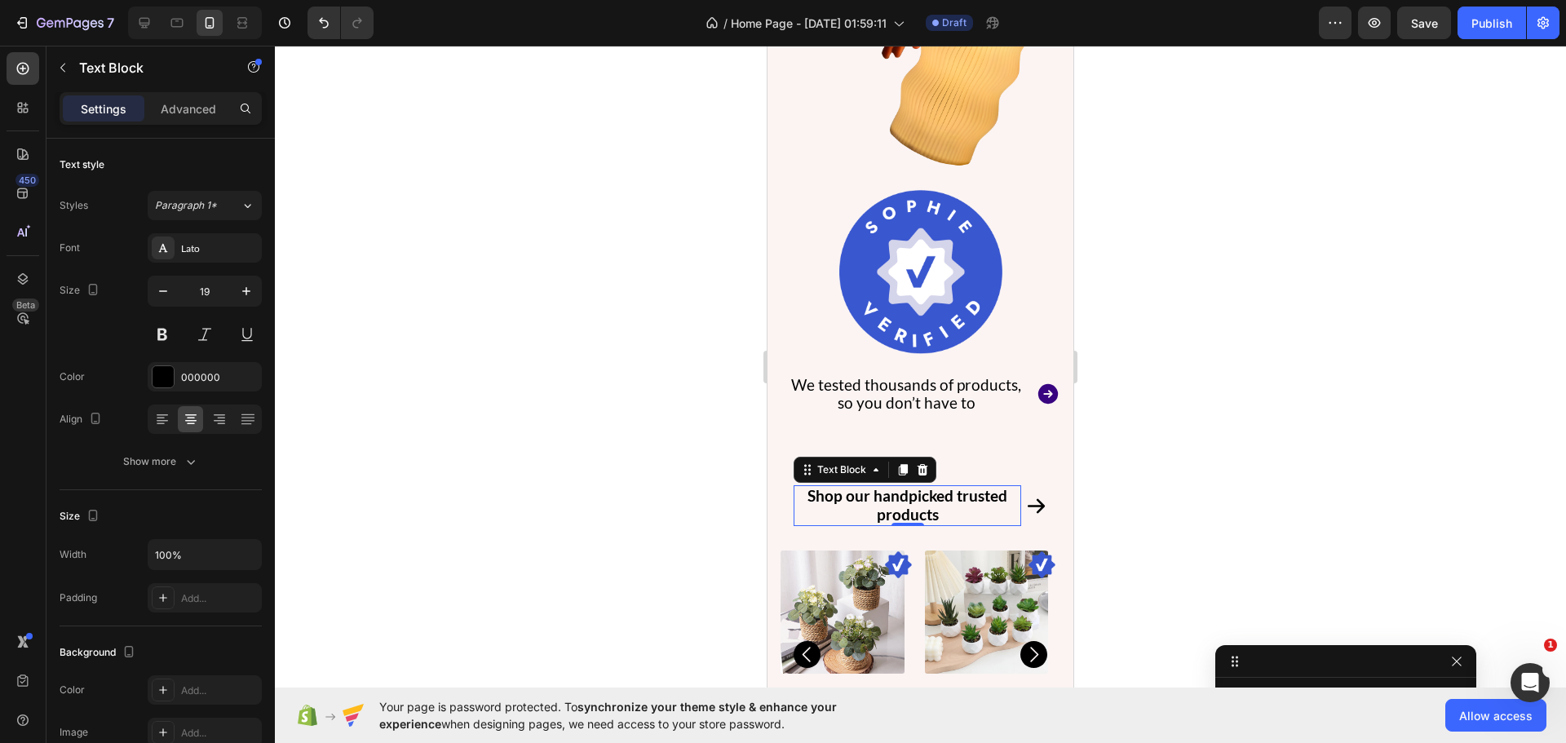
scroll to position [175, 0]
click at [1006, 506] on p "Shop our handpicked trusted products" at bounding box center [907, 506] width 224 height 38
click at [165, 298] on icon "button" at bounding box center [163, 291] width 16 height 16
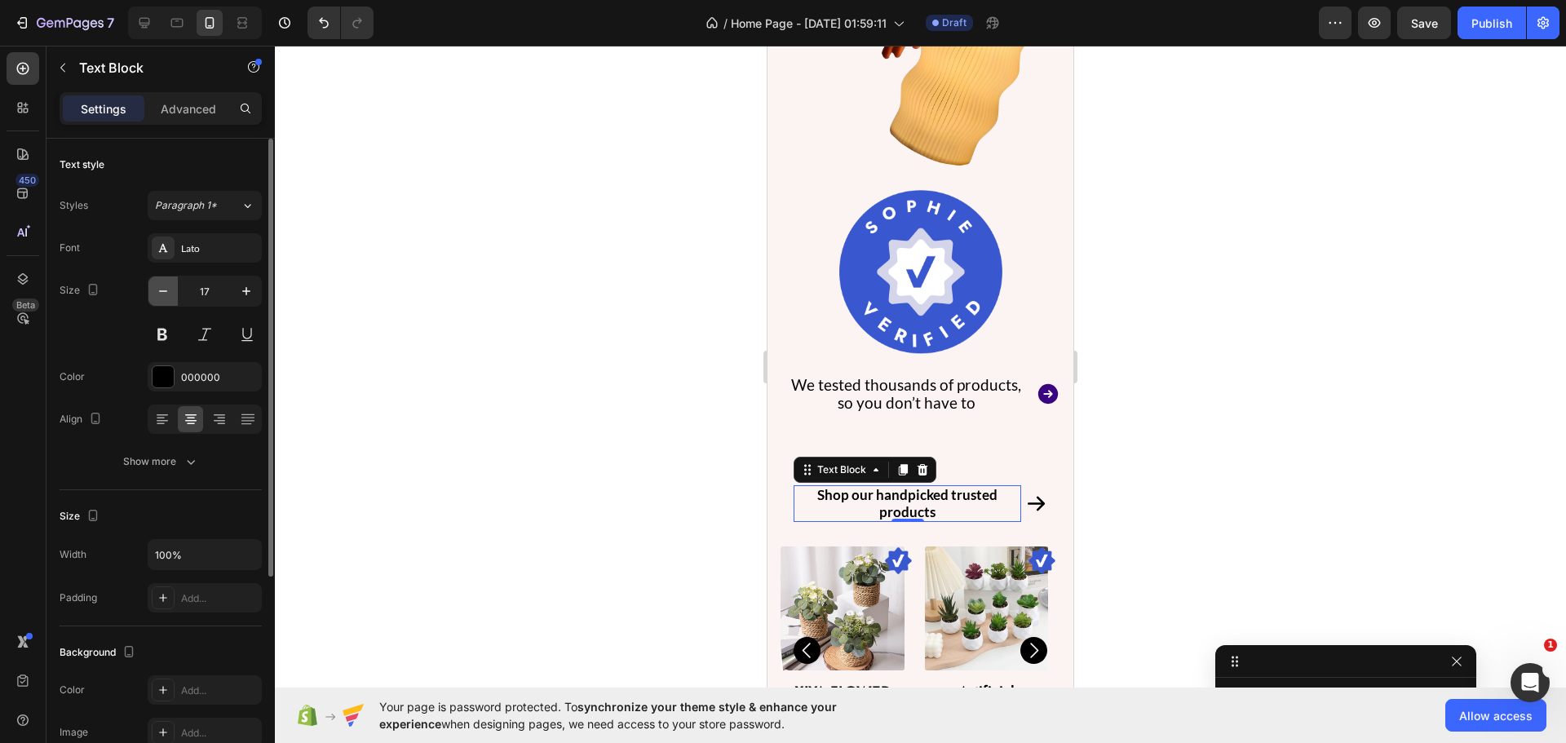
click at [165, 298] on icon "button" at bounding box center [163, 291] width 16 height 16
type input "16"
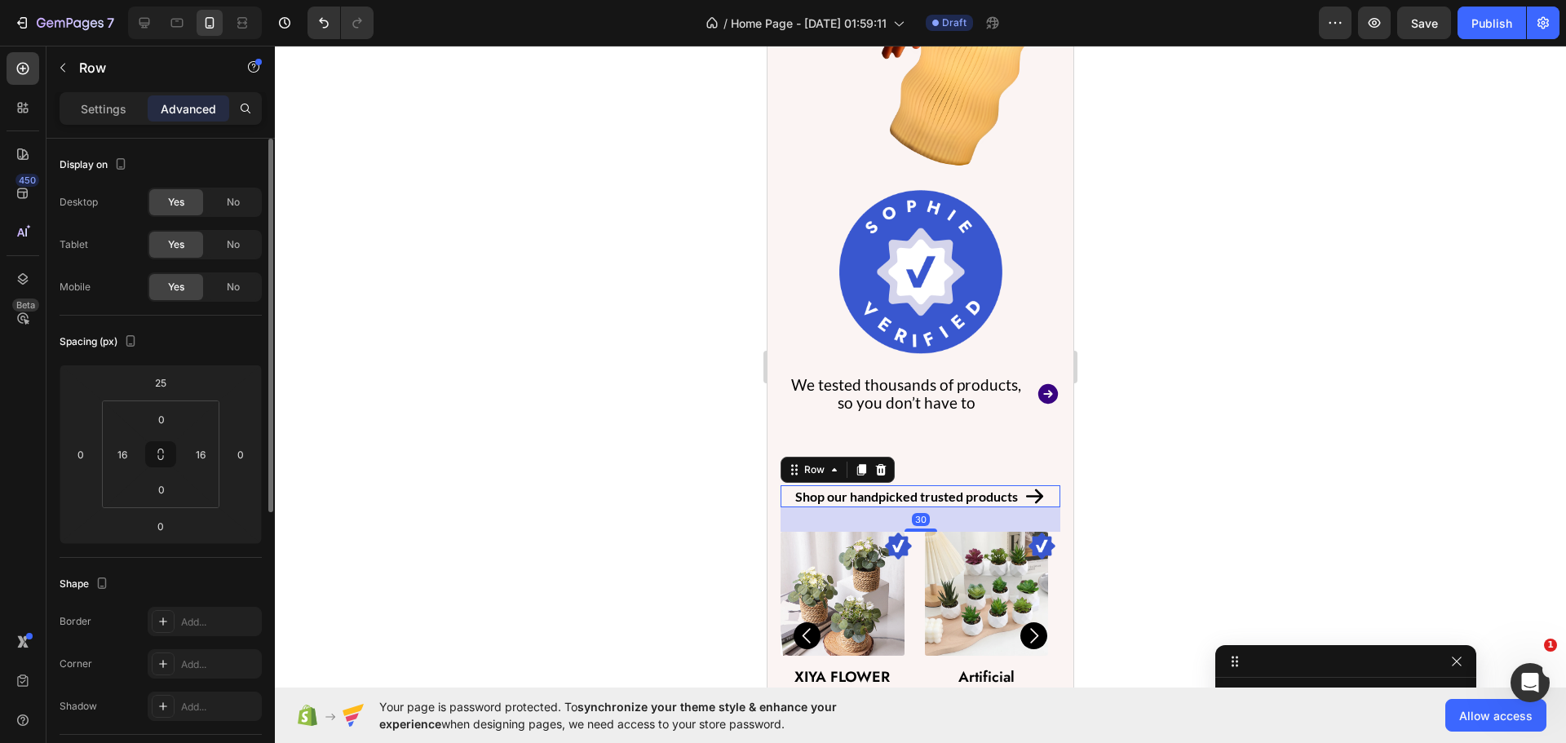
click at [786, 495] on div "Shop our handpicked trusted products Text Block Icon Row 30" at bounding box center [921, 496] width 280 height 22
click at [119, 447] on input "16" at bounding box center [122, 454] width 24 height 24
type input "0"
click at [196, 452] on input "16" at bounding box center [200, 454] width 24 height 24
type input "0"
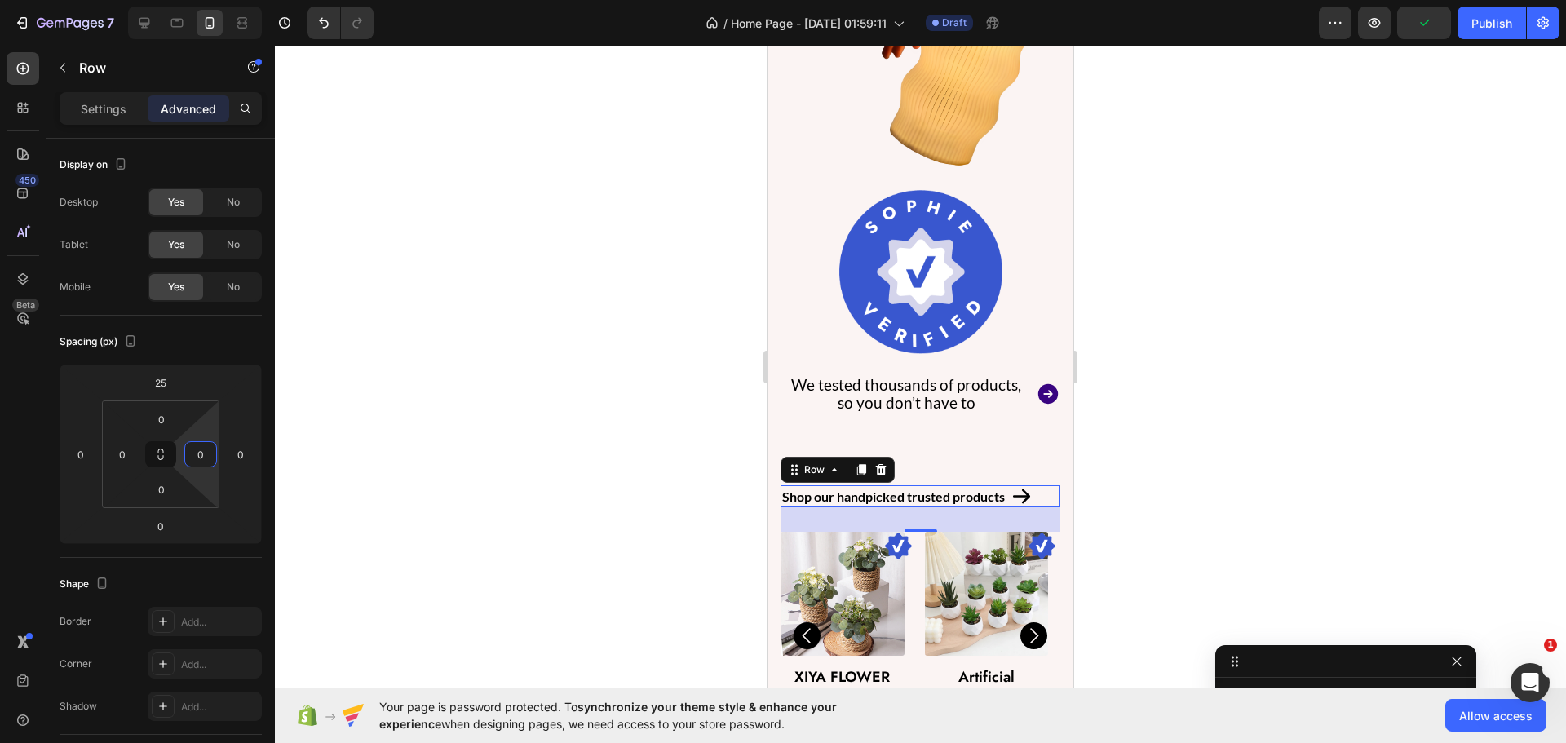
click at [4, 458] on div "450 Beta" at bounding box center [23, 394] width 46 height 697
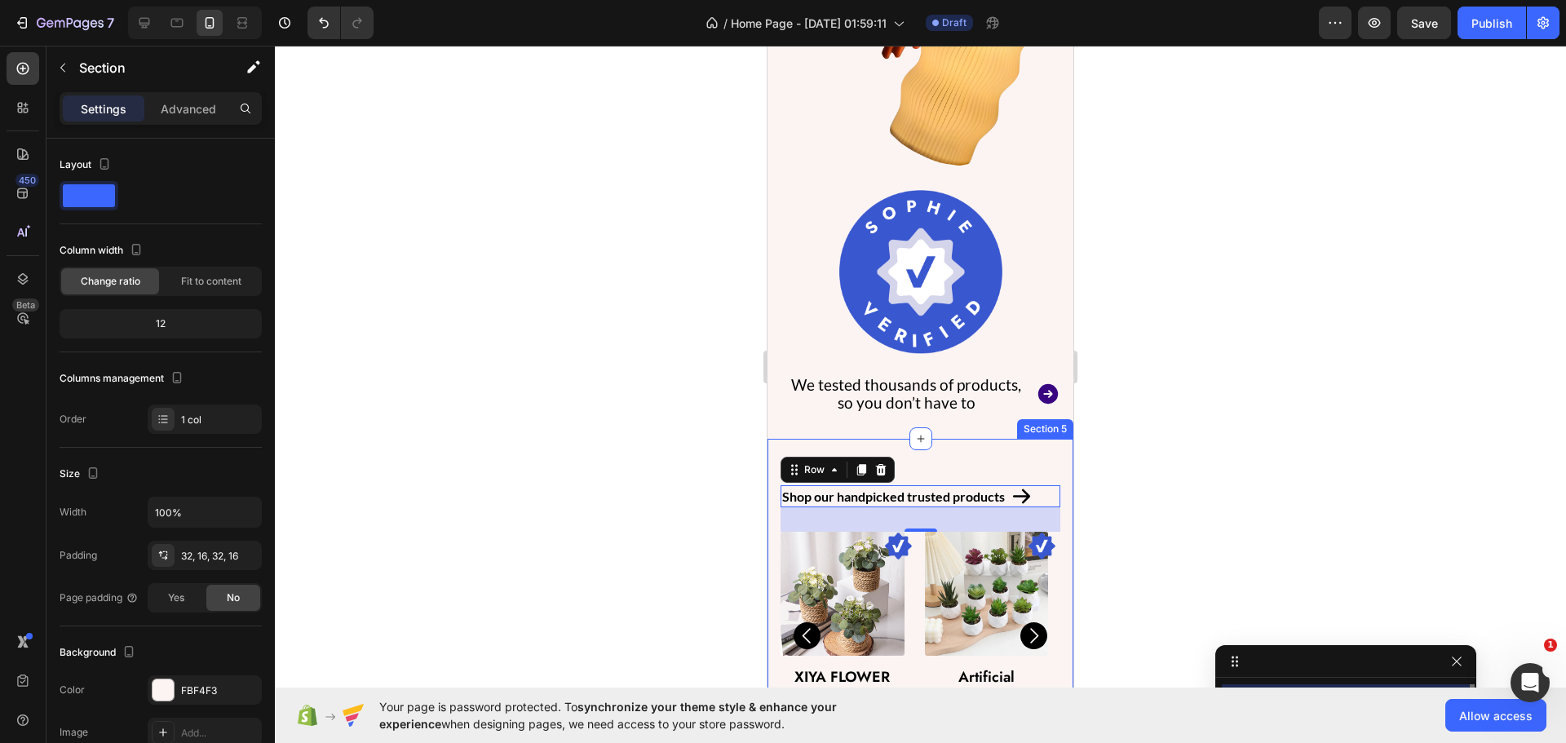
click at [771, 493] on div "Shop our handpicked trusted products Text Block Icon Row 30 Image Product Image…" at bounding box center [920, 605] width 306 height 332
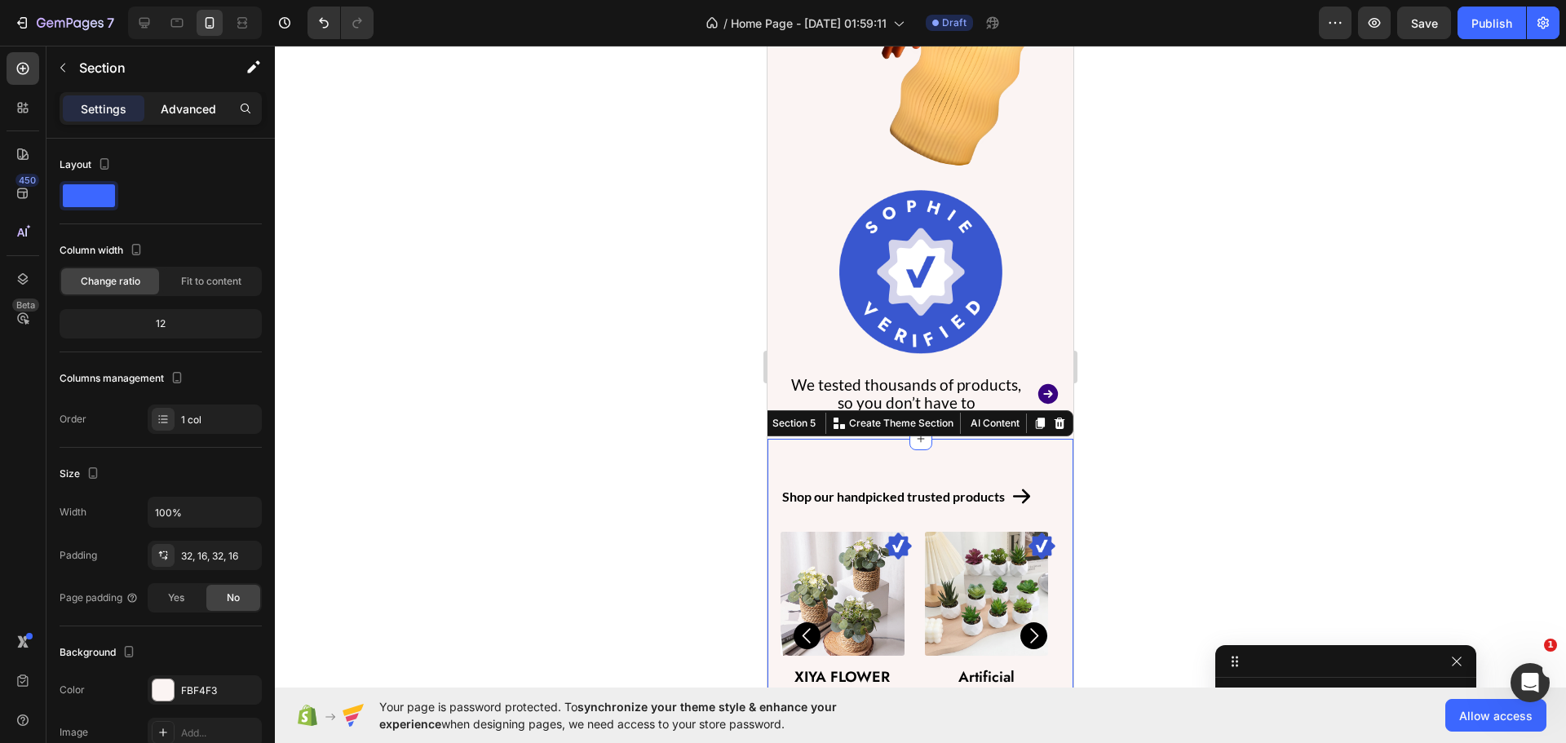
click at [176, 107] on p "Advanced" at bounding box center [188, 108] width 55 height 17
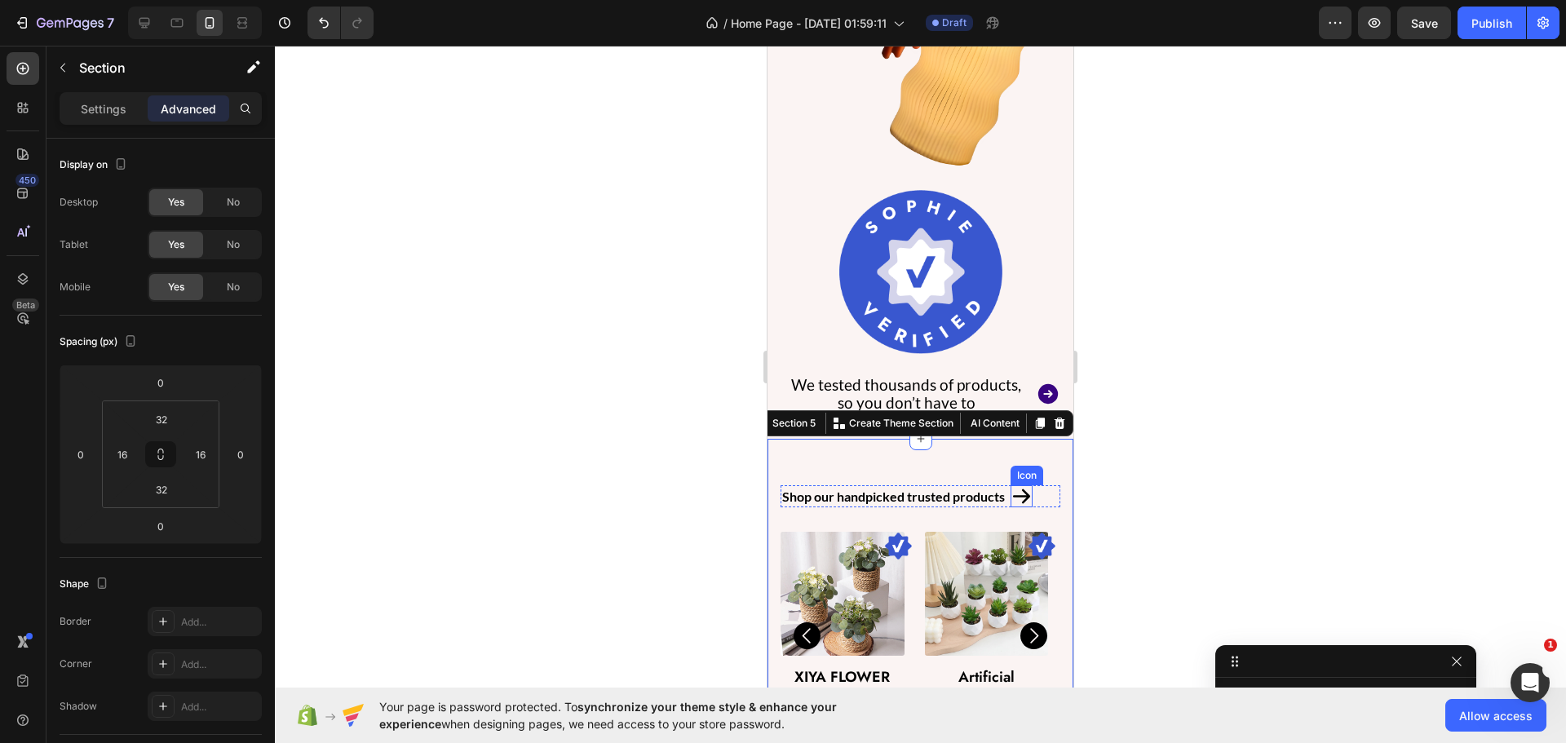
scroll to position [175, 0]
drag, startPoint x: 1027, startPoint y: 490, endPoint x: 1000, endPoint y: 493, distance: 27.0
click at [1027, 490] on icon at bounding box center [1021, 496] width 17 height 15
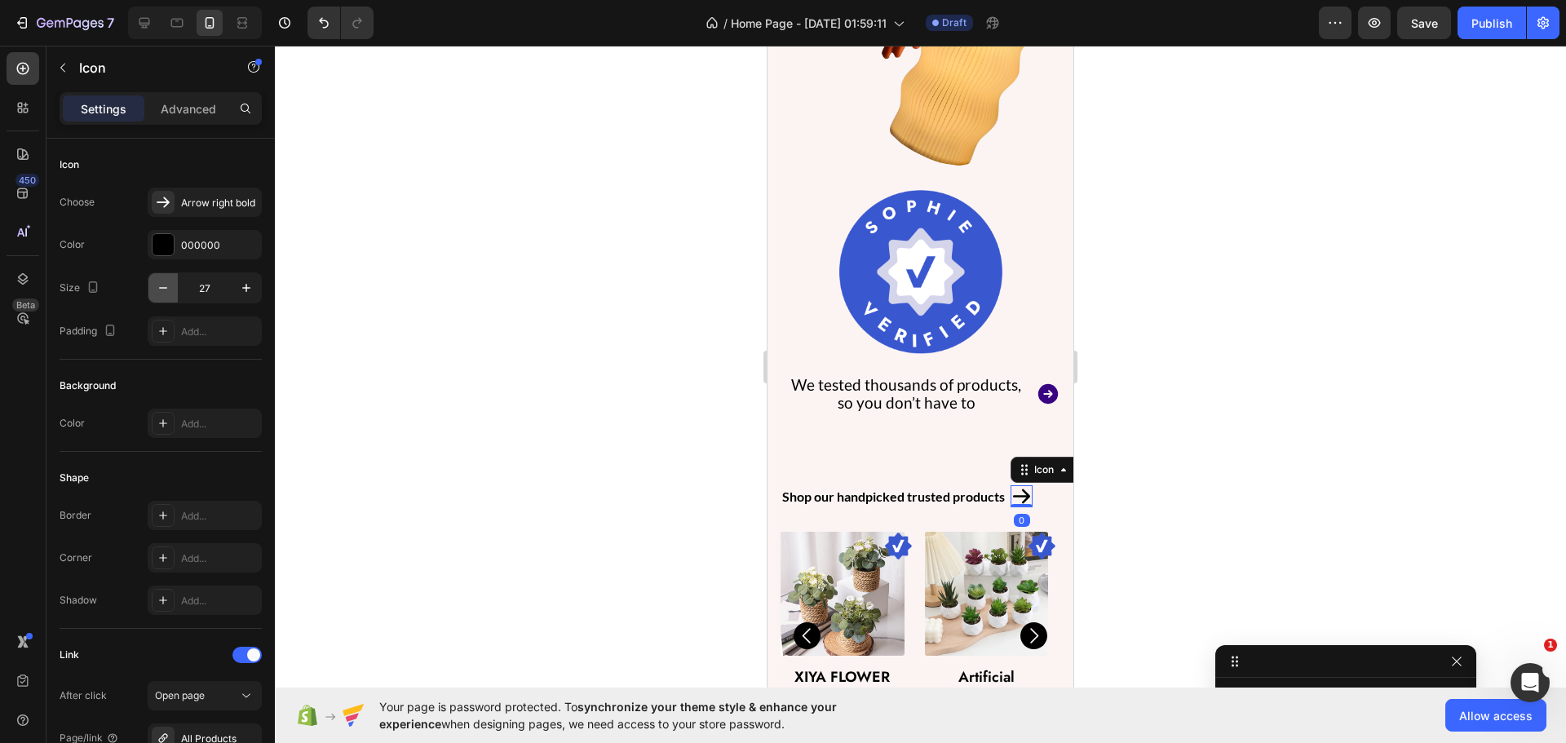
click at [167, 290] on icon "button" at bounding box center [163, 288] width 16 height 16
type input "24"
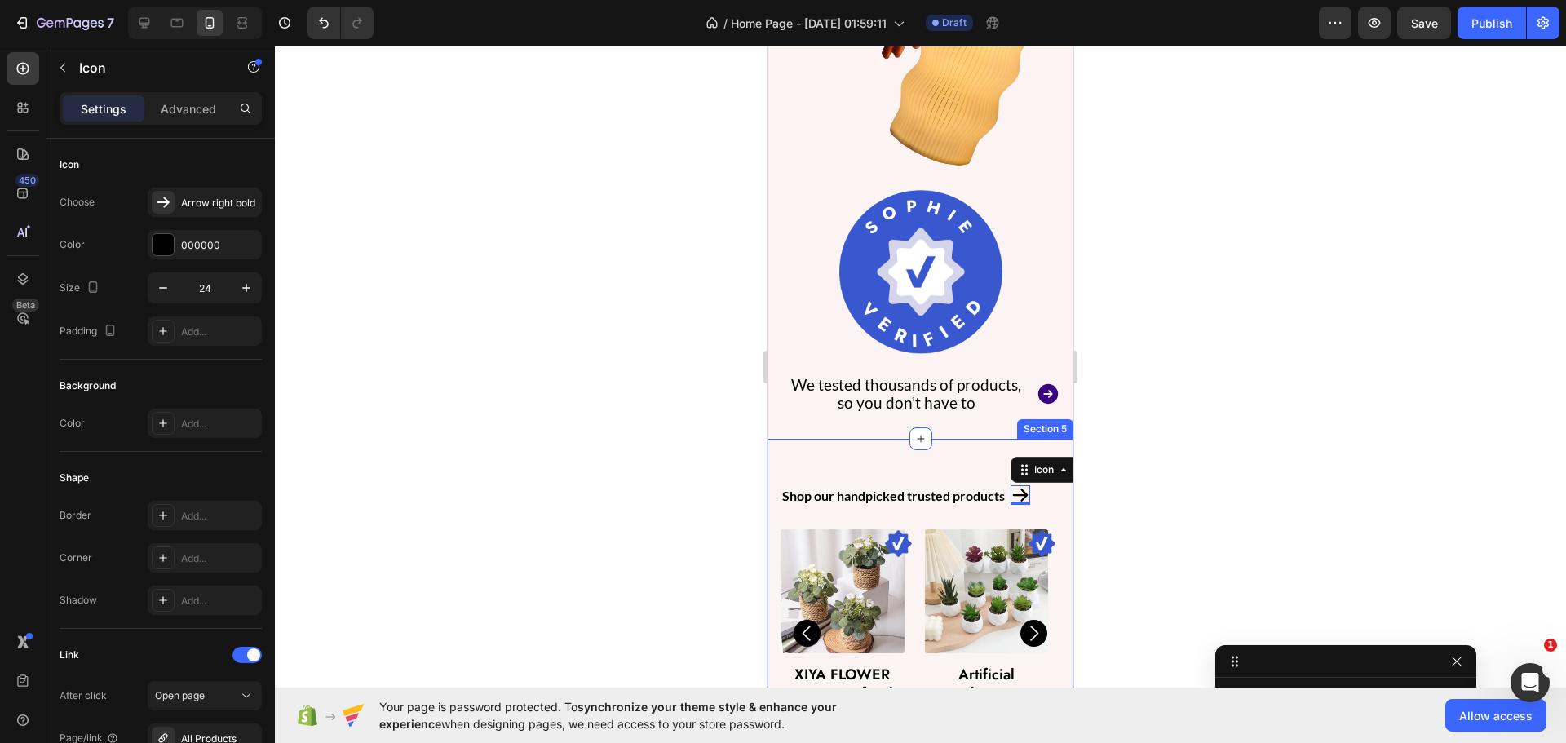
click at [778, 502] on div "Shop our handpicked trusted products Text Block Icon 0 Row Image Product Images…" at bounding box center [920, 604] width 306 height 330
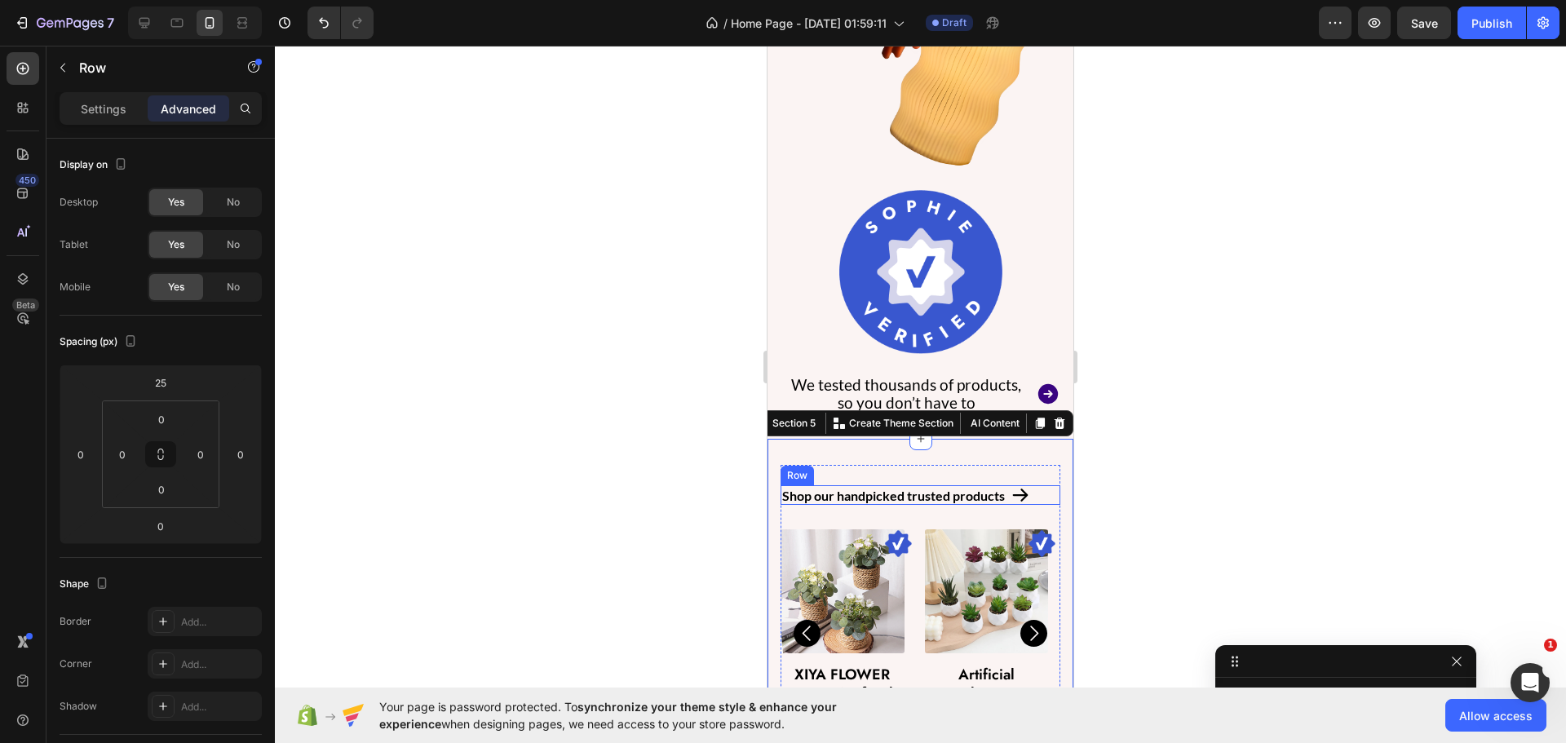
click at [1036, 485] on div "Shop our handpicked trusted products Text Block Icon Row" at bounding box center [921, 495] width 280 height 20
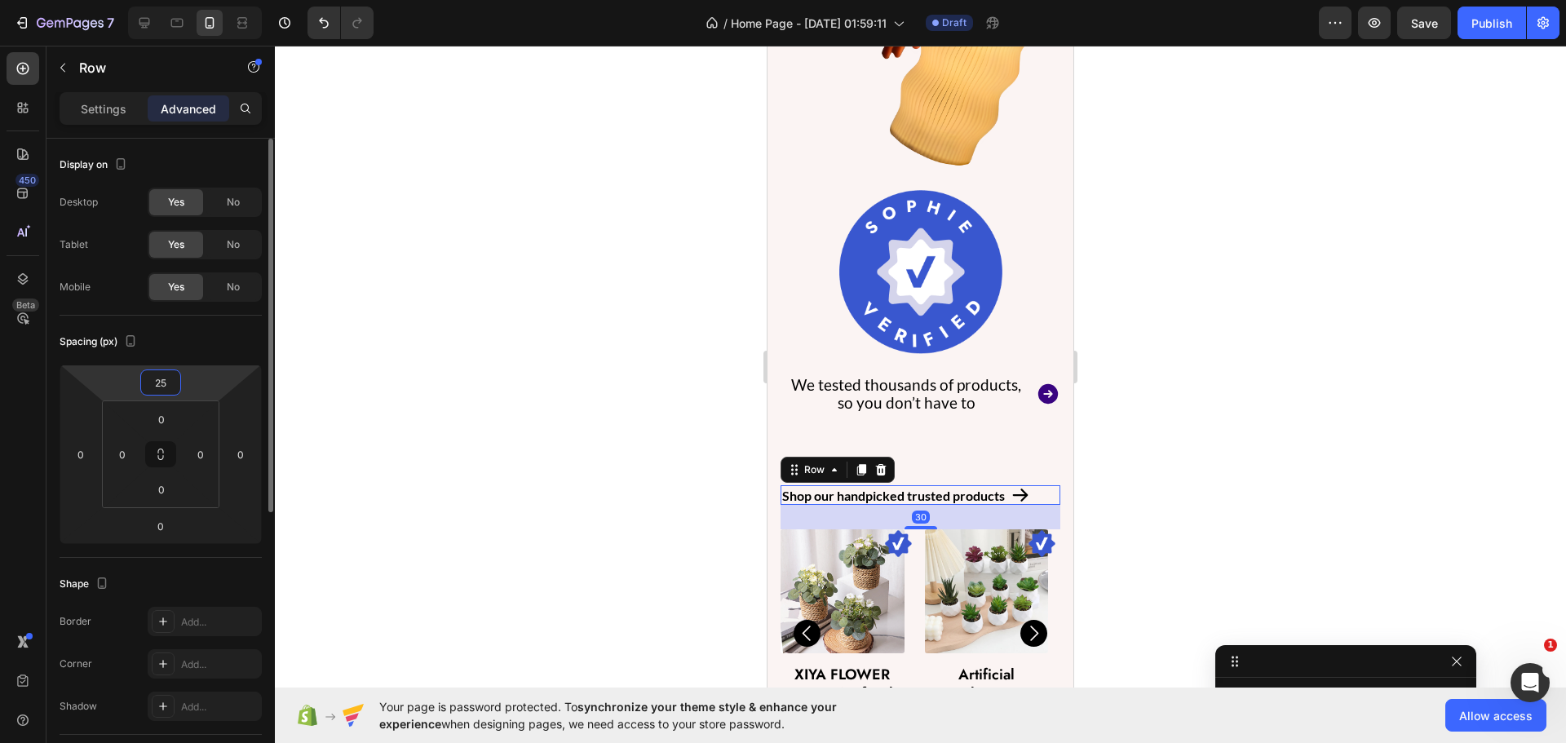
click at [163, 383] on input "25" at bounding box center [160, 382] width 33 height 24
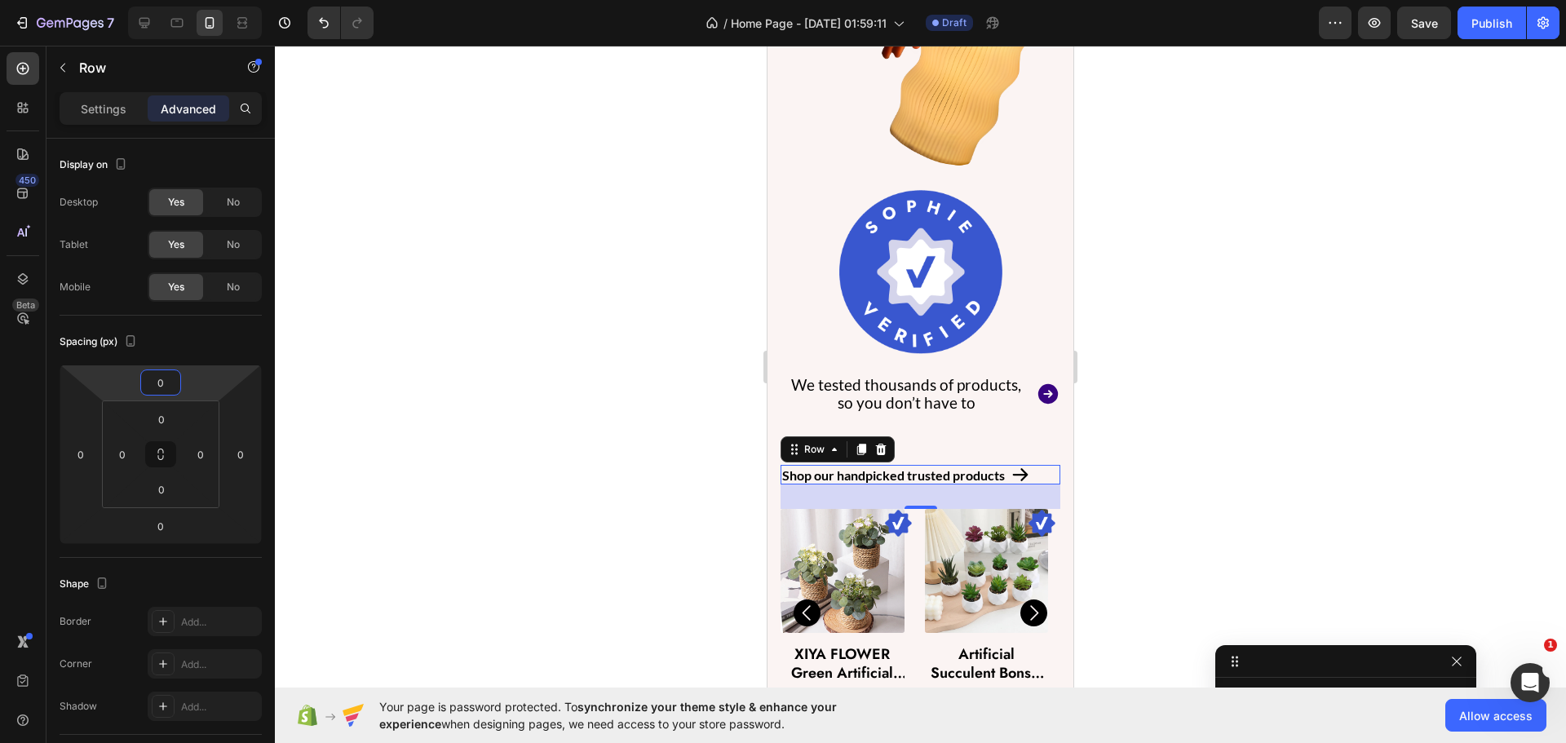
type input "0"
click at [439, 370] on div at bounding box center [920, 394] width 1291 height 697
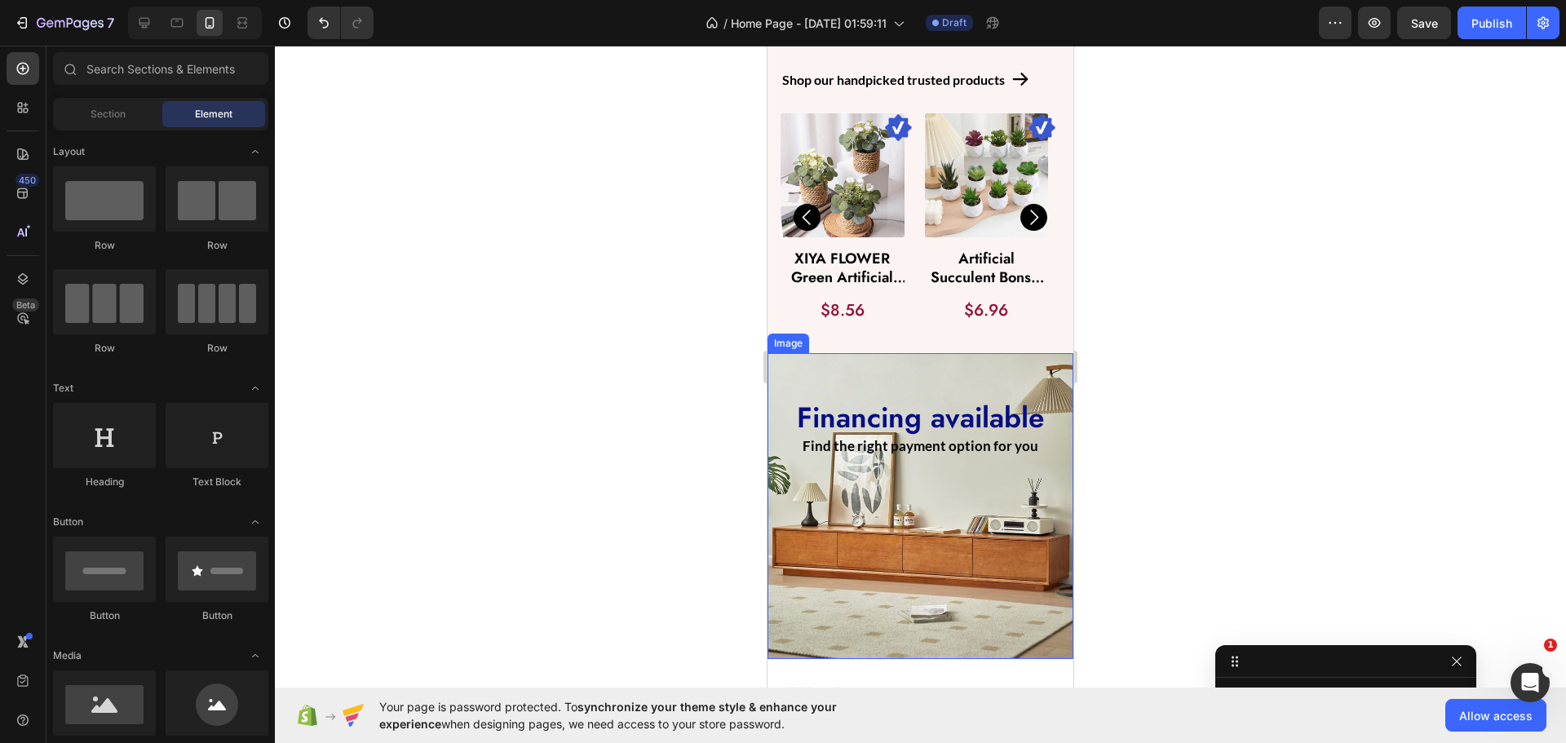
scroll to position [1189, 0]
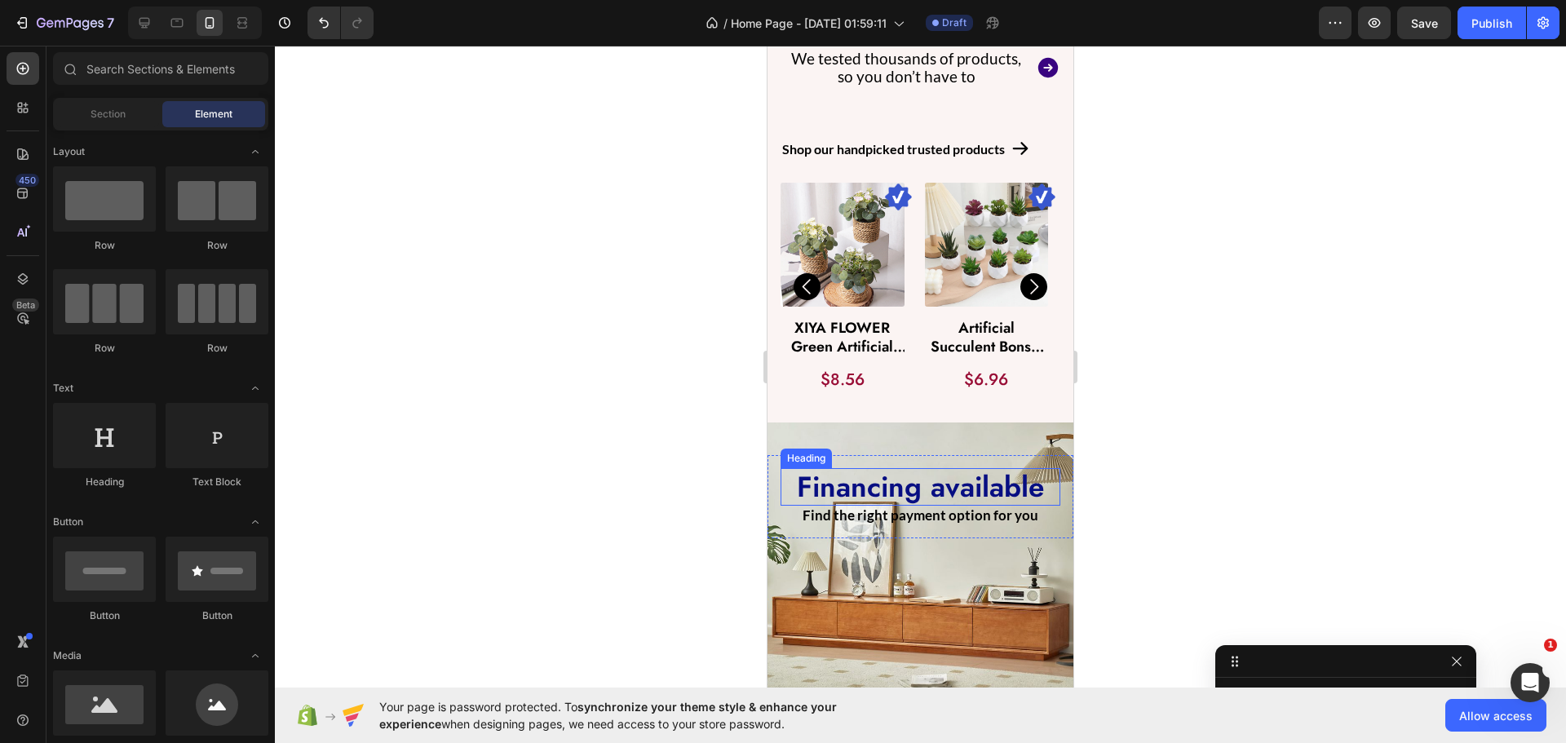
click at [904, 472] on h2 "Financing available" at bounding box center [921, 487] width 280 height 38
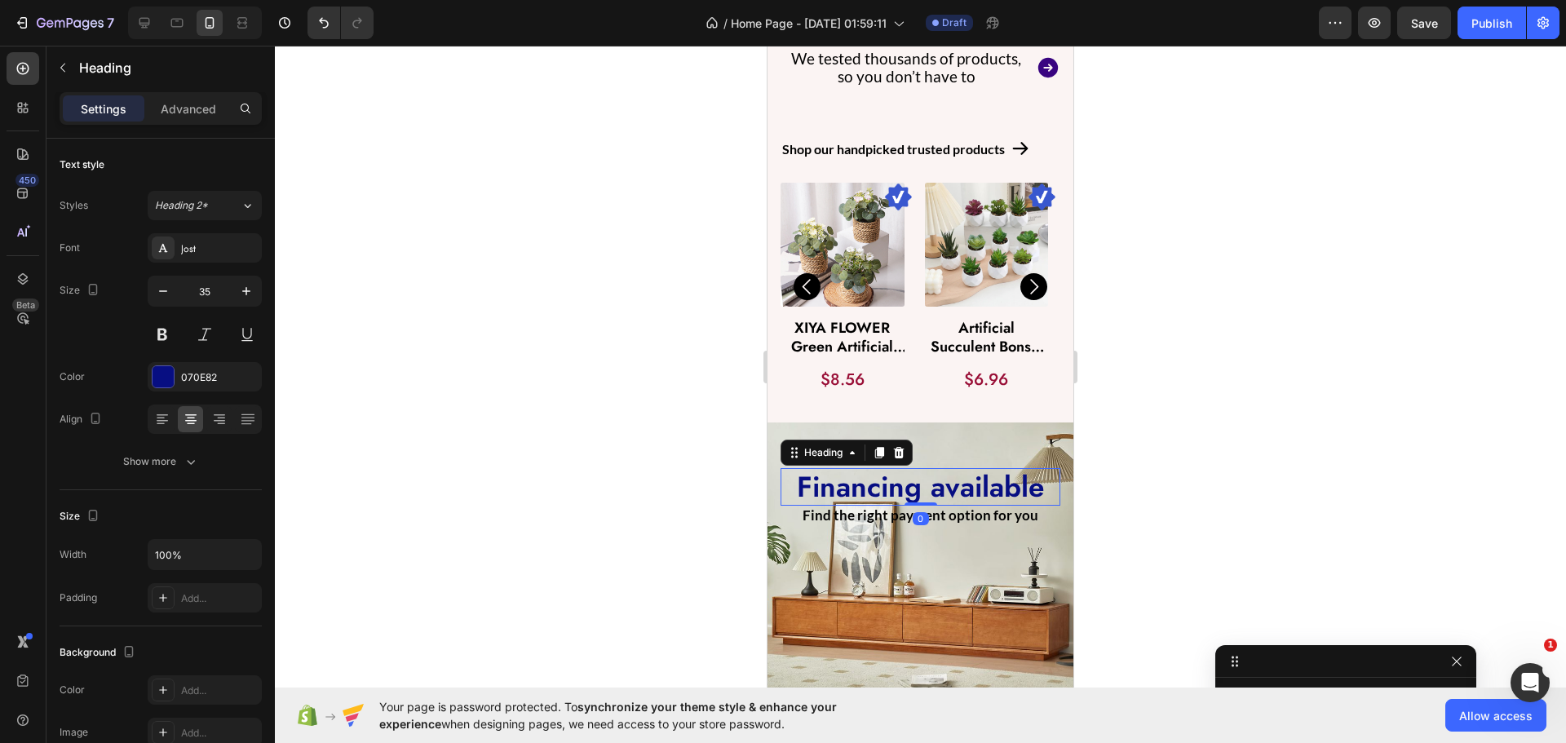
scroll to position [383, 0]
click at [254, 297] on button "button" at bounding box center [246, 290] width 29 height 29
type input "36"
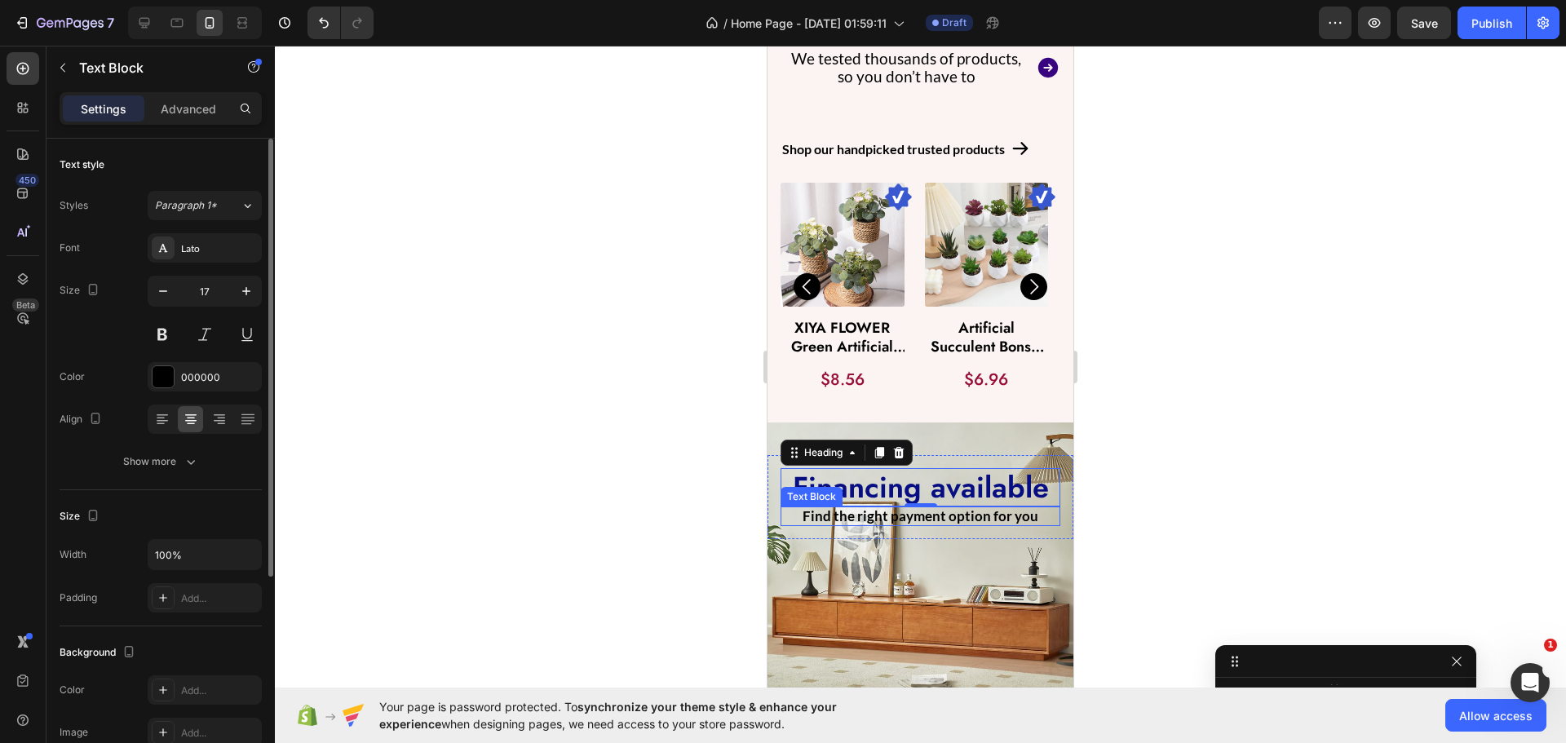
click at [875, 508] on p "Find the right payment option for you" at bounding box center [920, 516] width 276 height 16
click at [244, 294] on icon "button" at bounding box center [246, 291] width 16 height 16
type input "18"
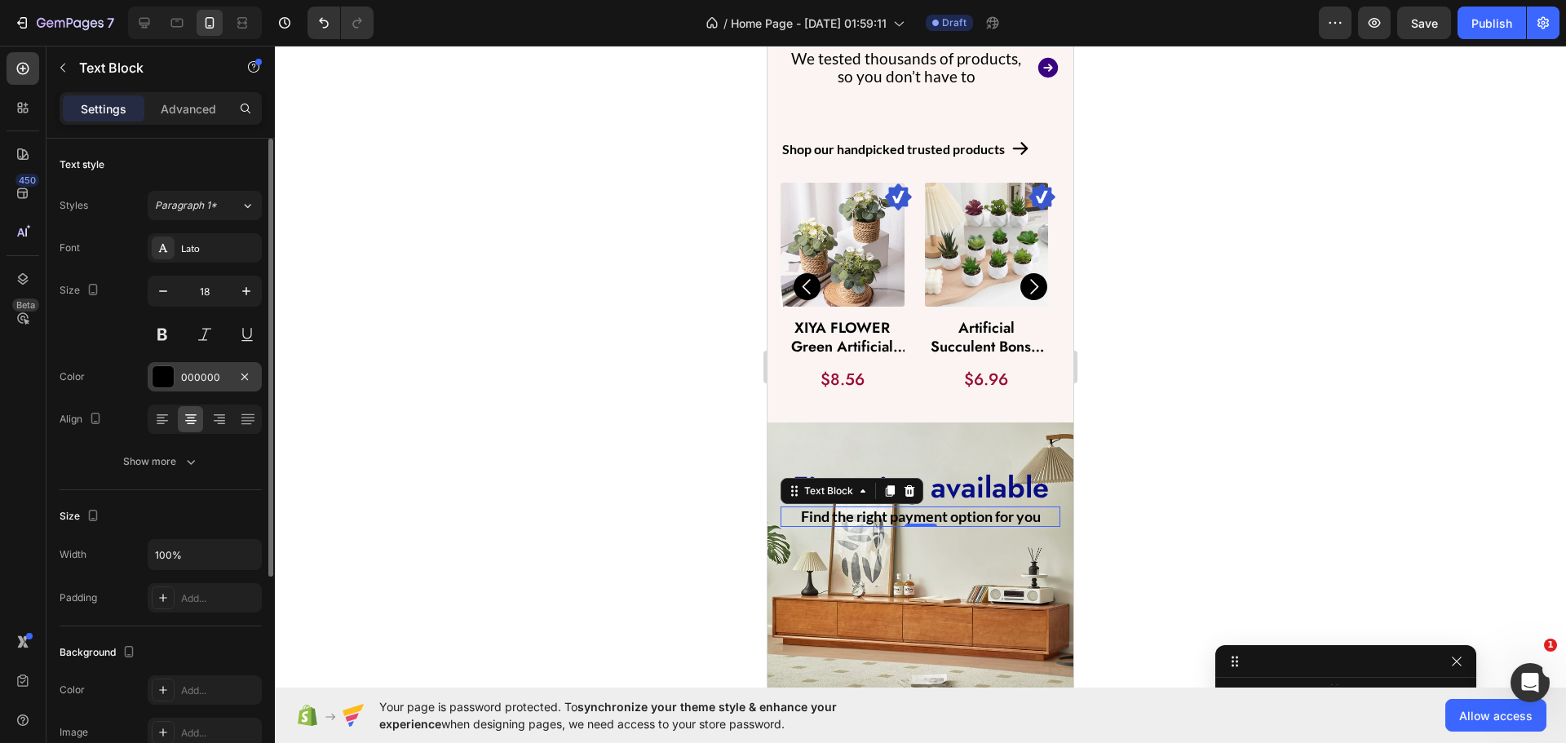
click at [196, 371] on div "000000" at bounding box center [204, 377] width 47 height 15
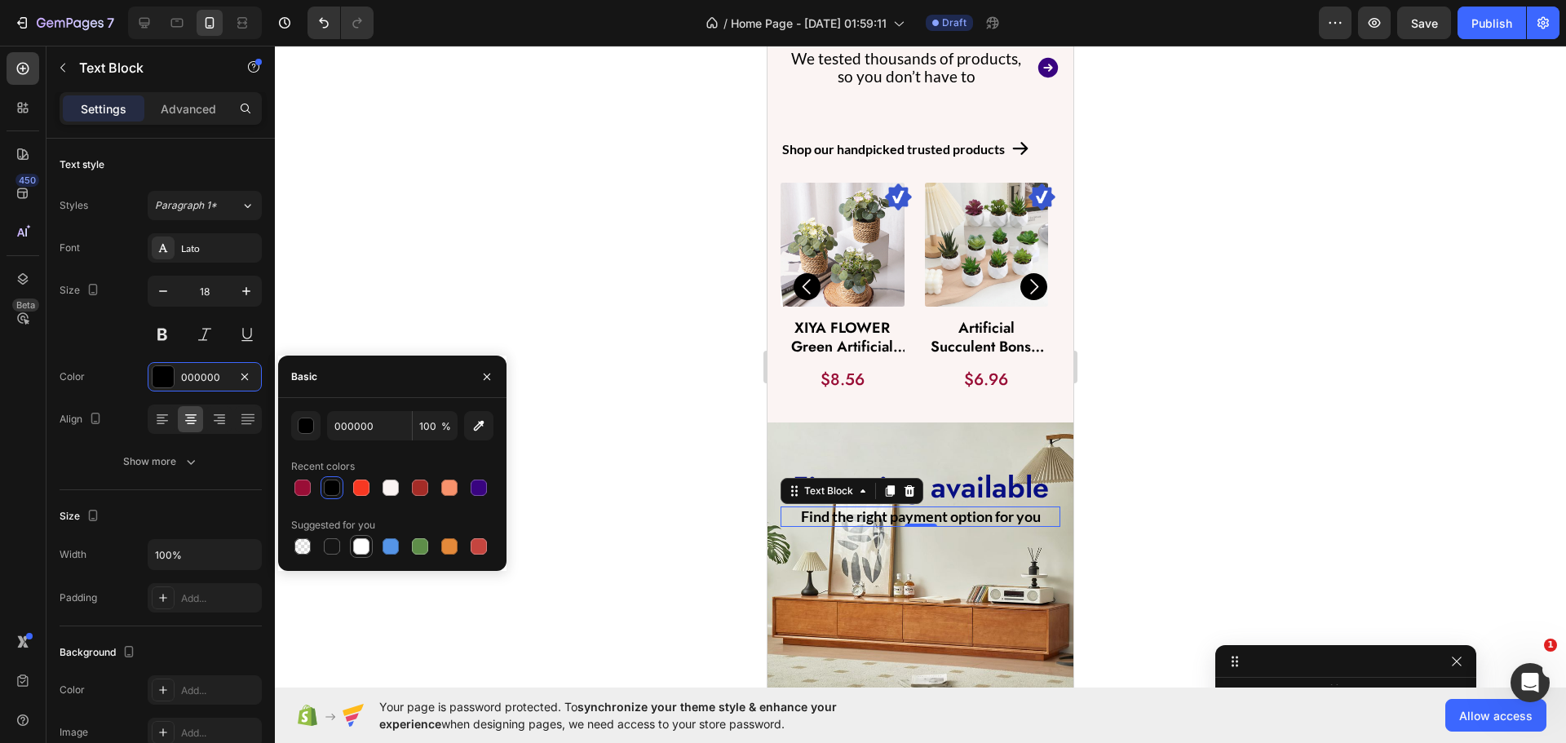
click at [352, 548] on div at bounding box center [362, 547] width 20 height 20
click at [325, 489] on div at bounding box center [332, 488] width 16 height 16
type input "000000"
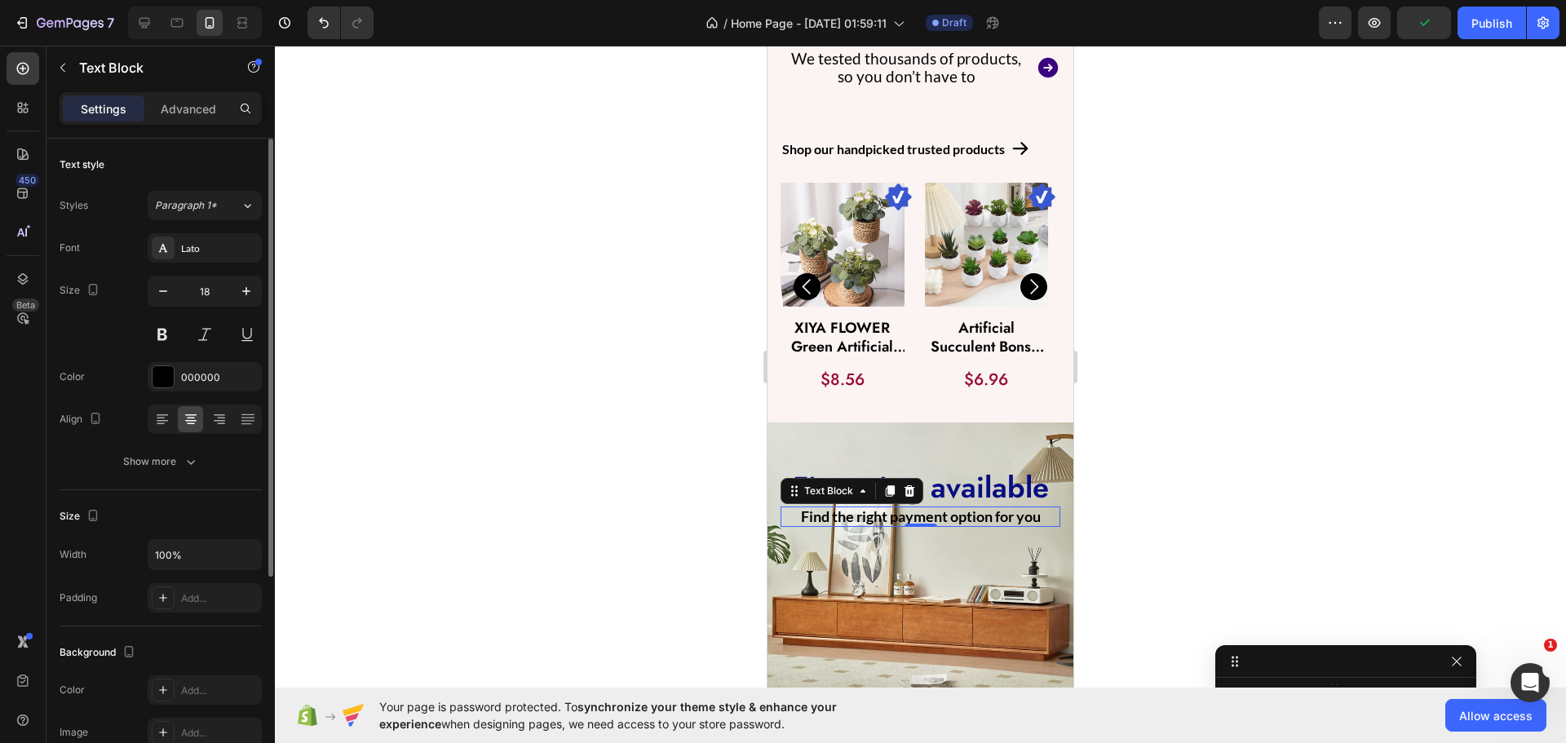
click at [116, 356] on div "Font Lato Size 18 Color 000000 Align Show more" at bounding box center [161, 354] width 202 height 243
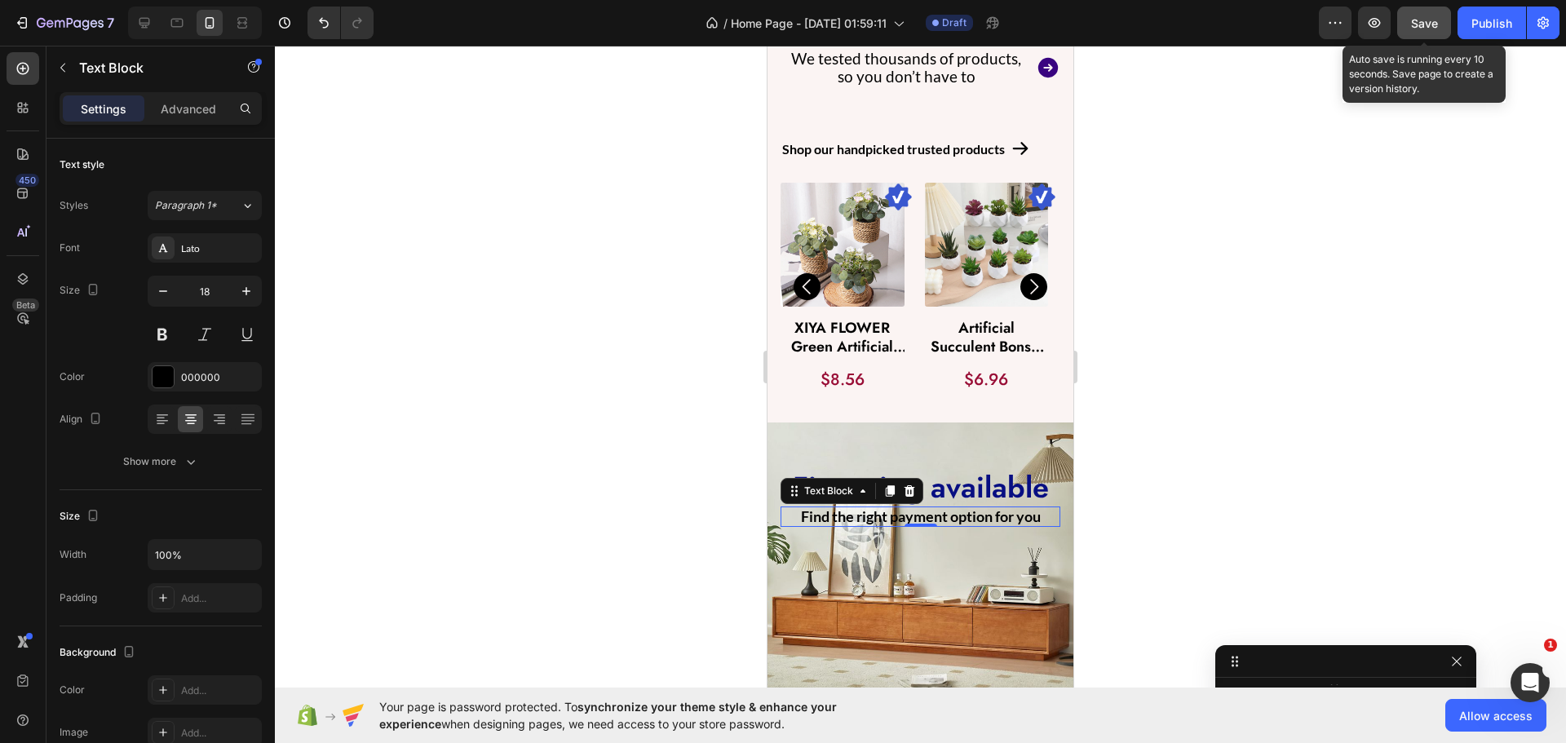
click at [1420, 25] on span "Save" at bounding box center [1424, 23] width 27 height 14
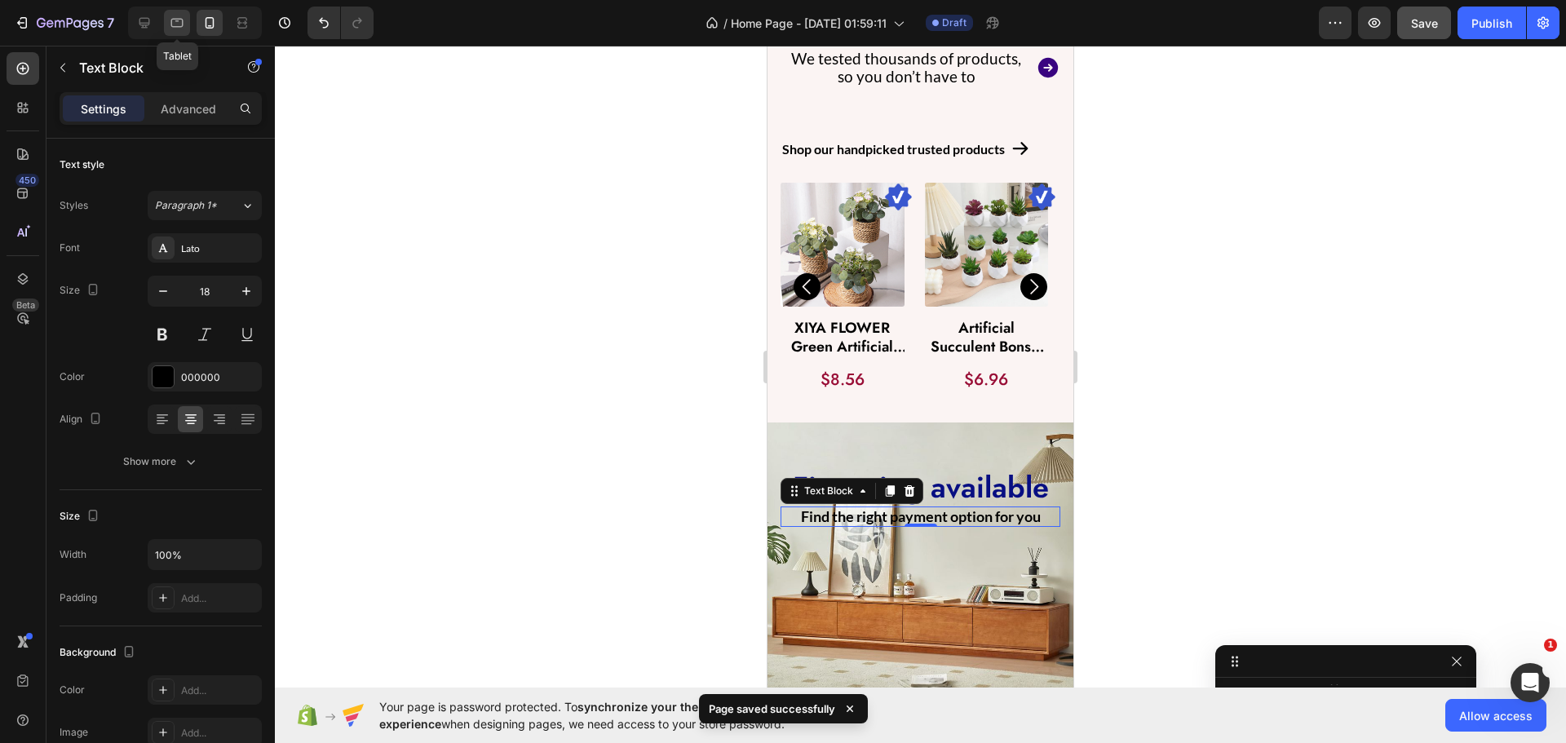
click at [173, 29] on icon at bounding box center [177, 23] width 16 height 16
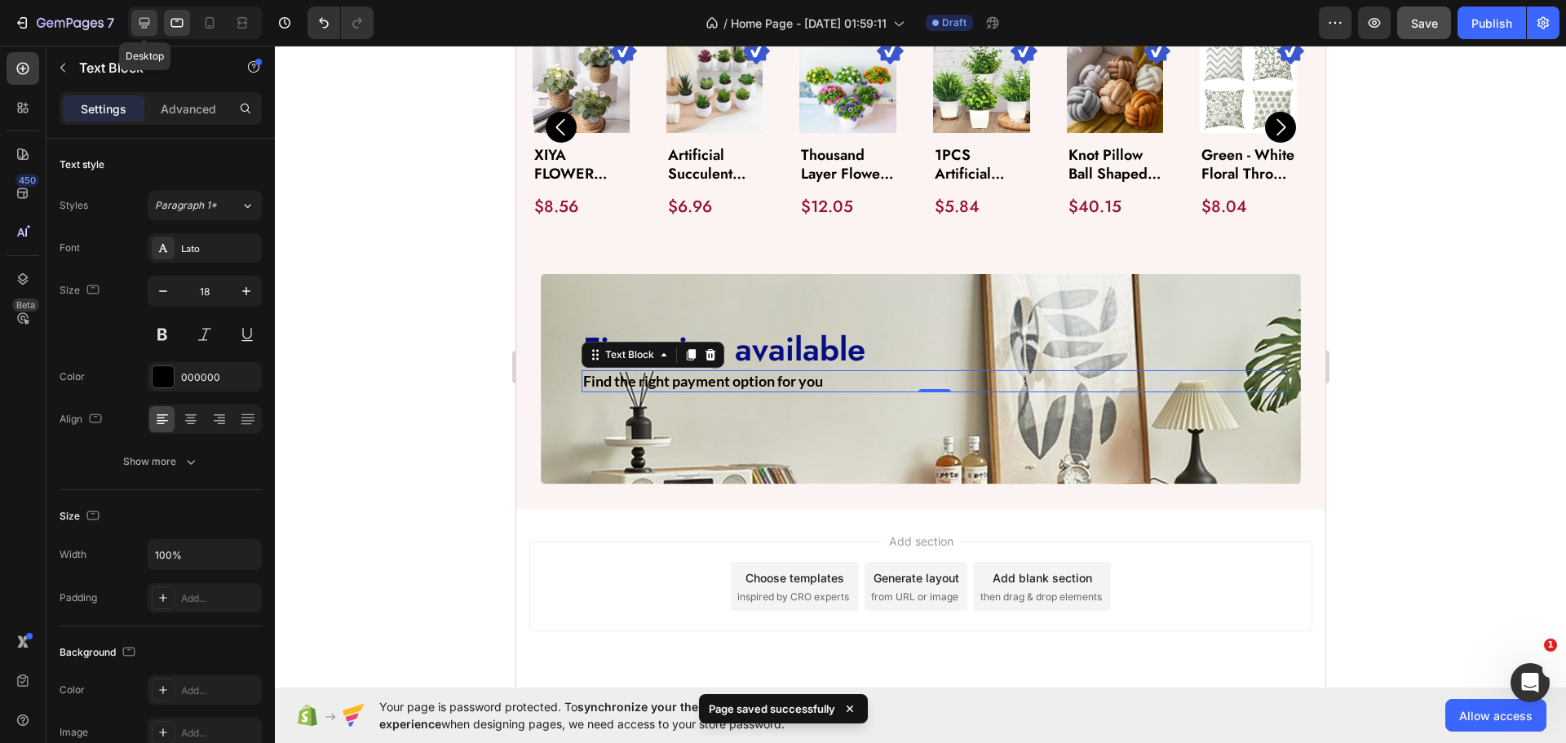
click at [152, 32] on div at bounding box center [144, 23] width 26 height 26
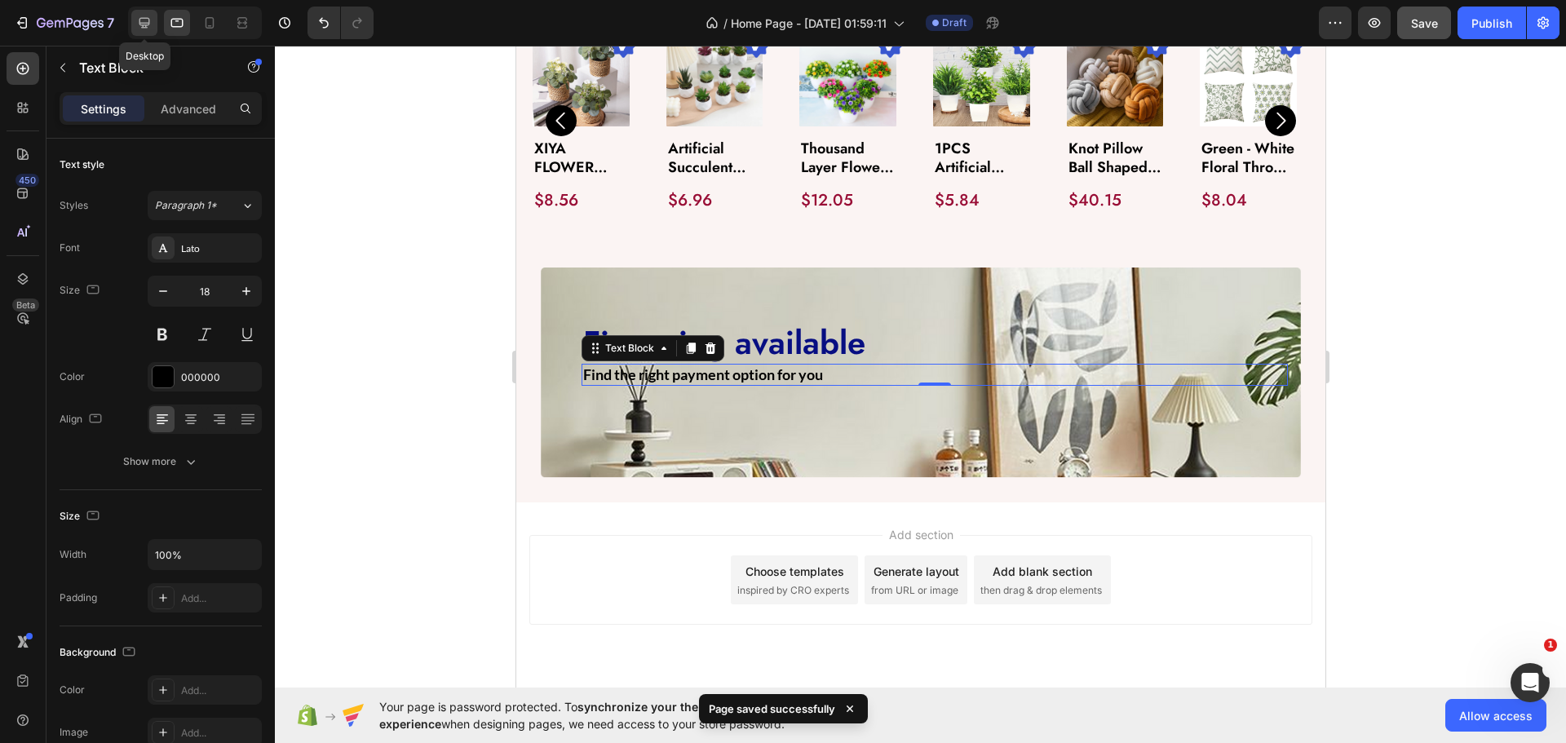
type input "21"
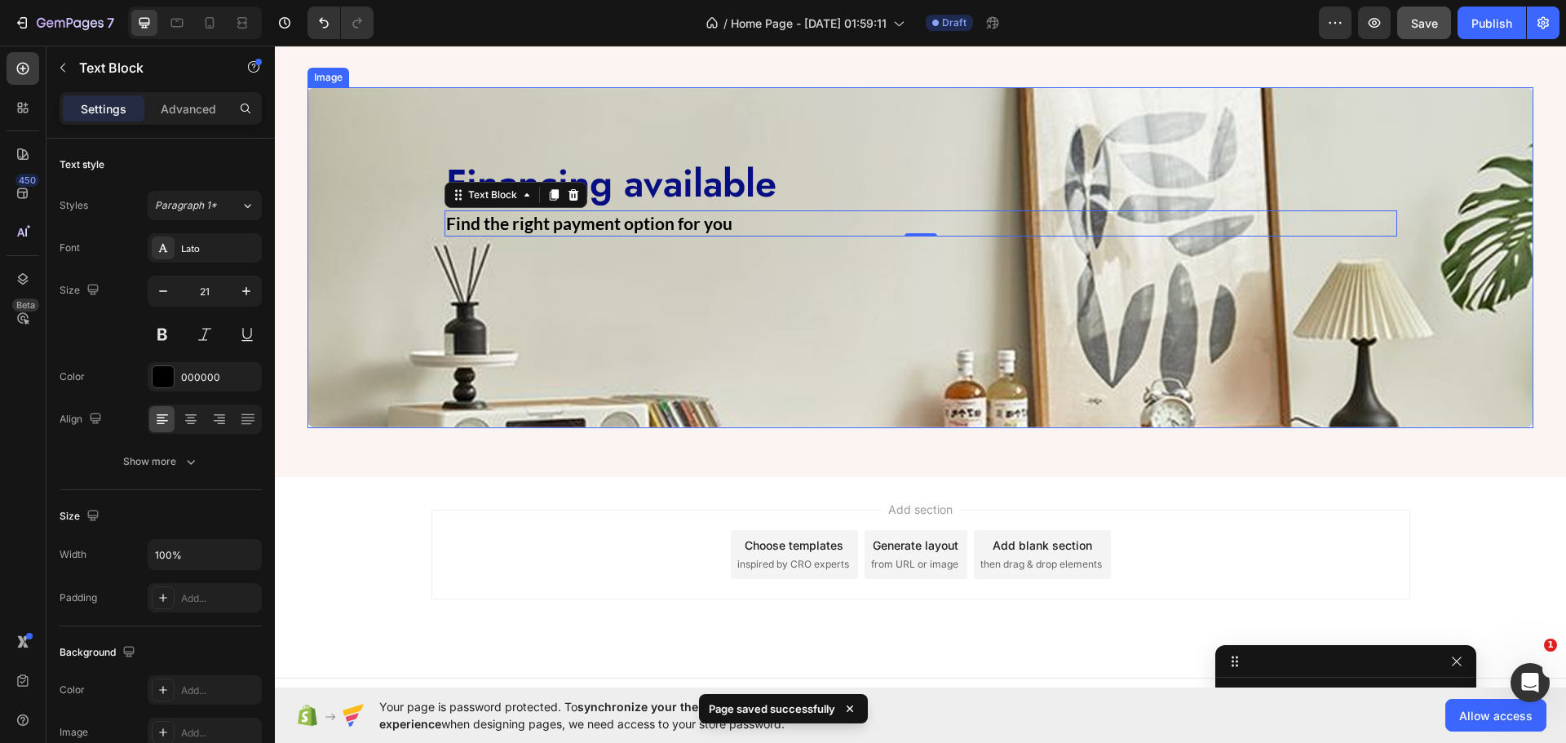
scroll to position [1558, 0]
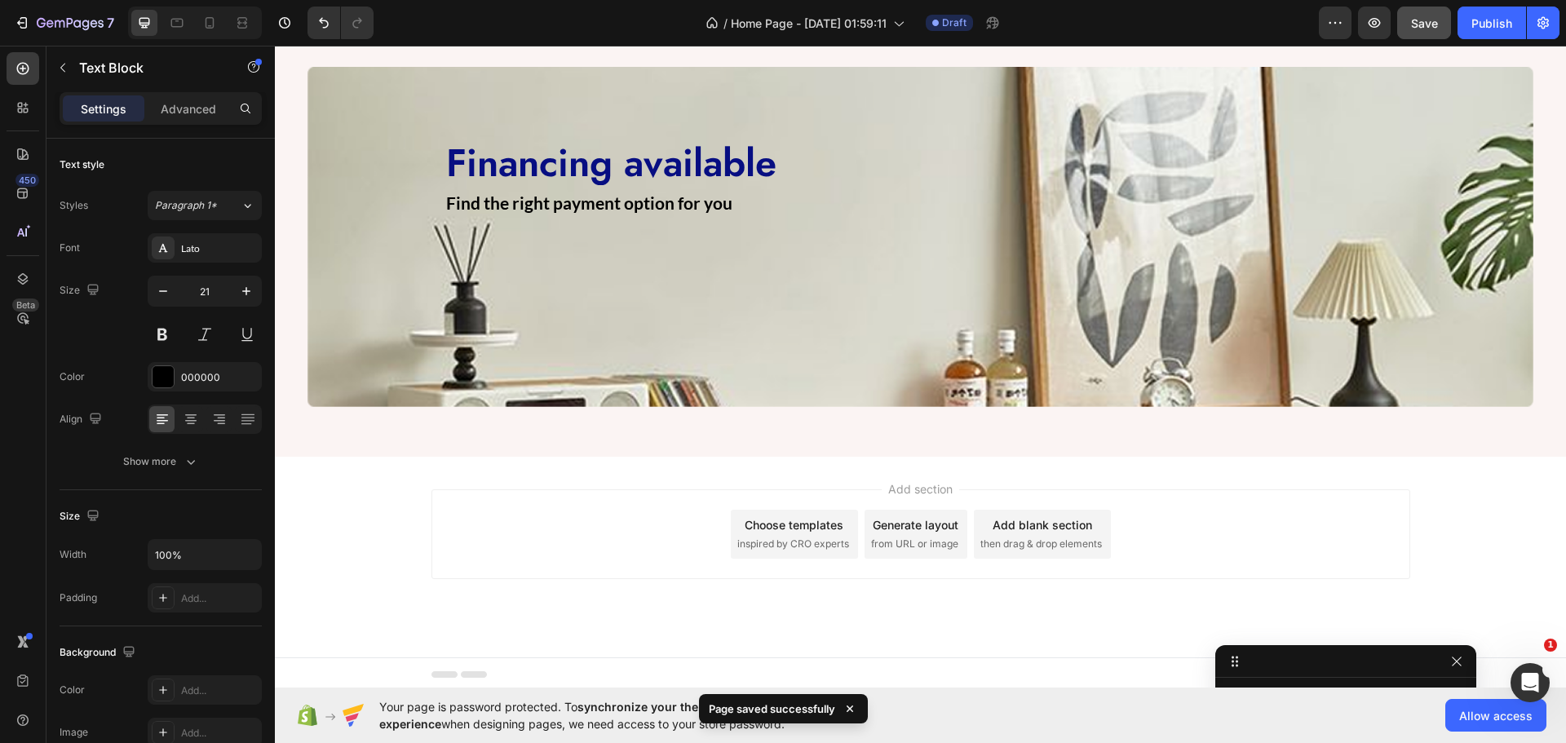
click at [377, 524] on div "Add section Choose templates inspired by CRO experts Generate layout from URL o…" at bounding box center [920, 557] width 1291 height 201
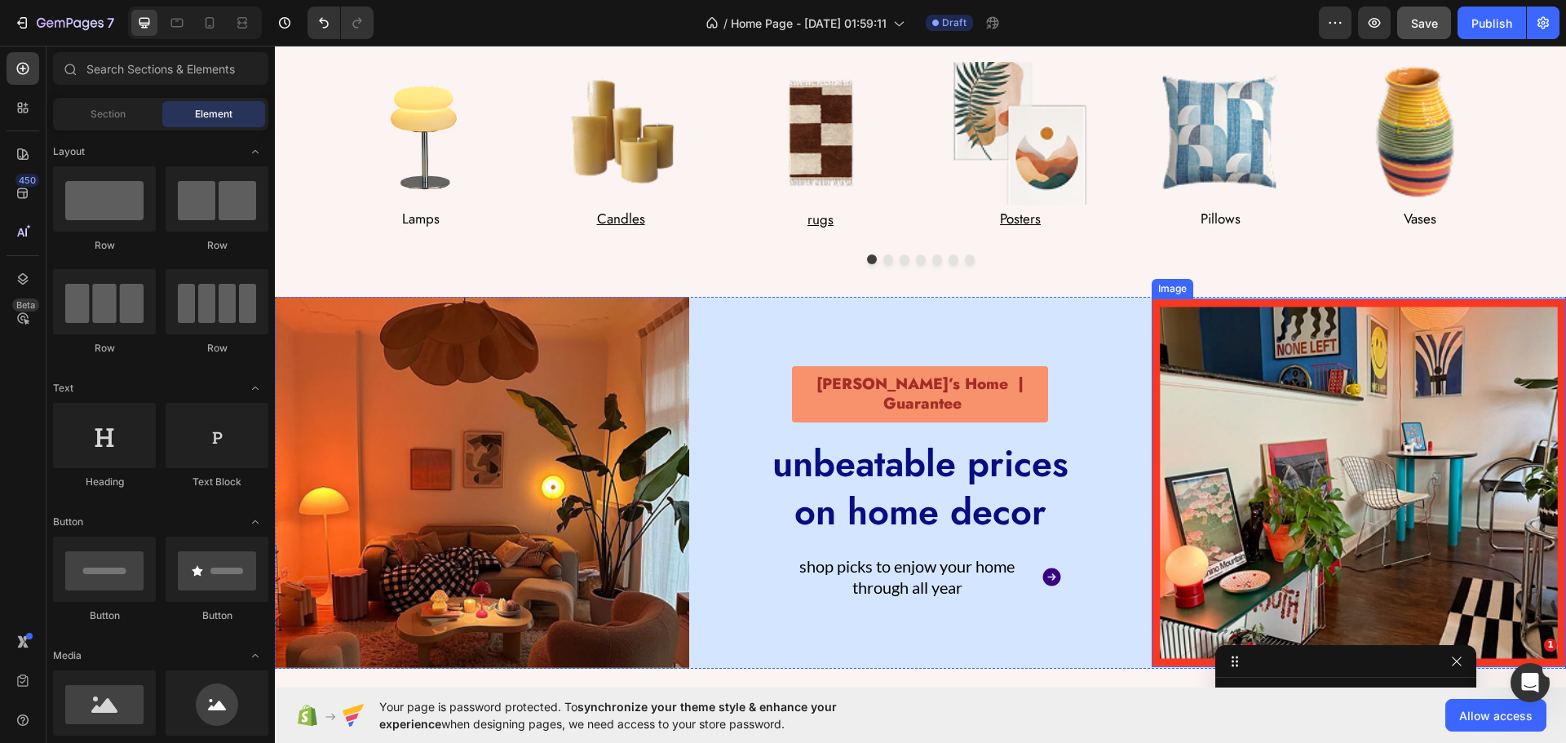
scroll to position [90, 0]
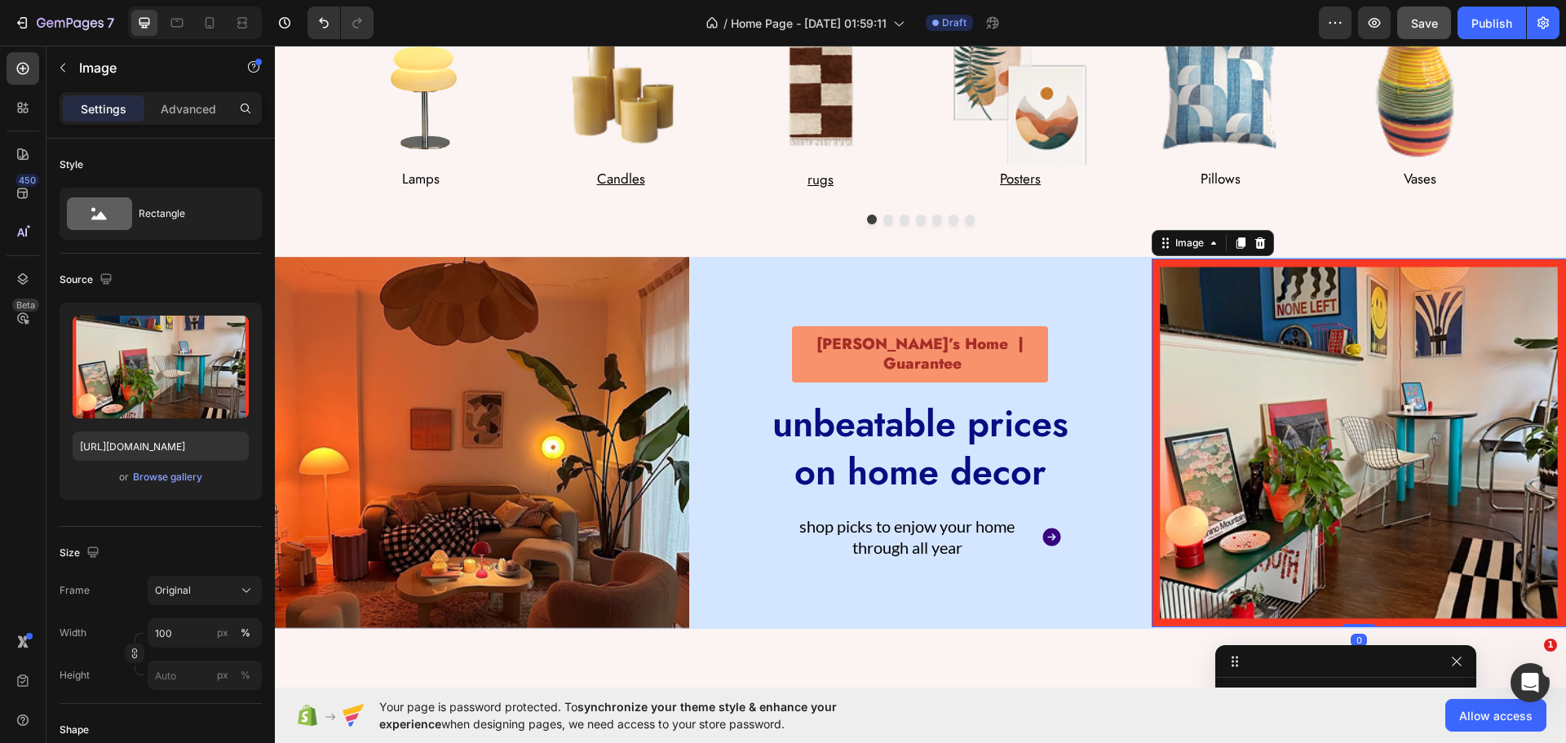
drag, startPoint x: 1444, startPoint y: 479, endPoint x: 460, endPoint y: 267, distance: 1007.0
click at [1444, 478] on img at bounding box center [1359, 443] width 414 height 369
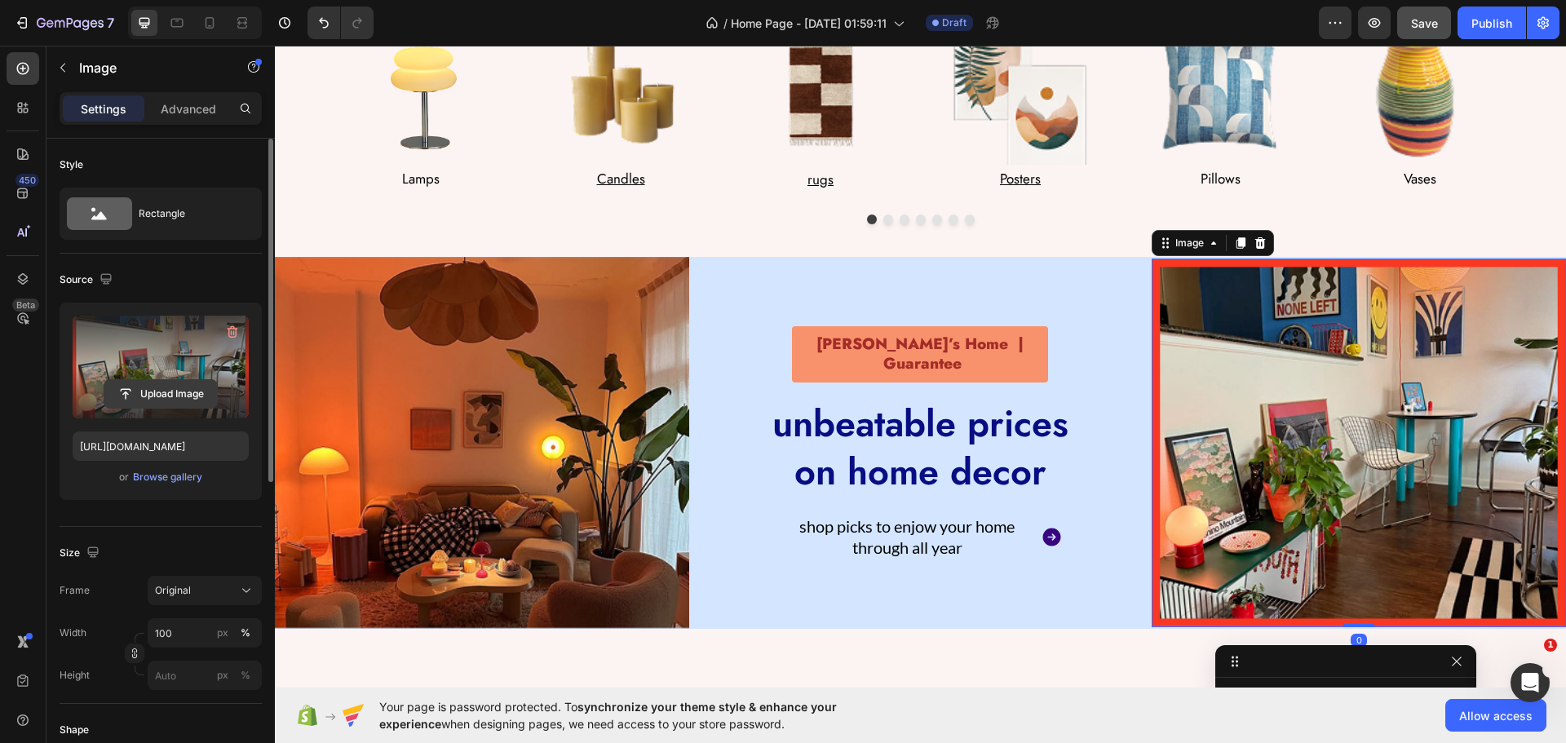
click at [159, 400] on input "file" at bounding box center [160, 394] width 113 height 28
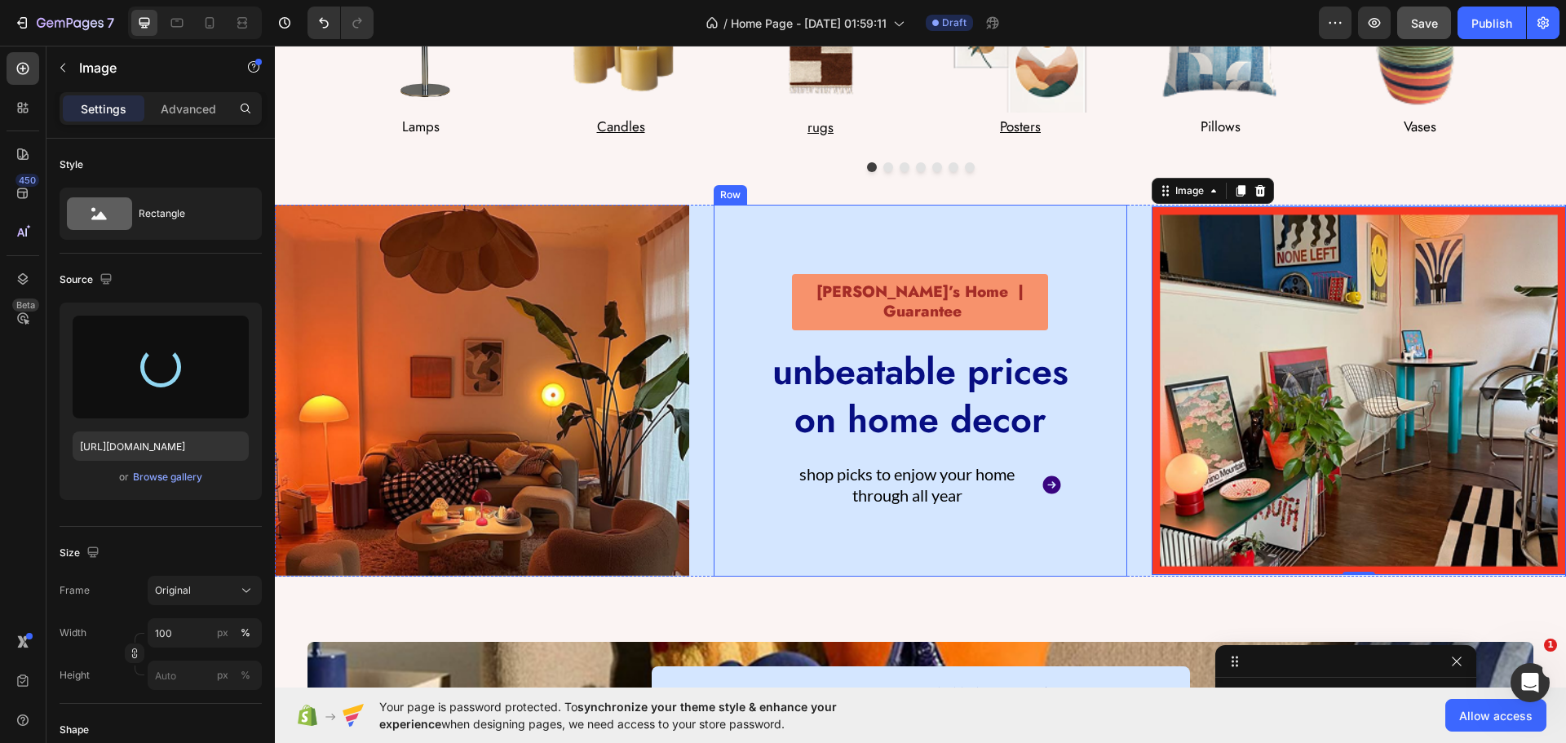
scroll to position [171, 0]
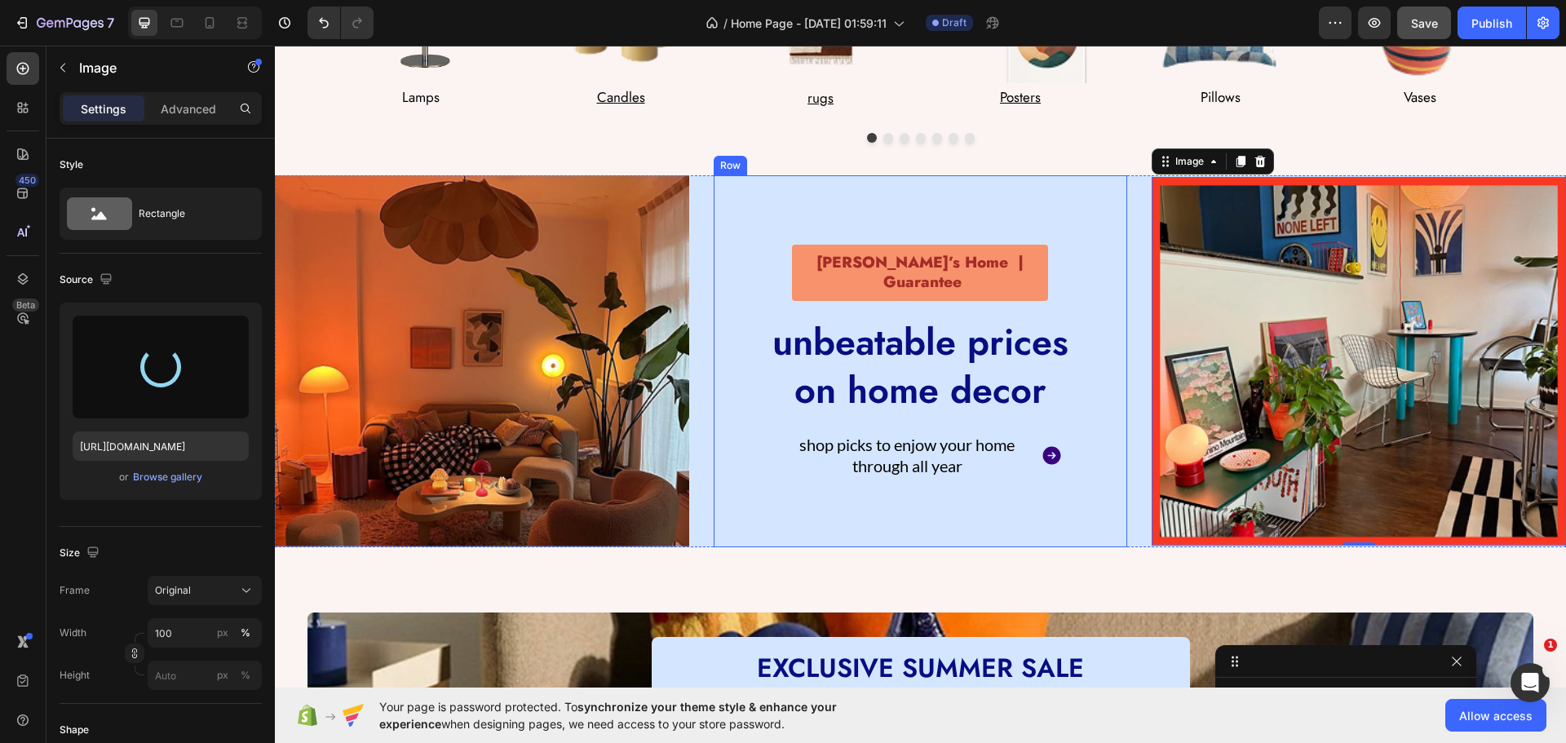
type input "https://cdn.shopify.com/s/files/1/0979/6858/7092/files/gempages_580094193100129…"
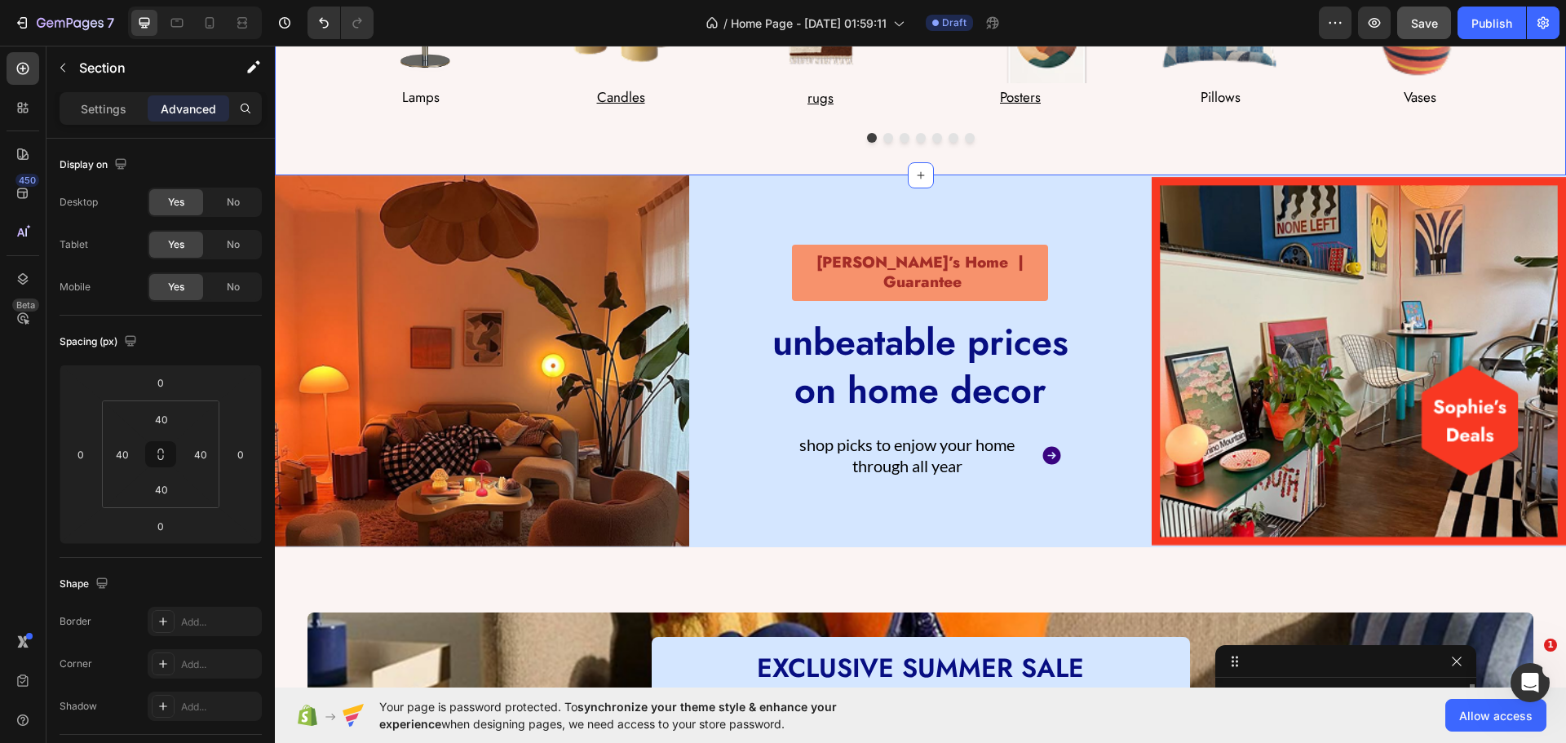
scroll to position [0, 0]
click at [635, 164] on div "Image Lamps Text Block Row Image Candles Text Block Row Image rugs Text Block R…" at bounding box center [920, 42] width 1291 height 268
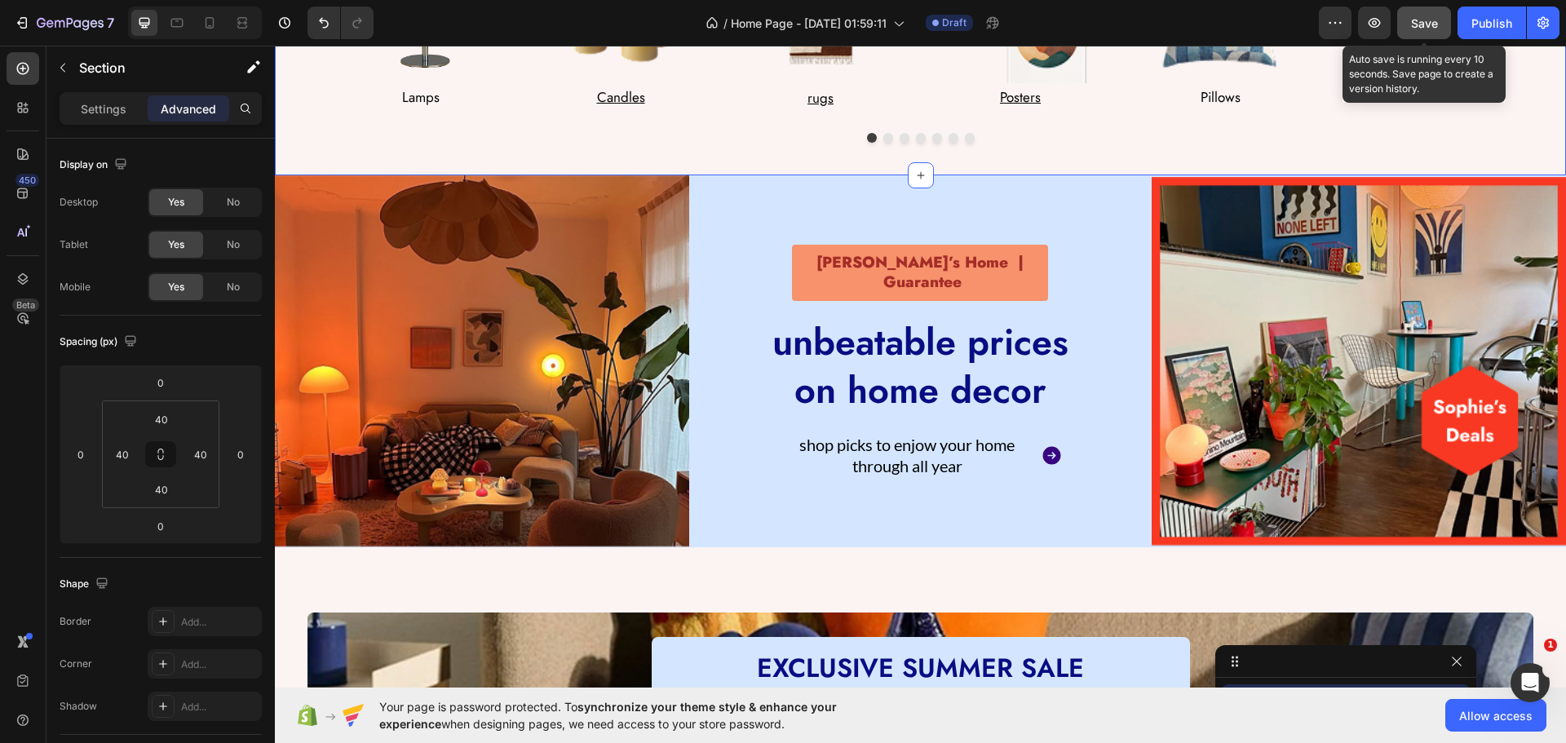
click at [1429, 24] on span "Save" at bounding box center [1424, 23] width 27 height 14
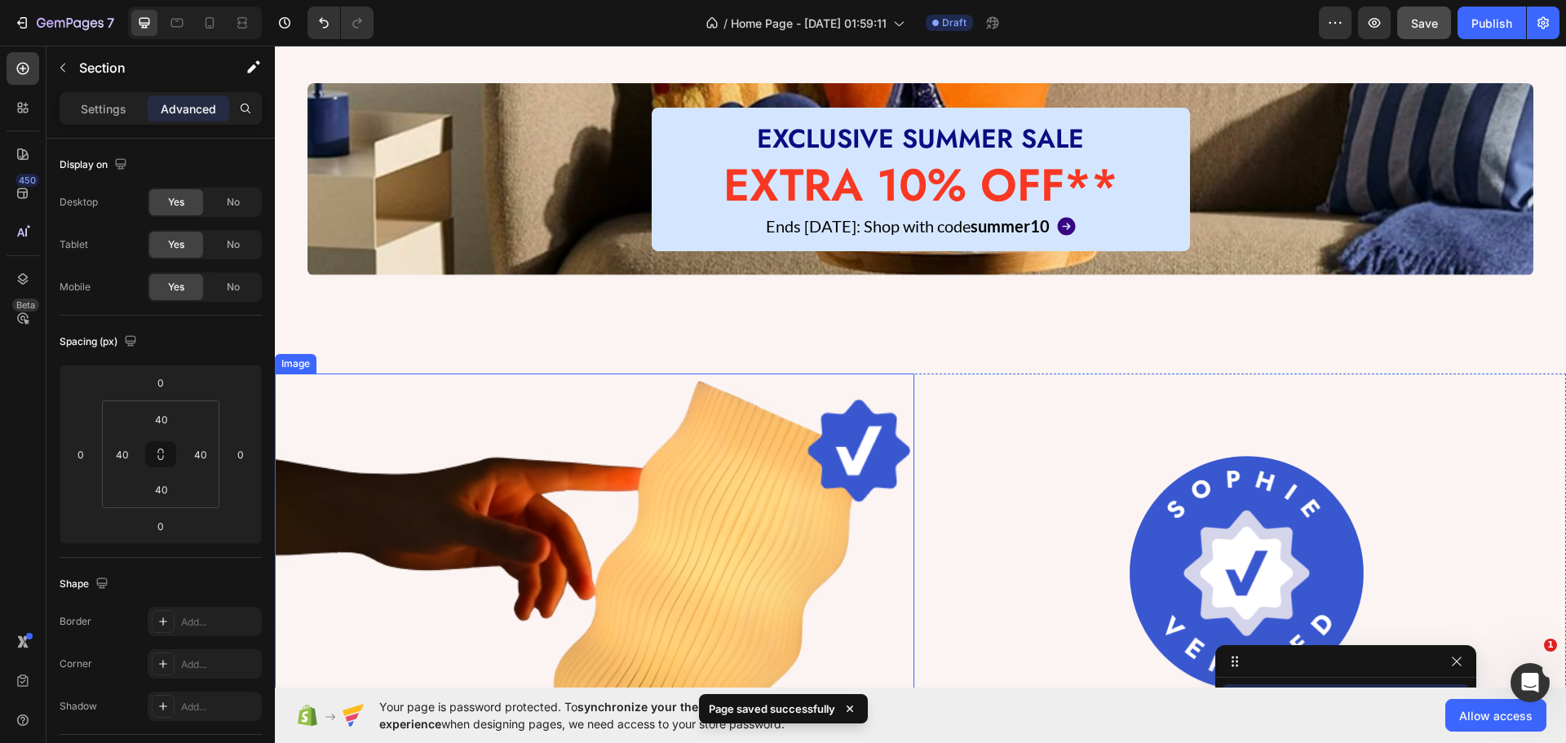
scroll to position [742, 0]
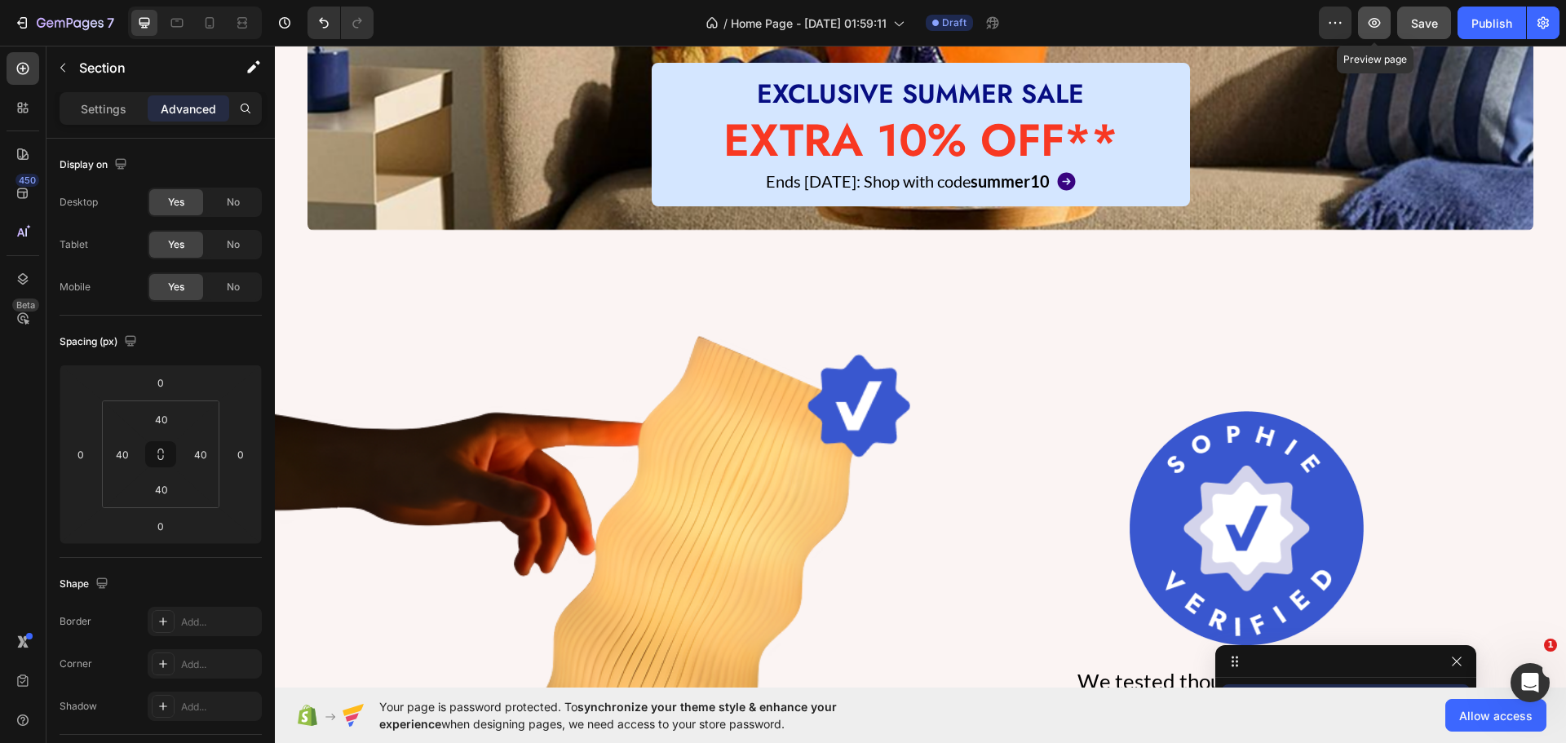
click at [1376, 23] on icon "button" at bounding box center [1374, 23] width 16 height 16
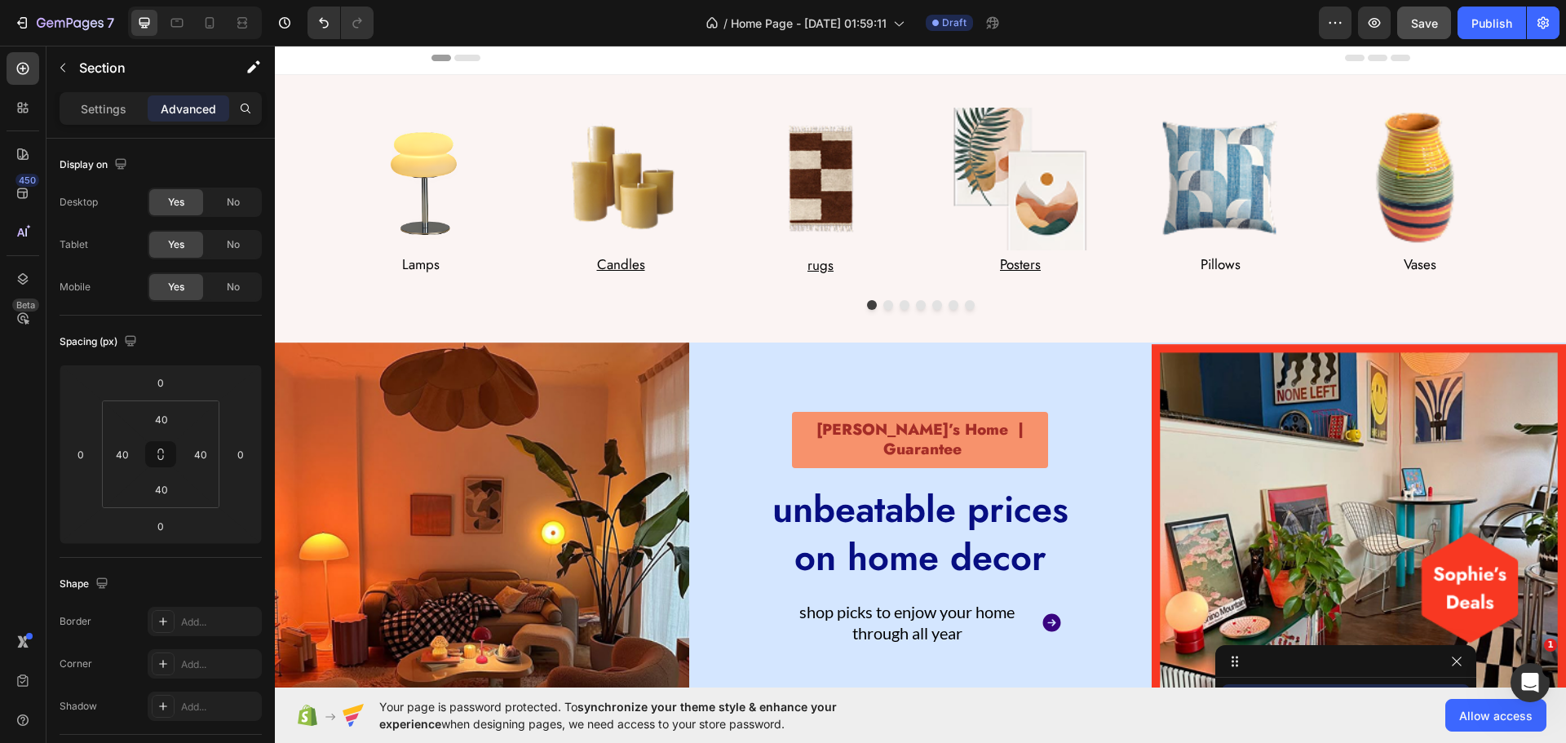
scroll to position [0, 0]
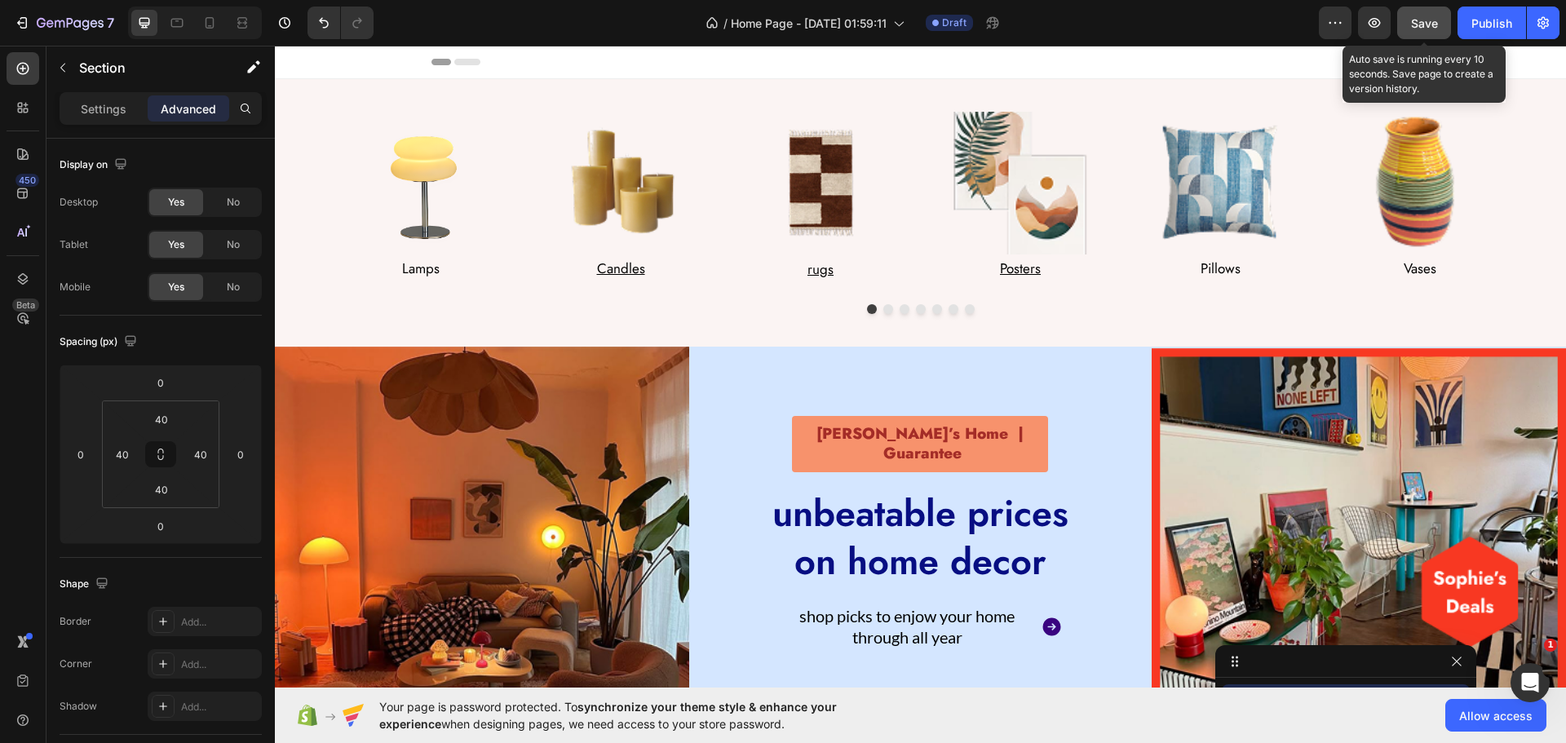
click at [1431, 16] on span "Save" at bounding box center [1424, 23] width 27 height 14
